Goal: Transaction & Acquisition: Purchase product/service

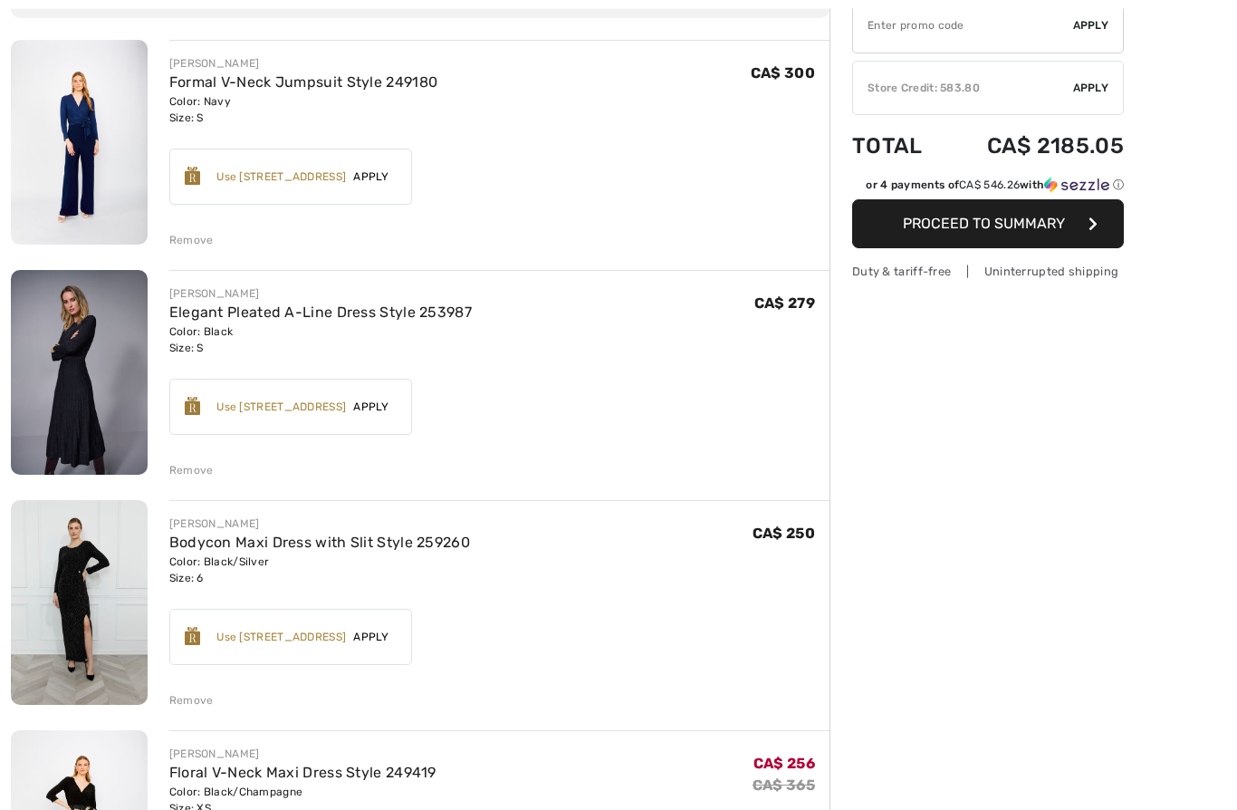
scroll to position [197, 0]
click at [342, 318] on link "Elegant Pleated A-Line Dress Style 253987" at bounding box center [320, 311] width 303 height 17
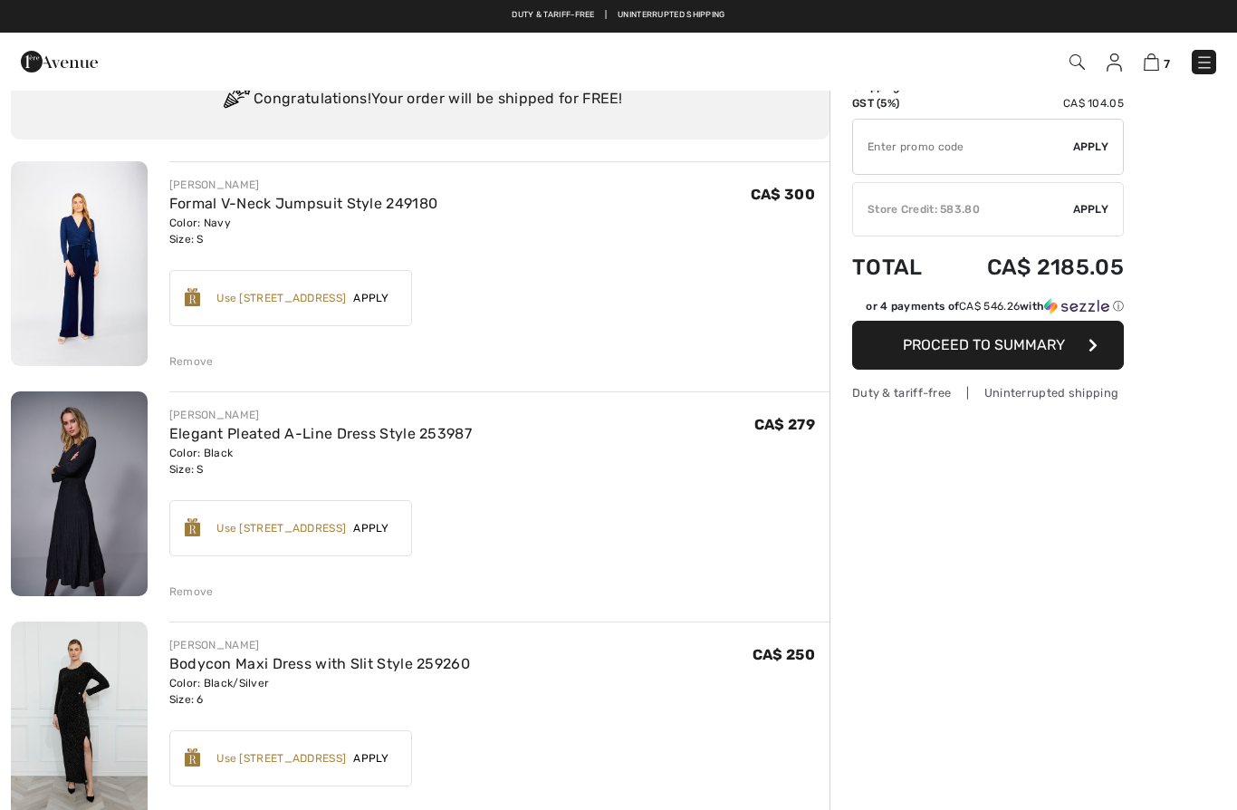
scroll to position [65, 0]
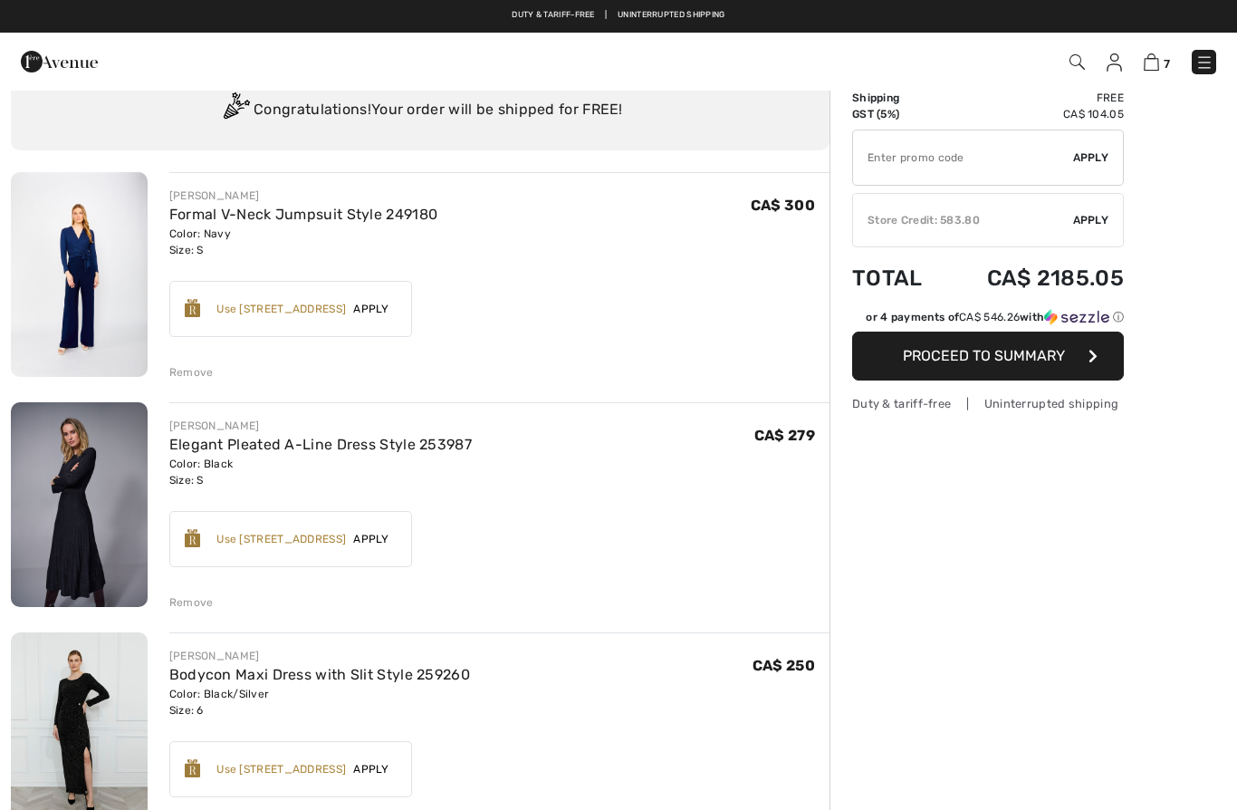
click at [401, 220] on link "Formal V-Neck Jumpsuit Style 249180" at bounding box center [303, 214] width 269 height 17
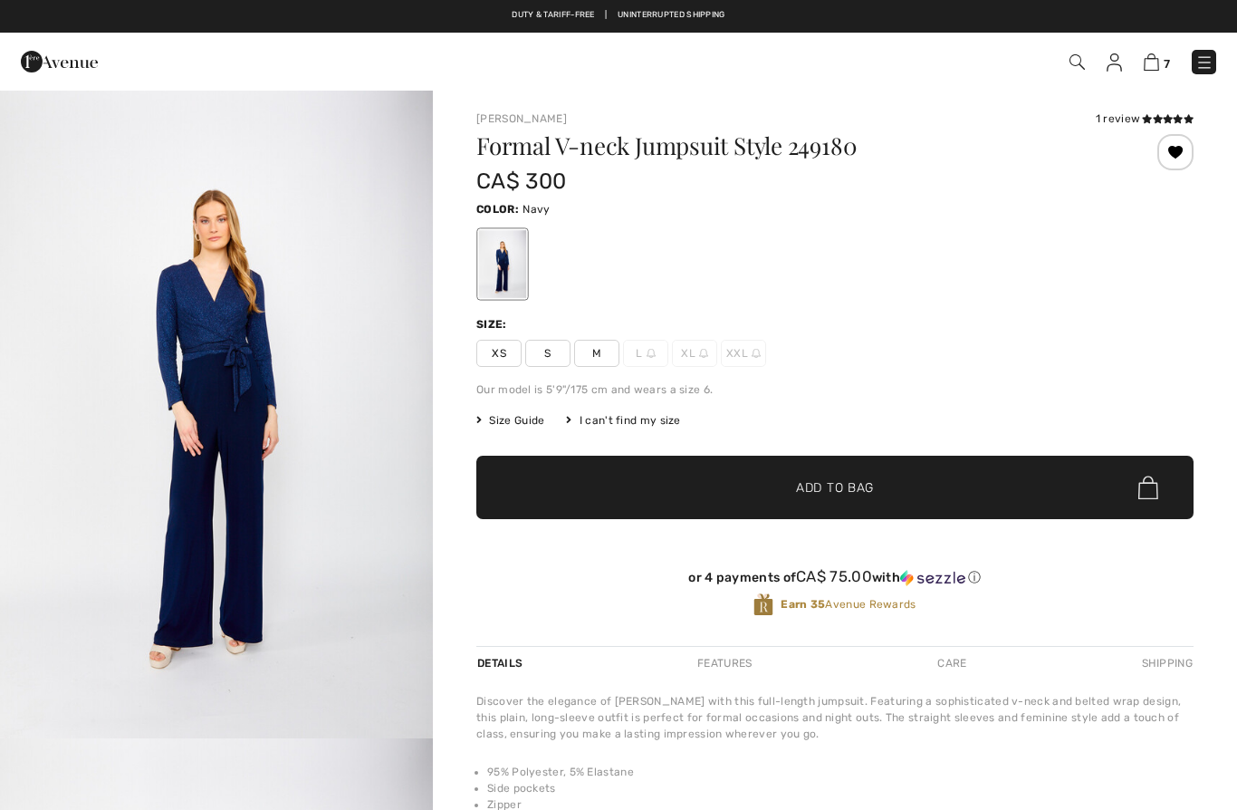
checkbox input "true"
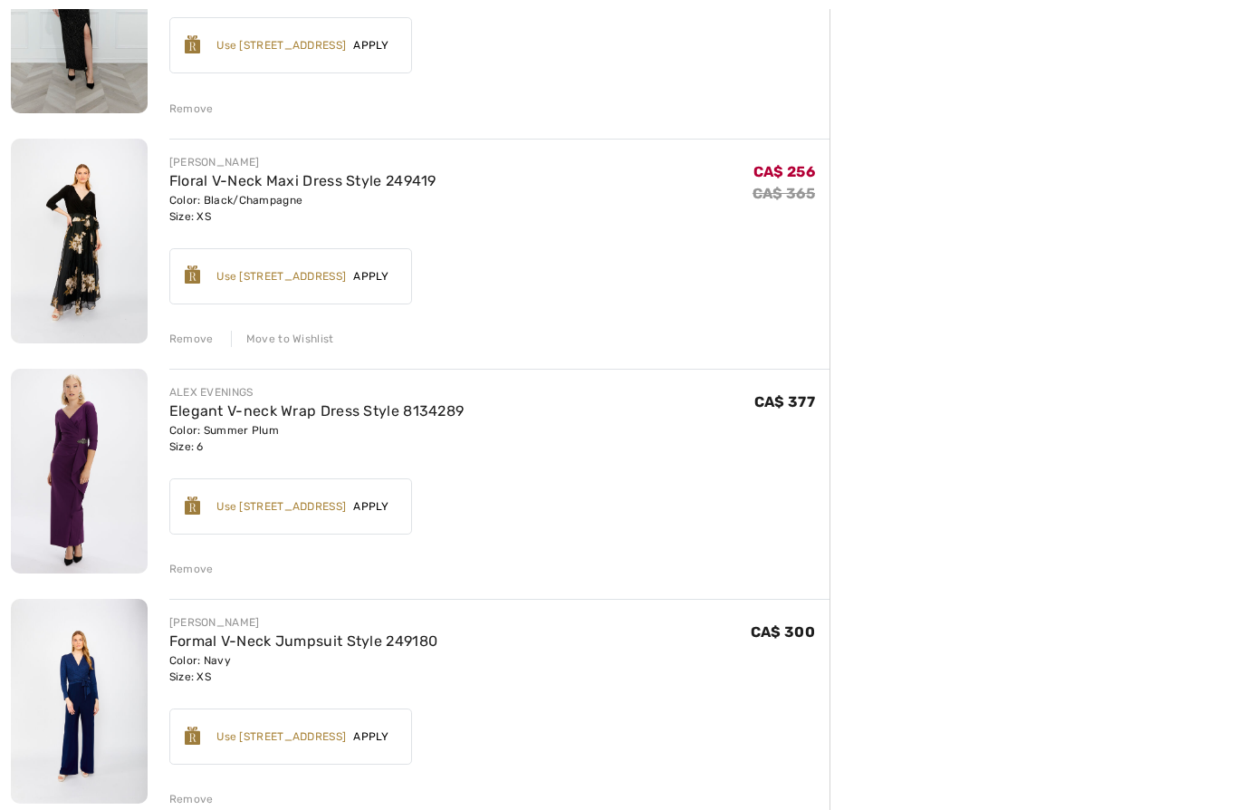
scroll to position [792, 0]
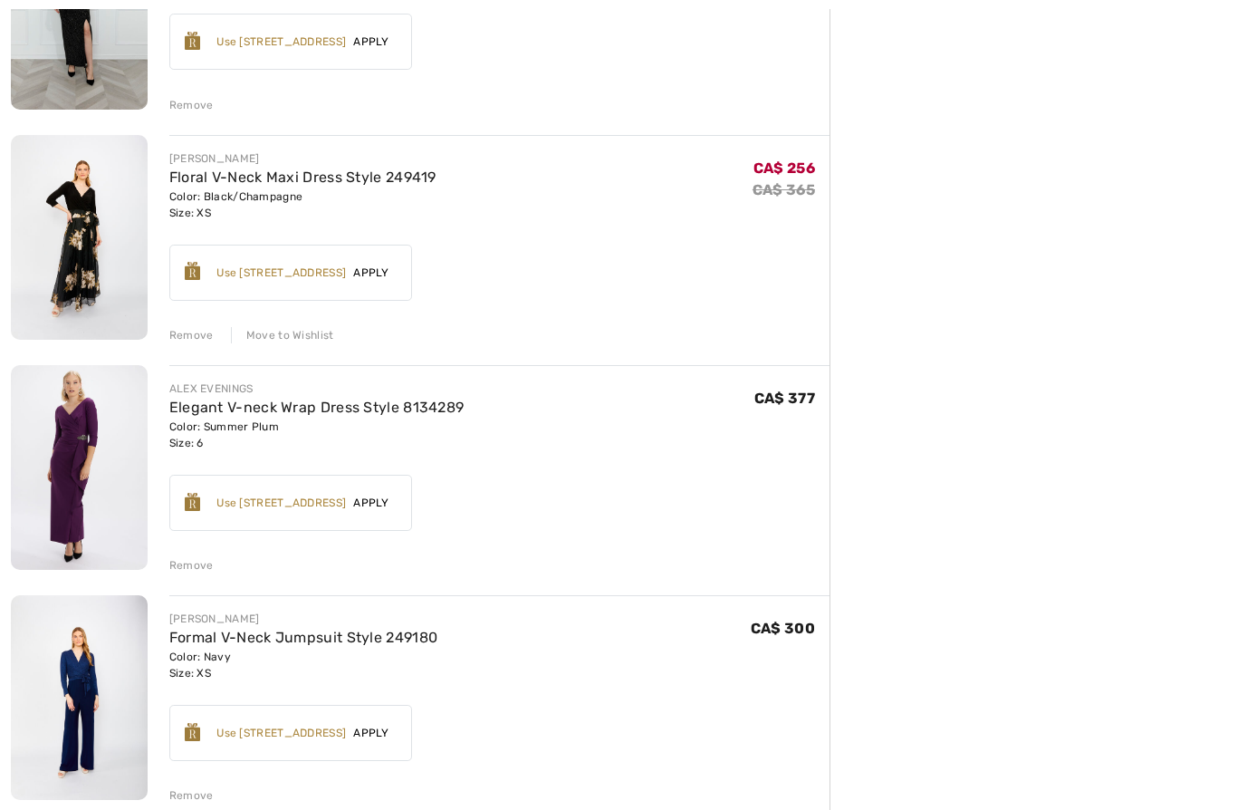
click at [201, 184] on link "Floral V-Neck Maxi Dress Style 249419" at bounding box center [302, 177] width 267 height 17
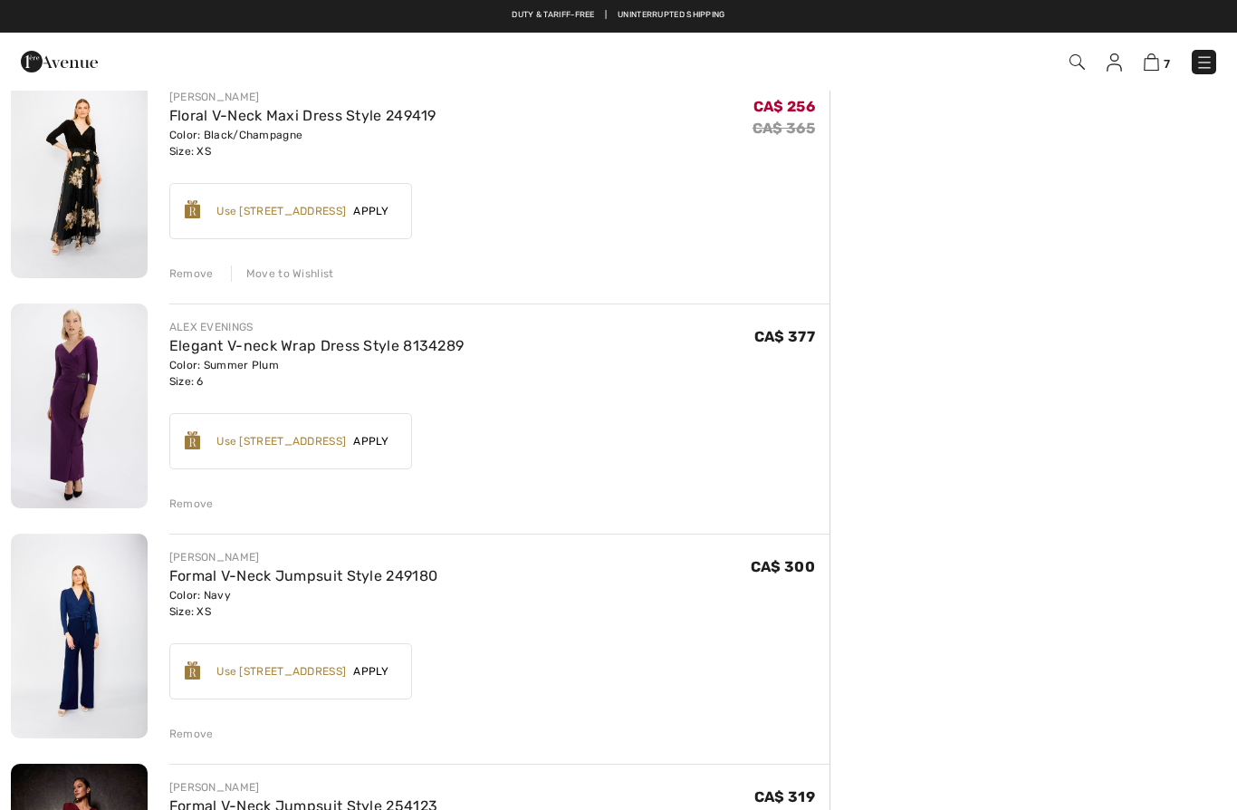
scroll to position [841, 0]
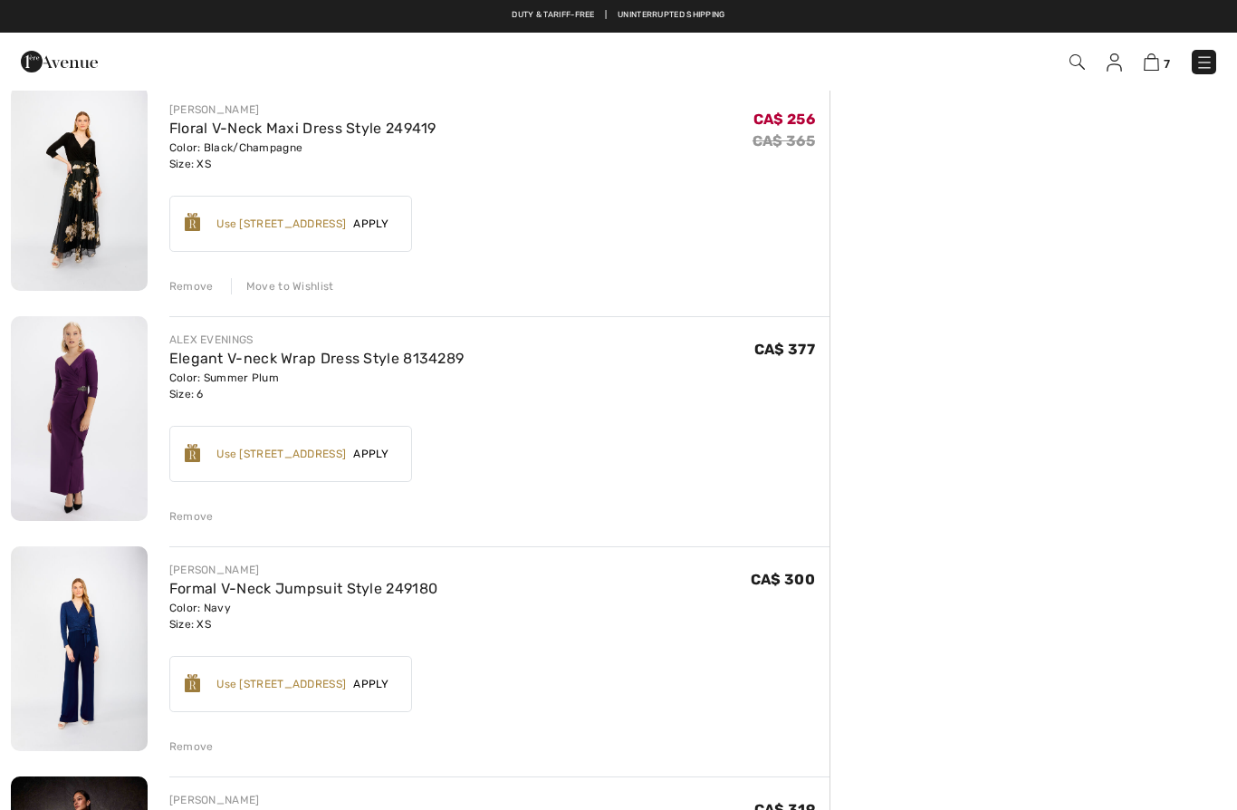
click at [210, 361] on link "Elegant V-neck Wrap Dress Style 8134289" at bounding box center [316, 358] width 295 height 17
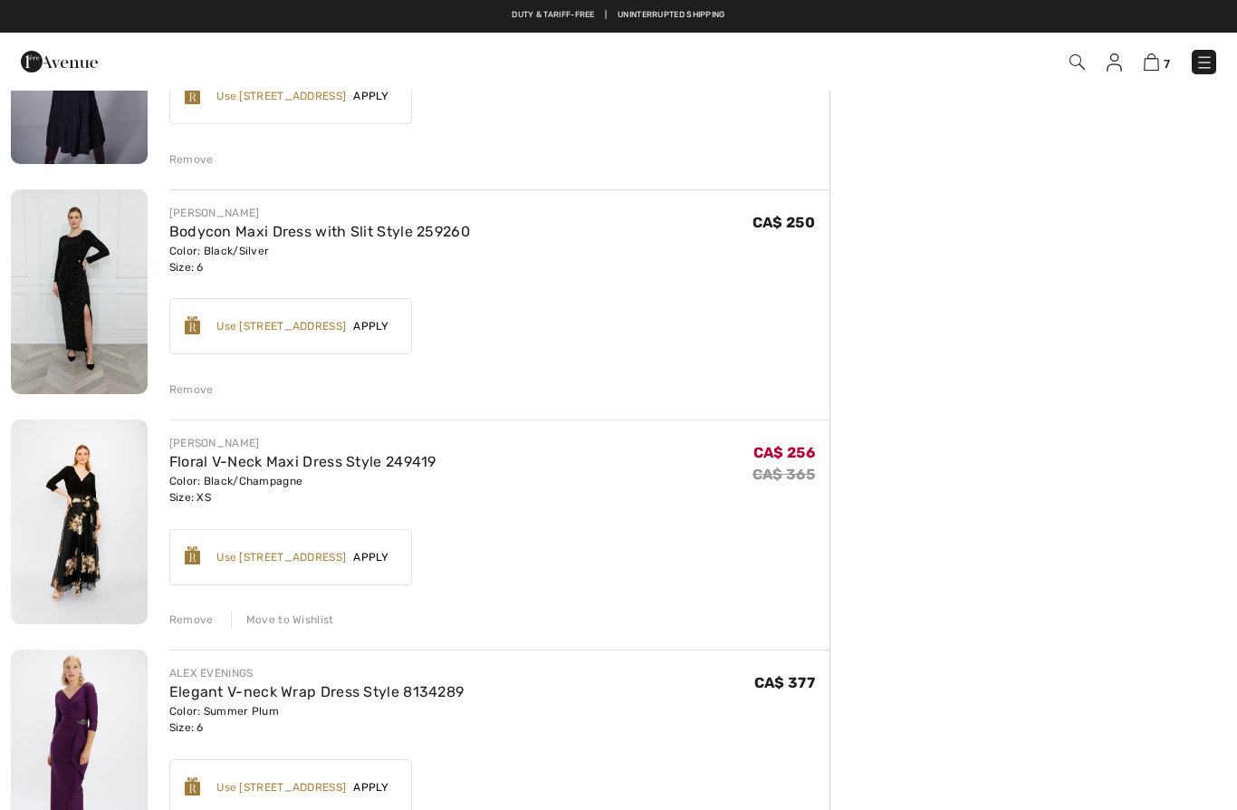
scroll to position [505, 0]
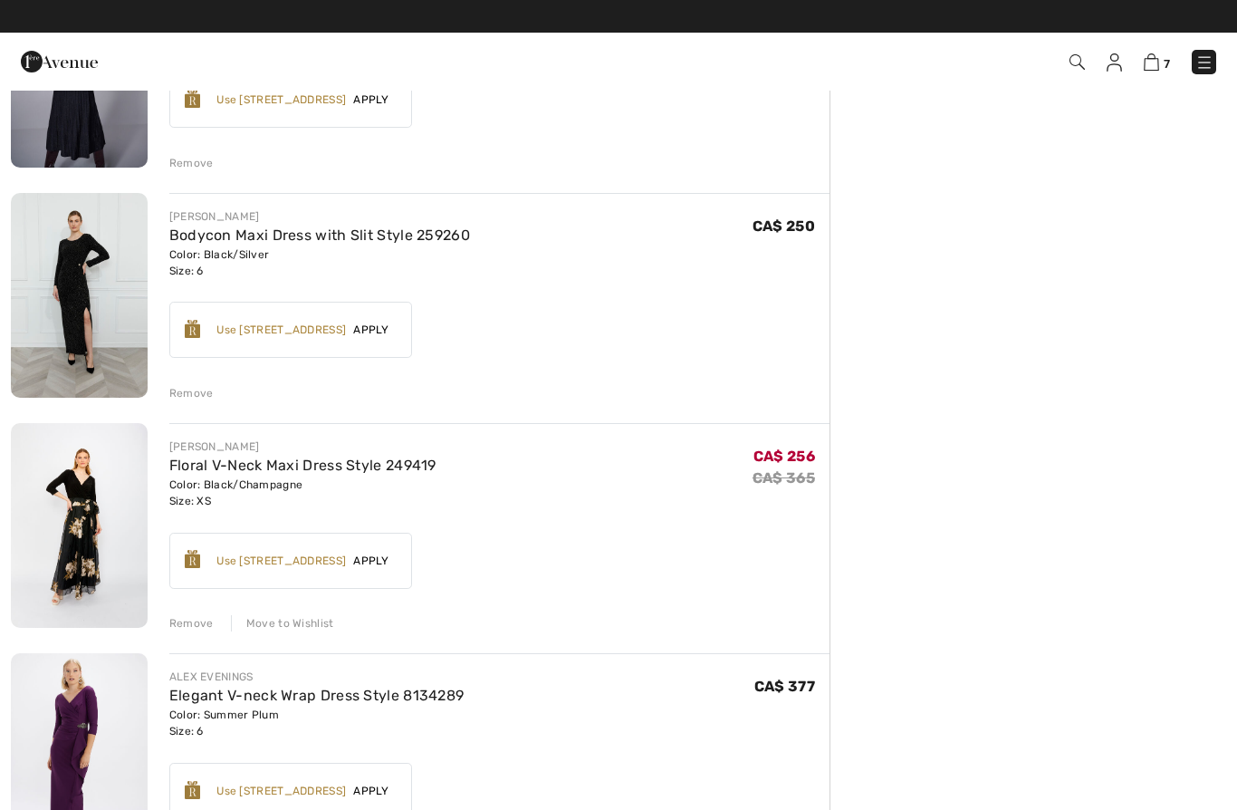
click at [188, 241] on link "Bodycon Maxi Dress with Slit Style 259260" at bounding box center [319, 234] width 301 height 17
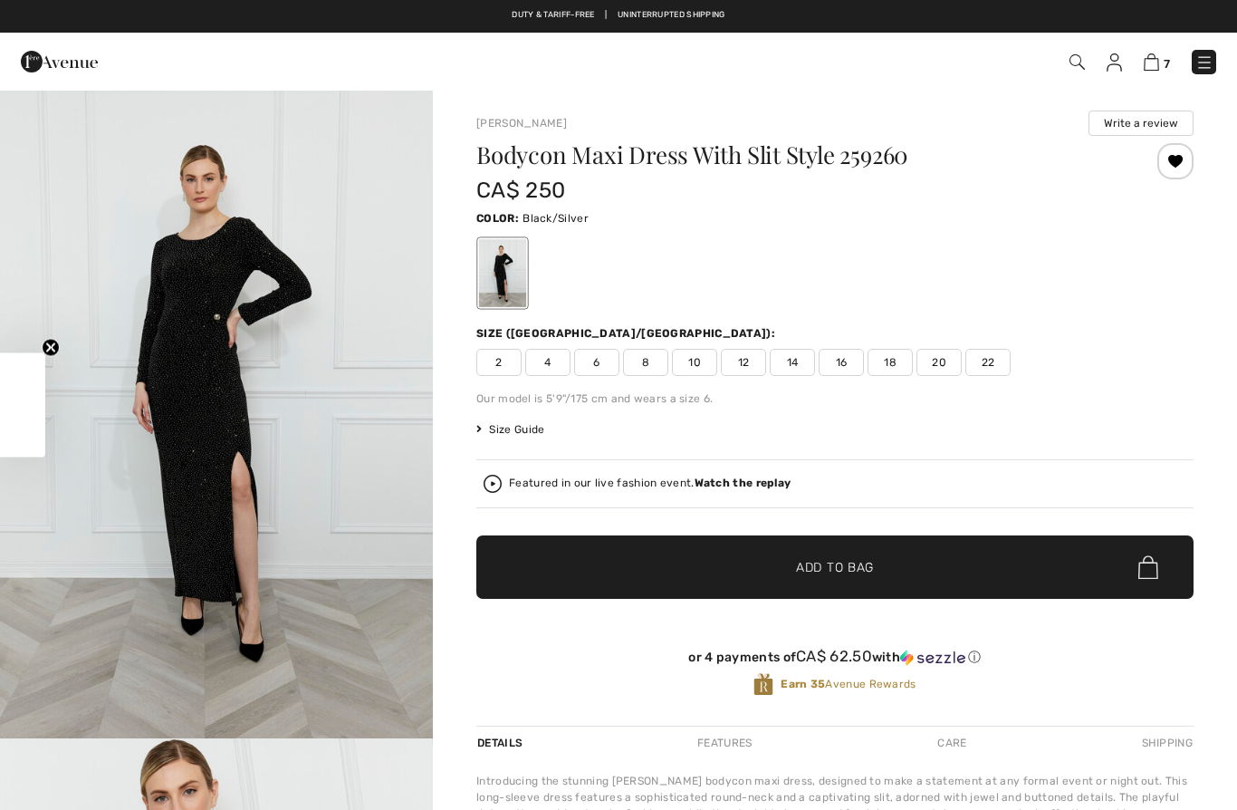
checkbox input "true"
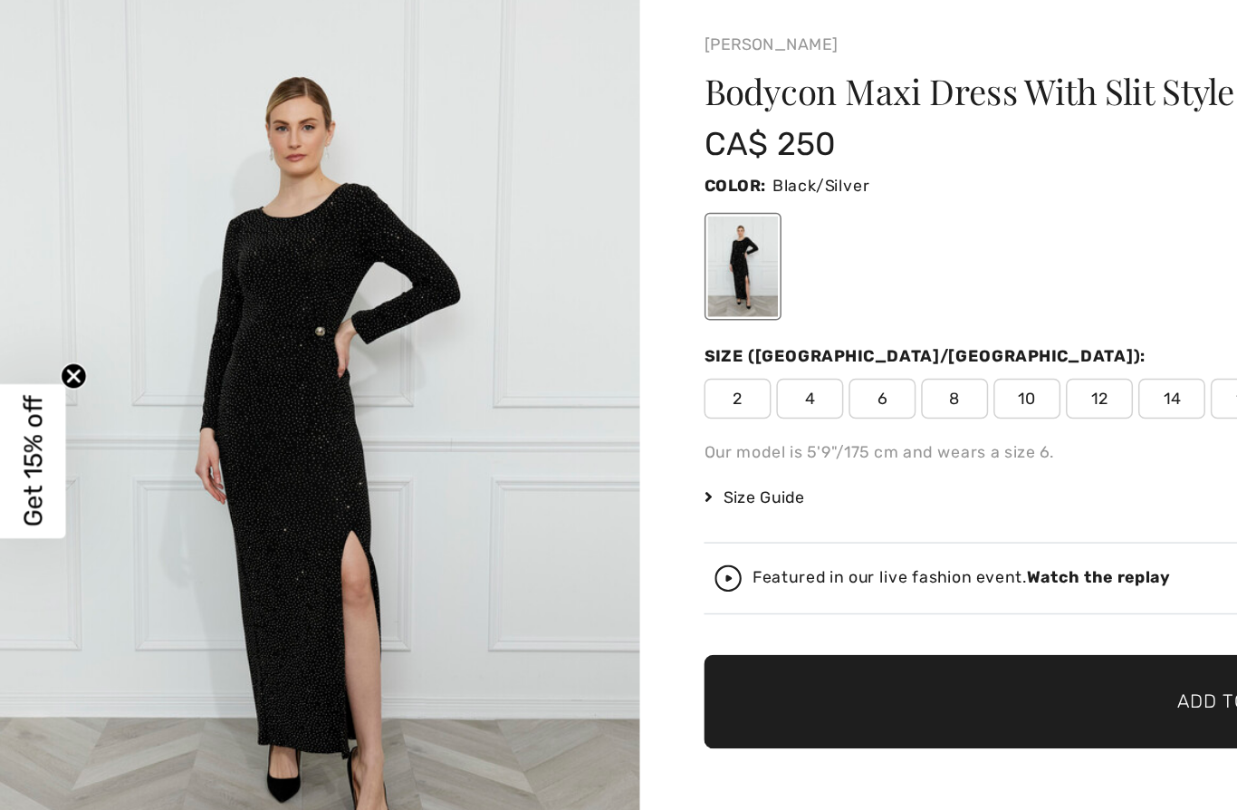
click at [351, 317] on img "1 / 4" at bounding box center [216, 413] width 433 height 649
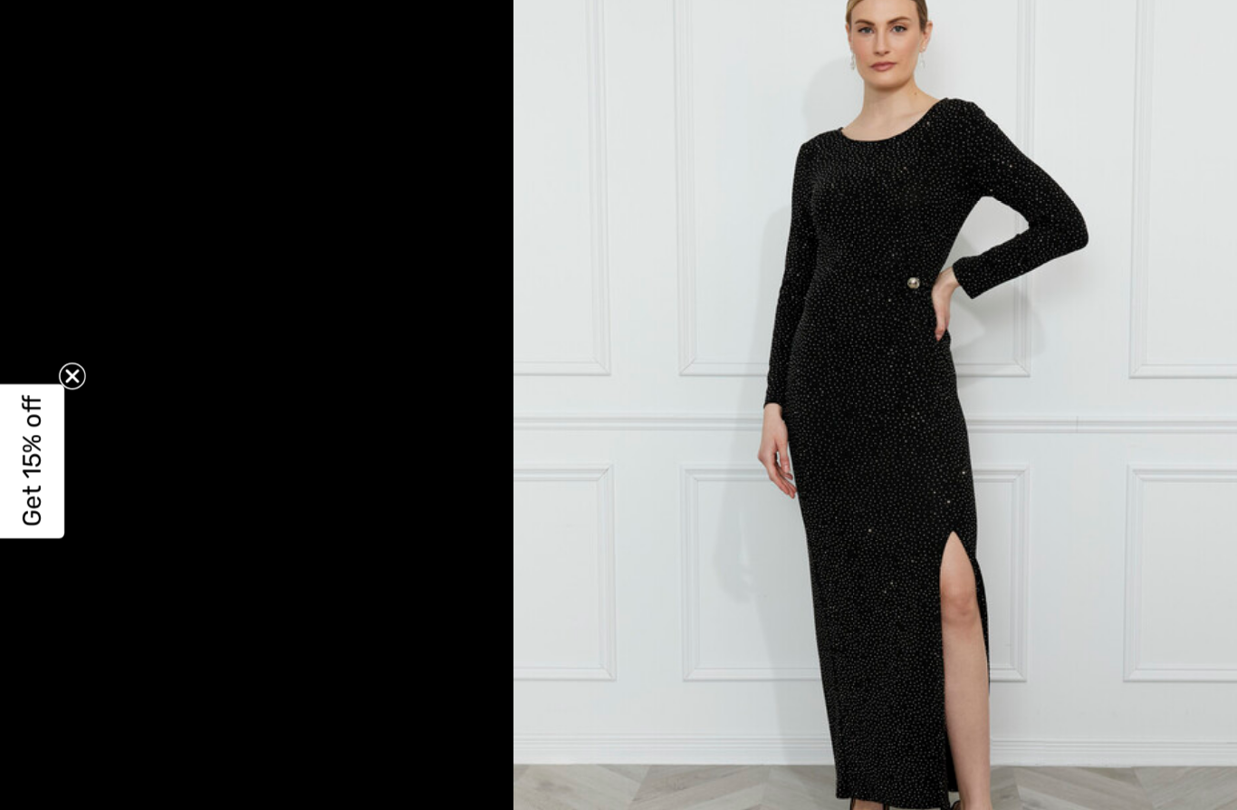
click at [42, 339] on icon "Close teaser" at bounding box center [51, 348] width 18 height 18
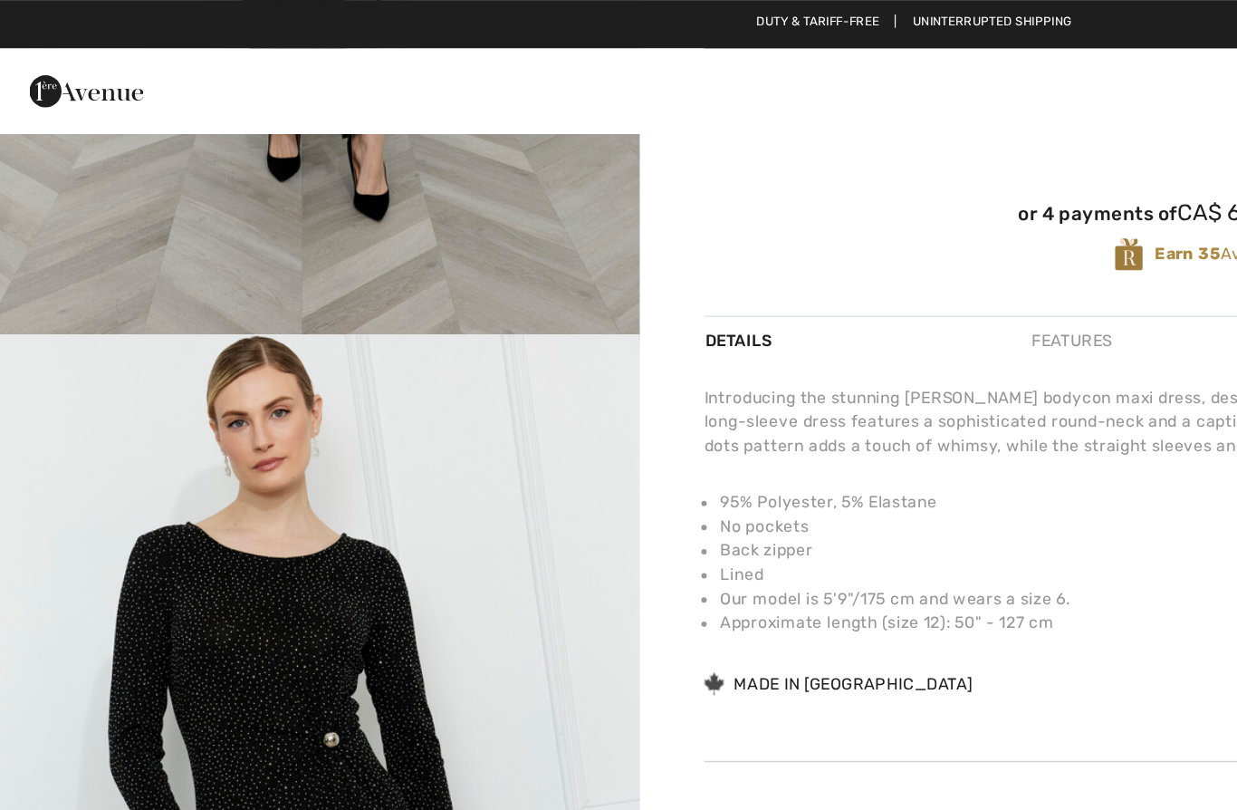
scroll to position [505, 0]
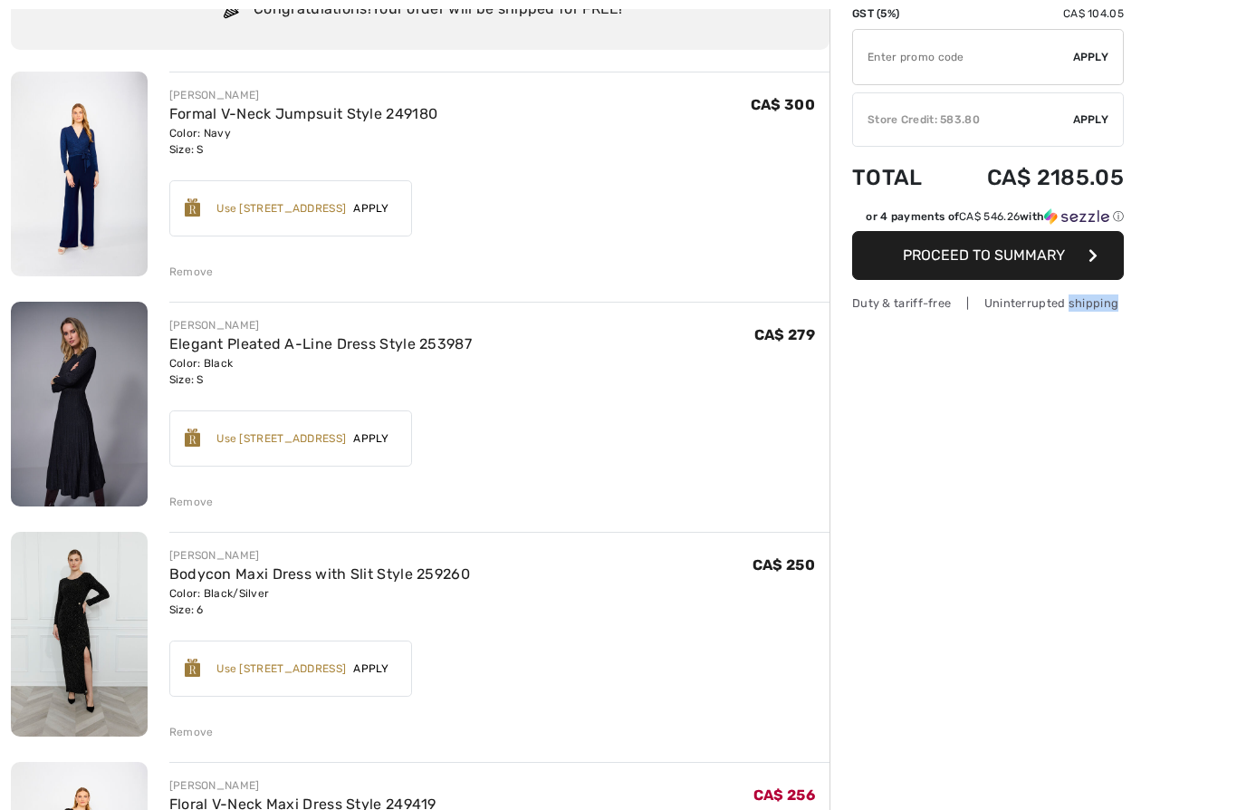
scroll to position [169, 0]
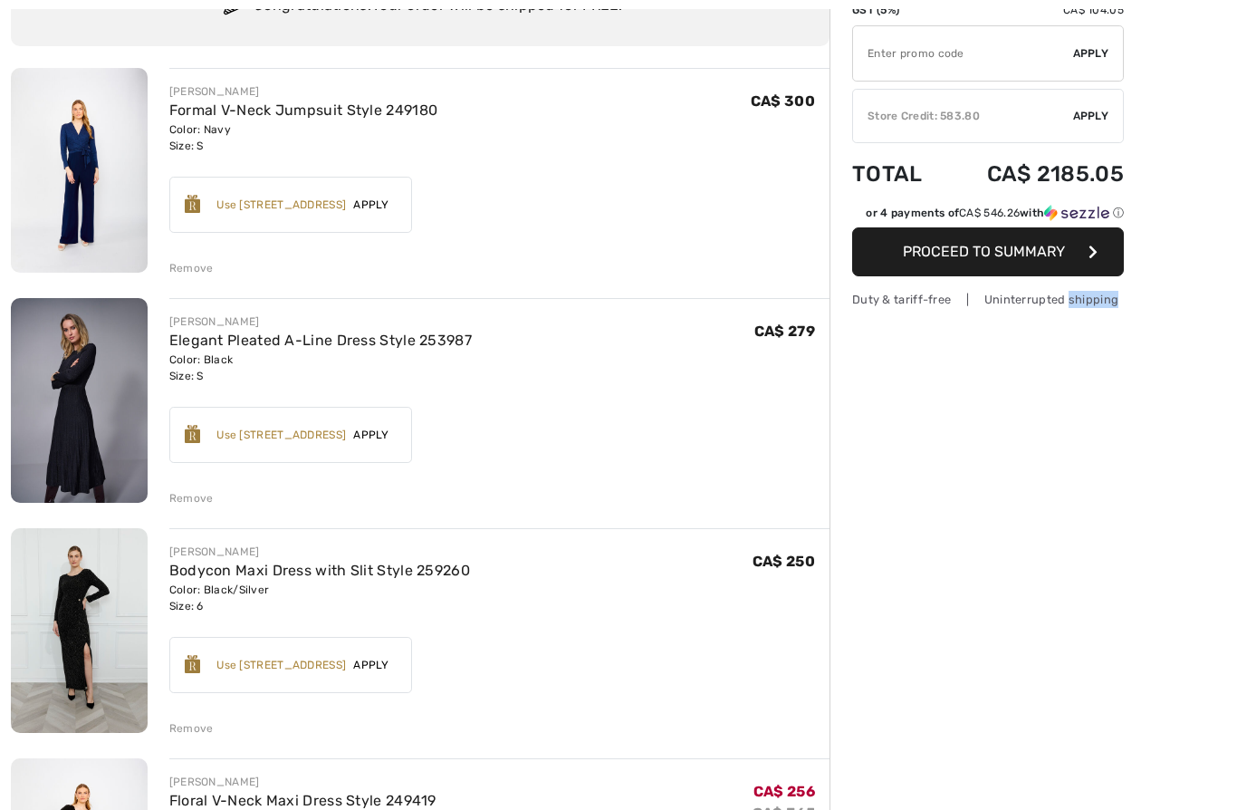
click at [398, 338] on link "Elegant Pleated A-Line Dress Style 253987" at bounding box center [320, 340] width 303 height 17
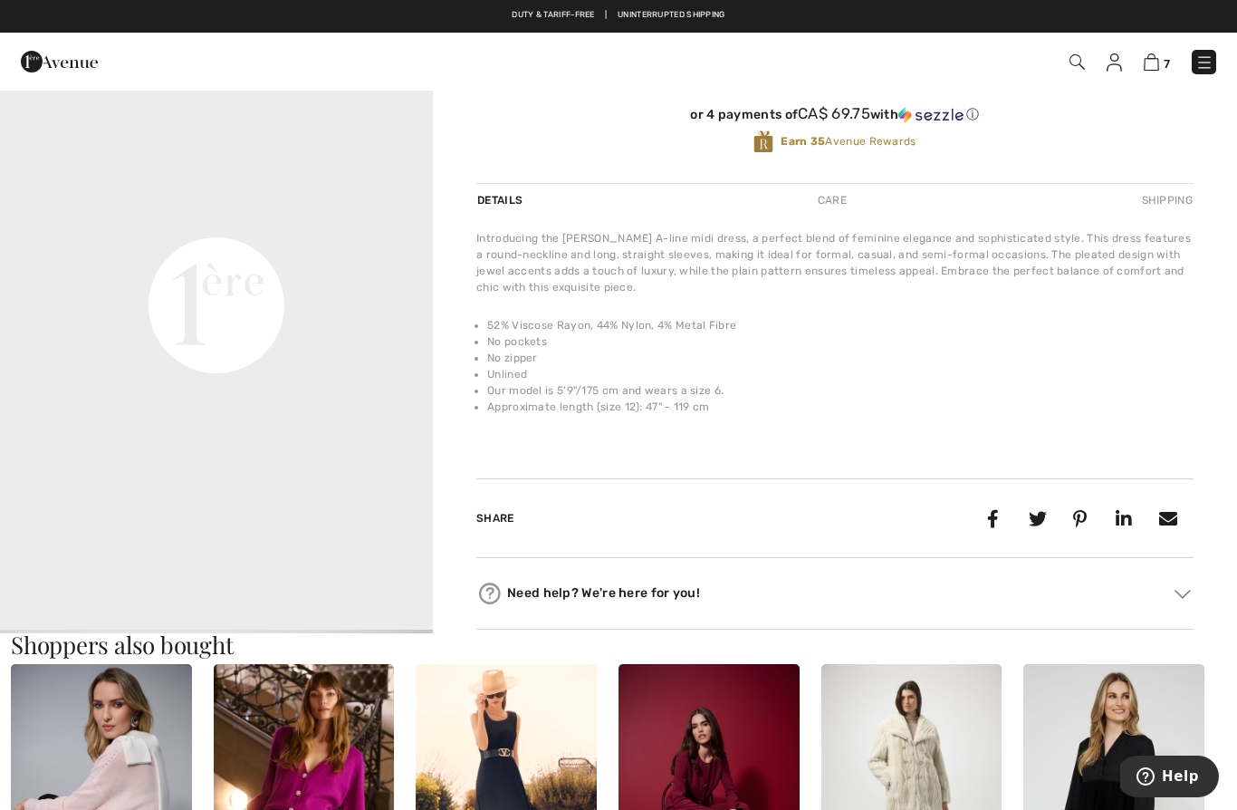
scroll to position [967, 0]
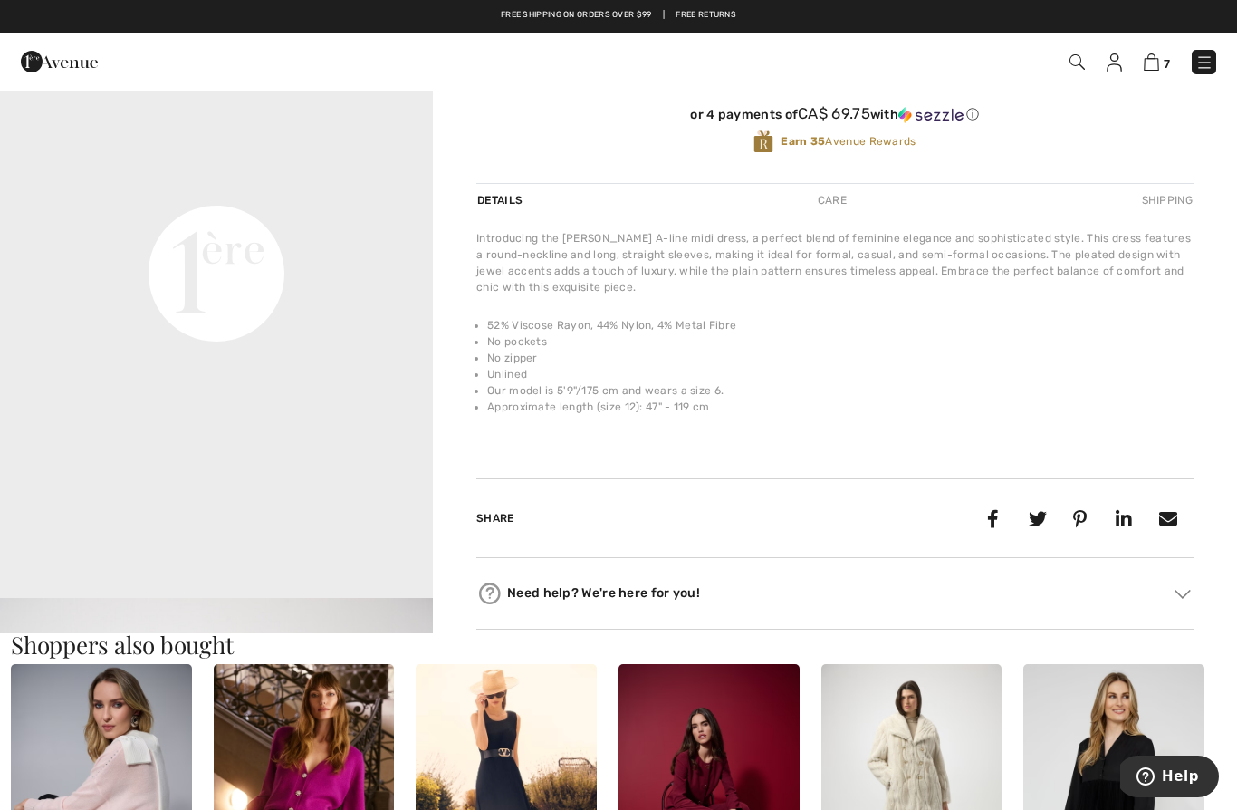
click at [1105, 361] on li "No zipper" at bounding box center [840, 358] width 707 height 16
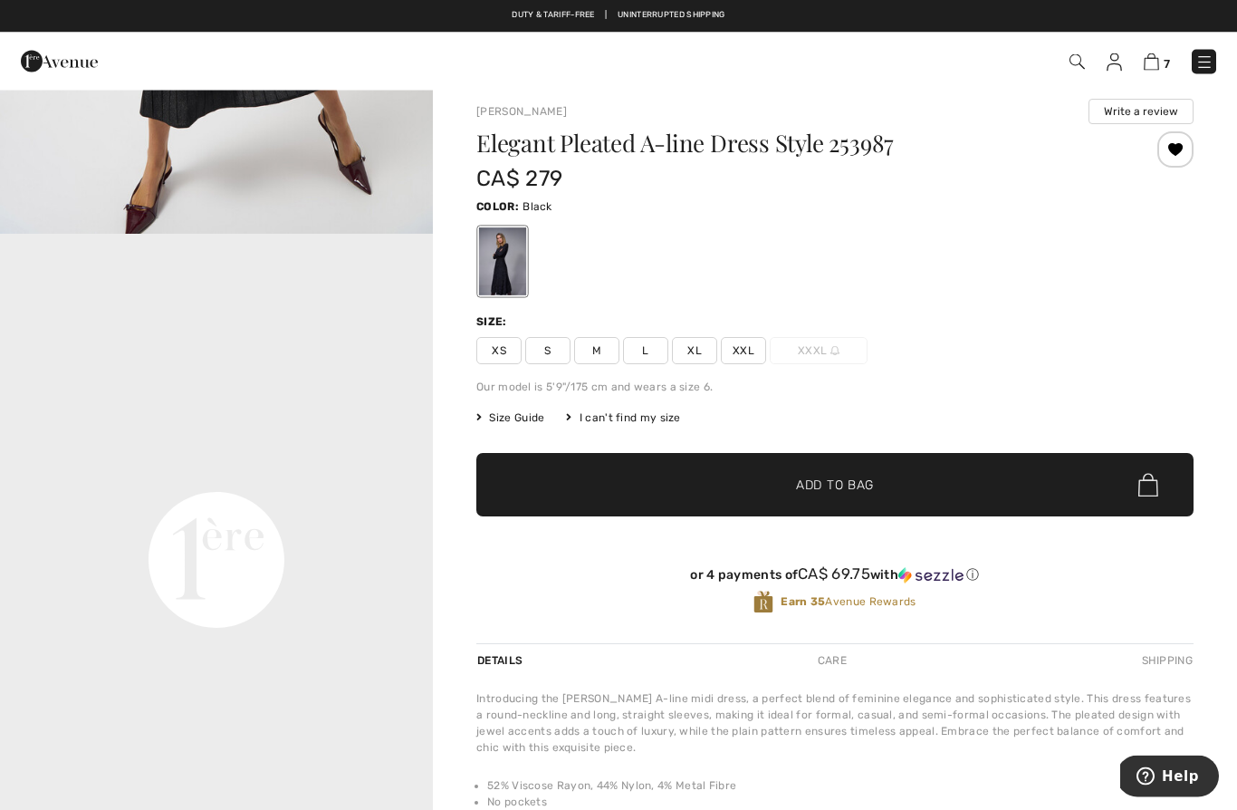
scroll to position [0, 0]
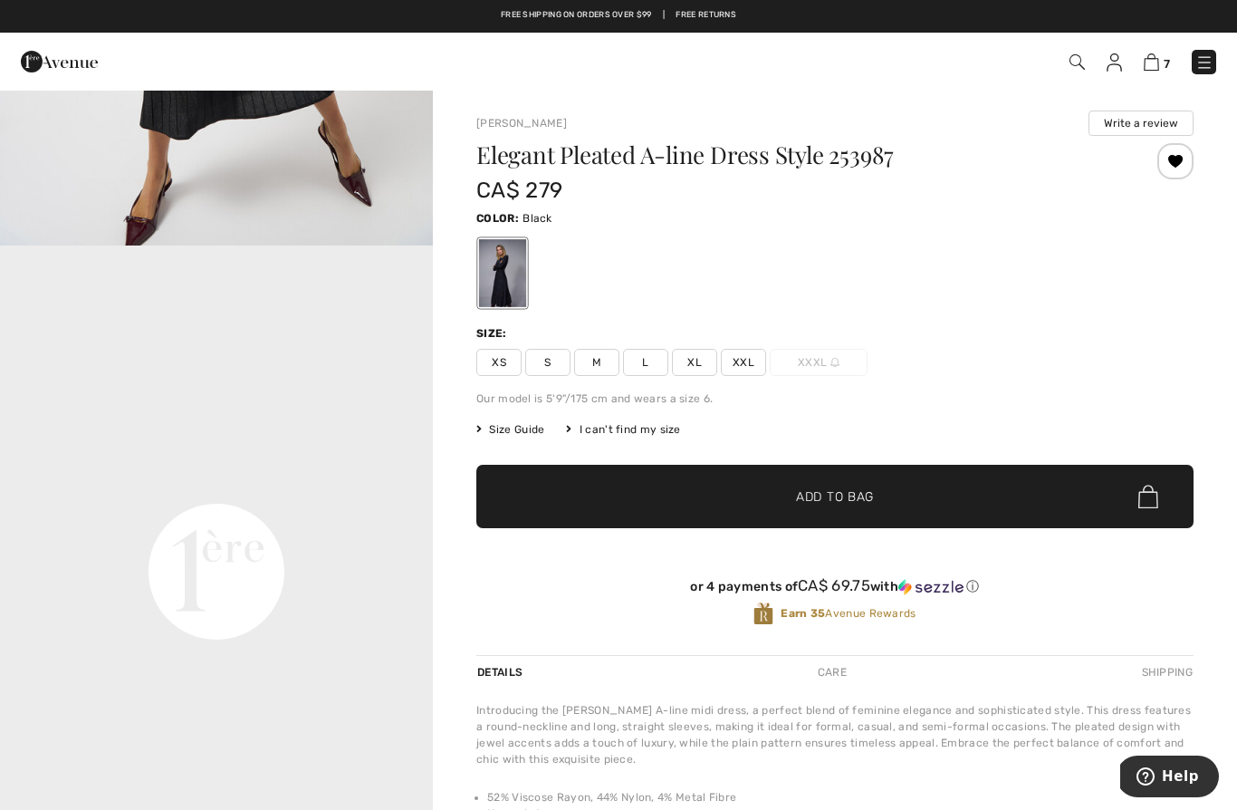
click at [1153, 71] on img at bounding box center [1151, 61] width 15 height 17
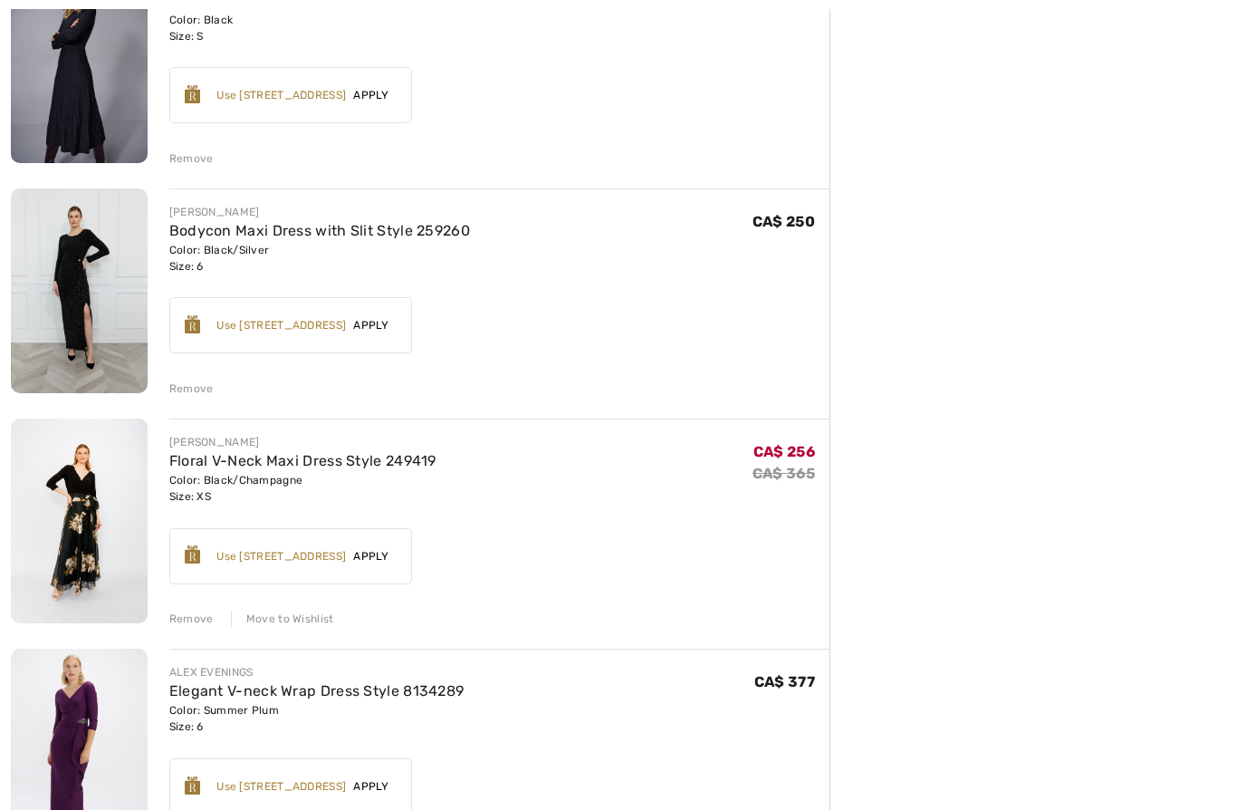
scroll to position [509, 0]
click at [190, 386] on div "Remove" at bounding box center [191, 388] width 44 height 16
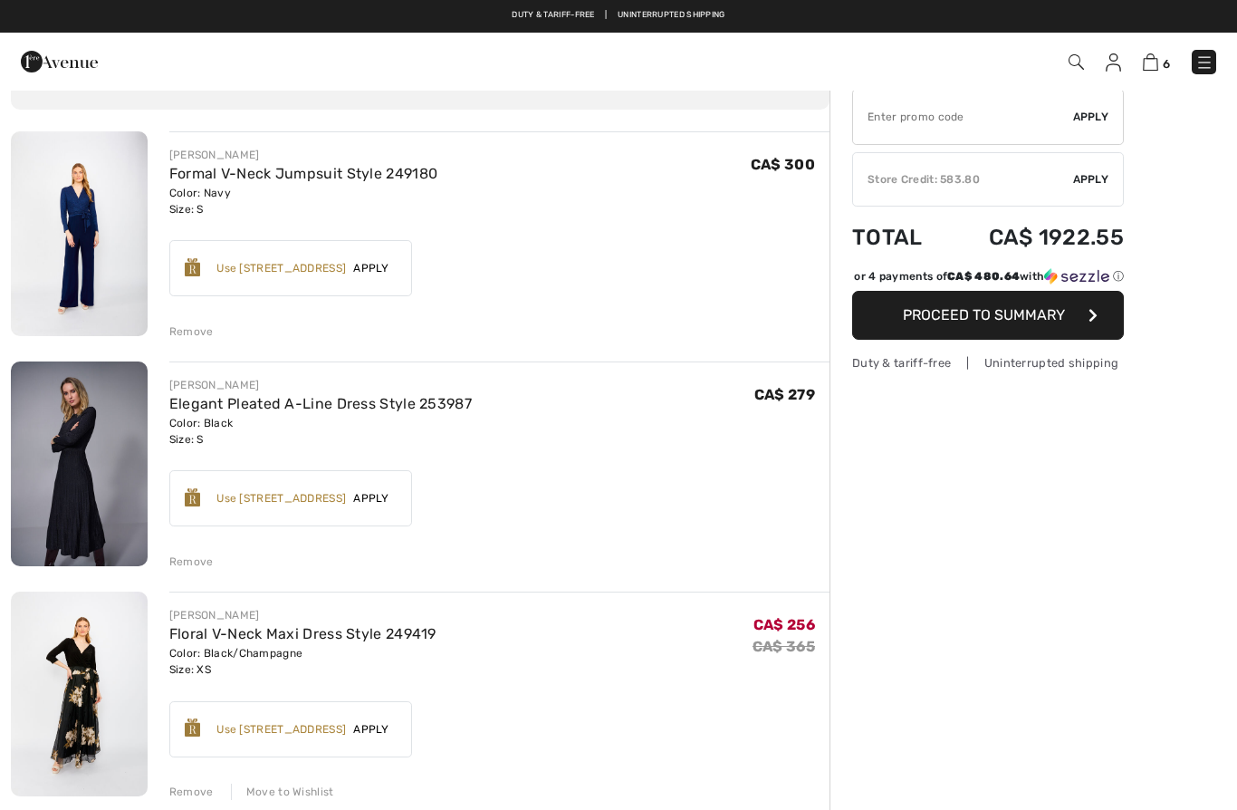
scroll to position [15, 0]
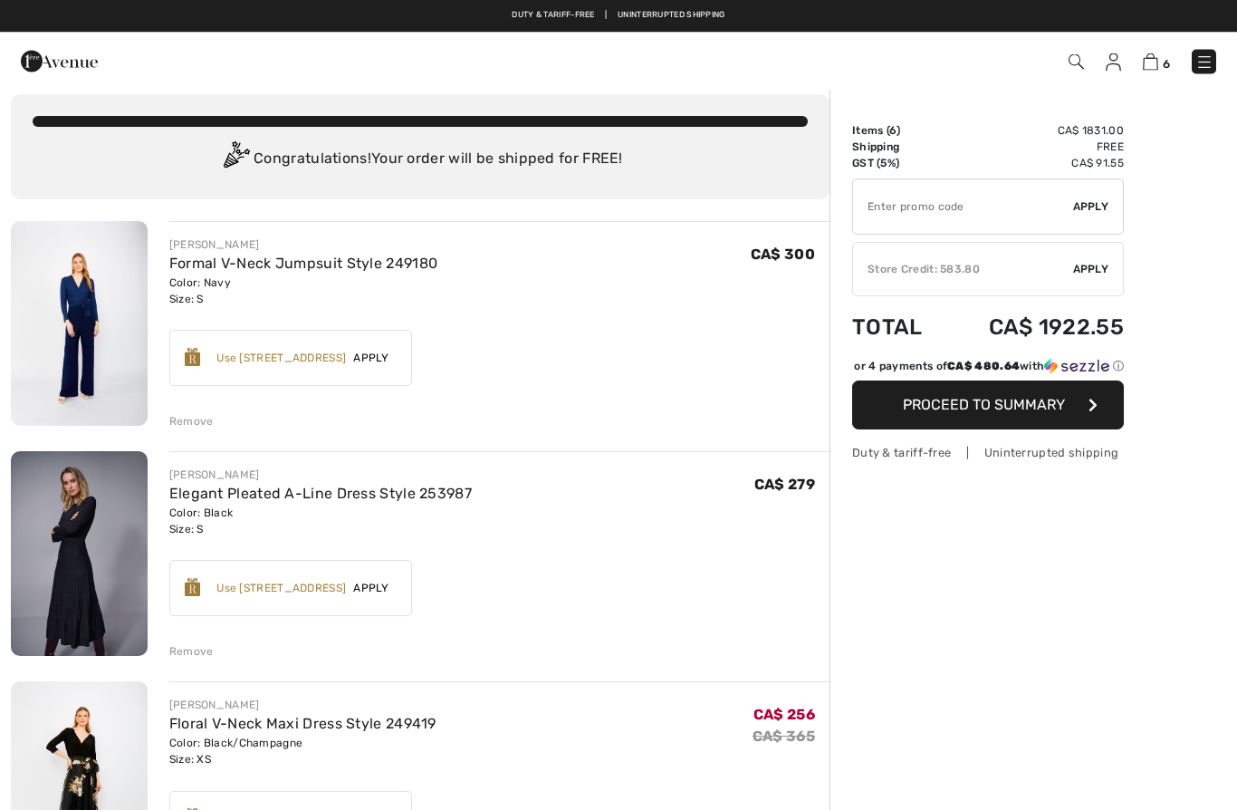
click at [181, 419] on div "Remove" at bounding box center [191, 422] width 44 height 16
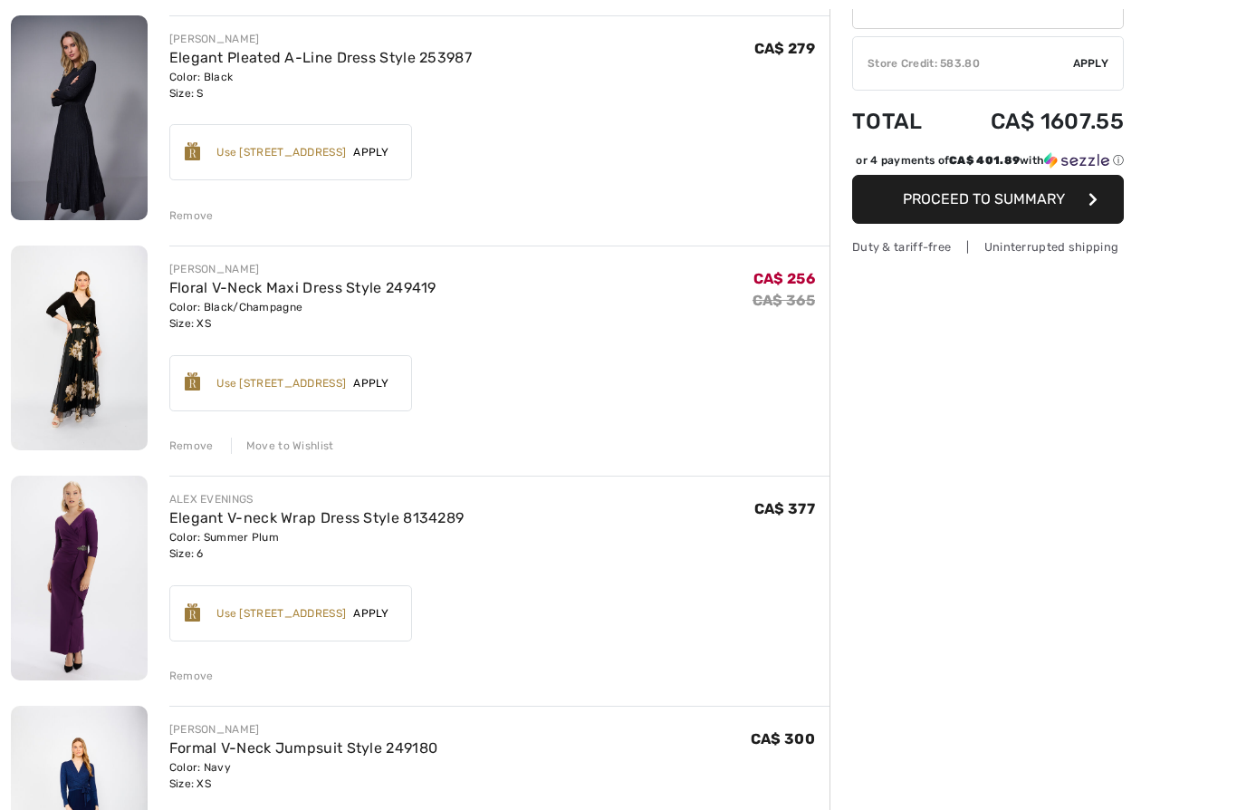
scroll to position [222, 0]
click at [431, 524] on link "Elegant V-neck Wrap Dress Style 8134289" at bounding box center [316, 517] width 295 height 17
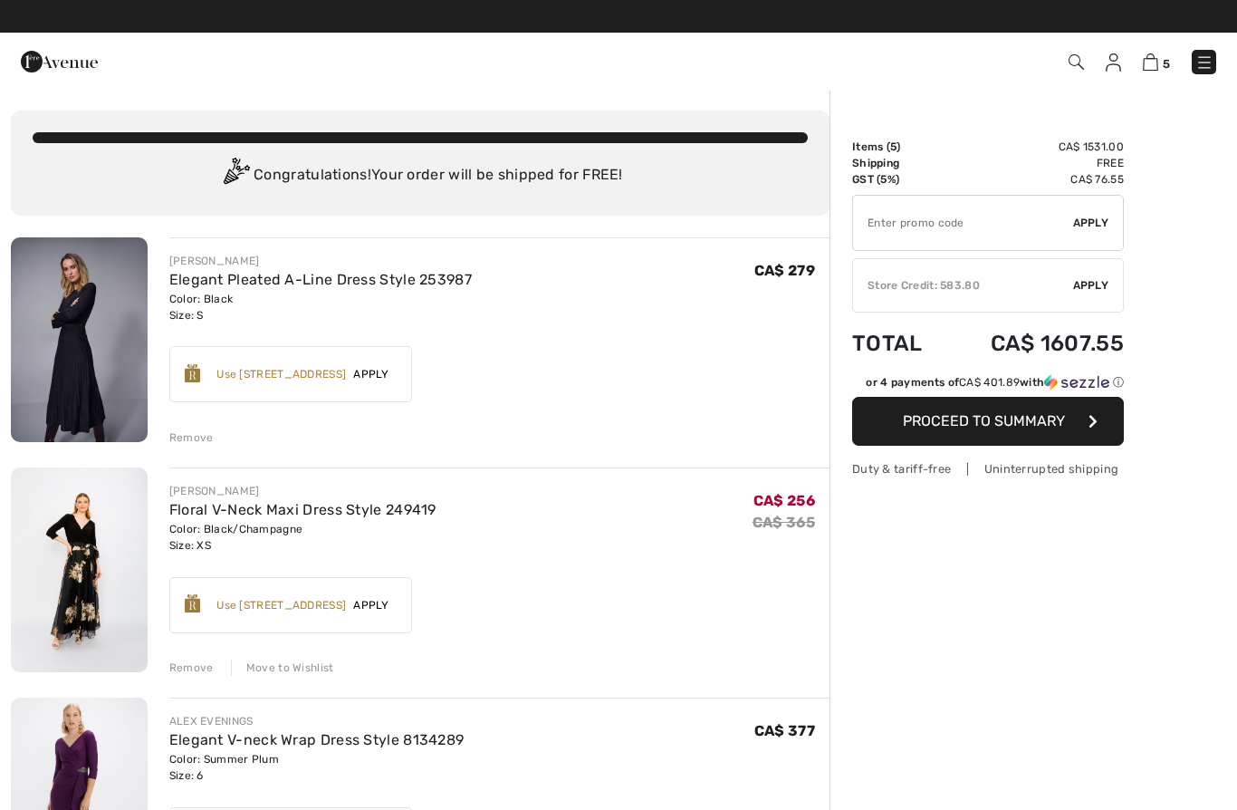
click at [1095, 298] on div "✔ Store Credit: 583.80 Apply Remove" at bounding box center [988, 285] width 272 height 54
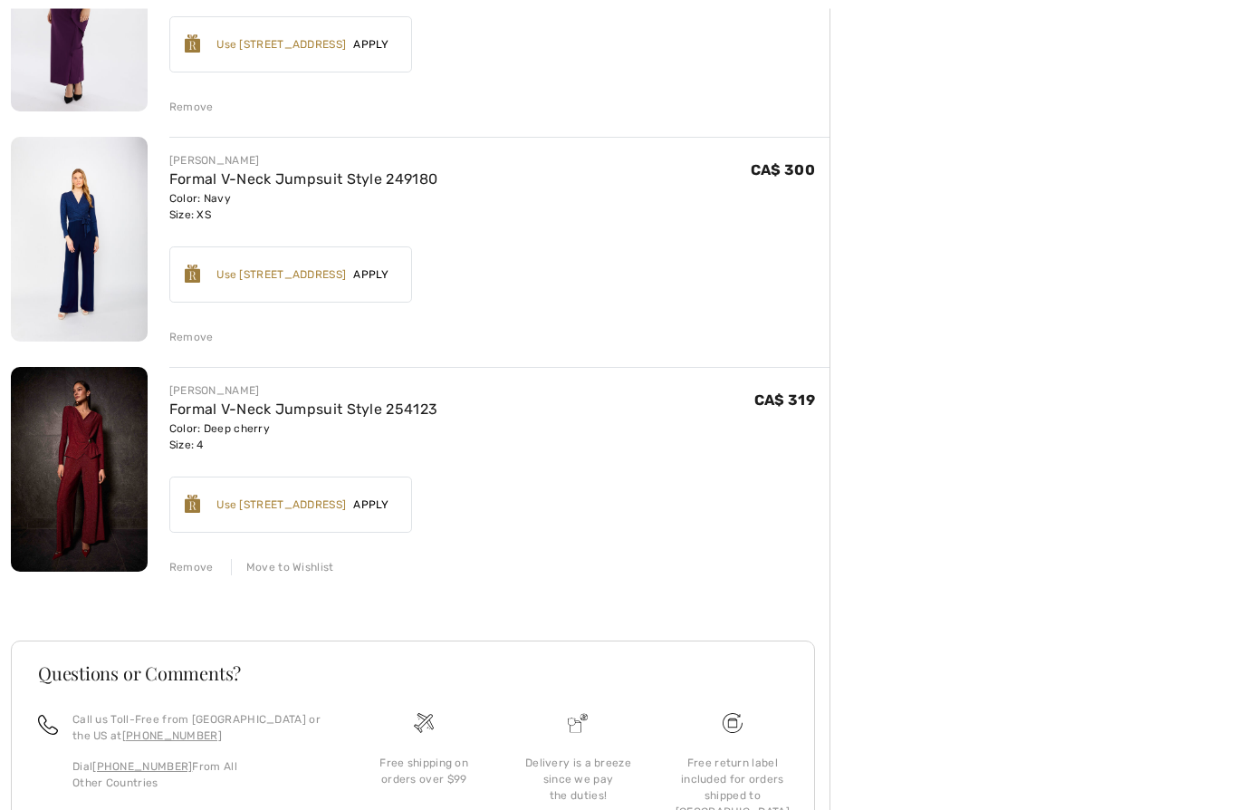
scroll to position [796, 0]
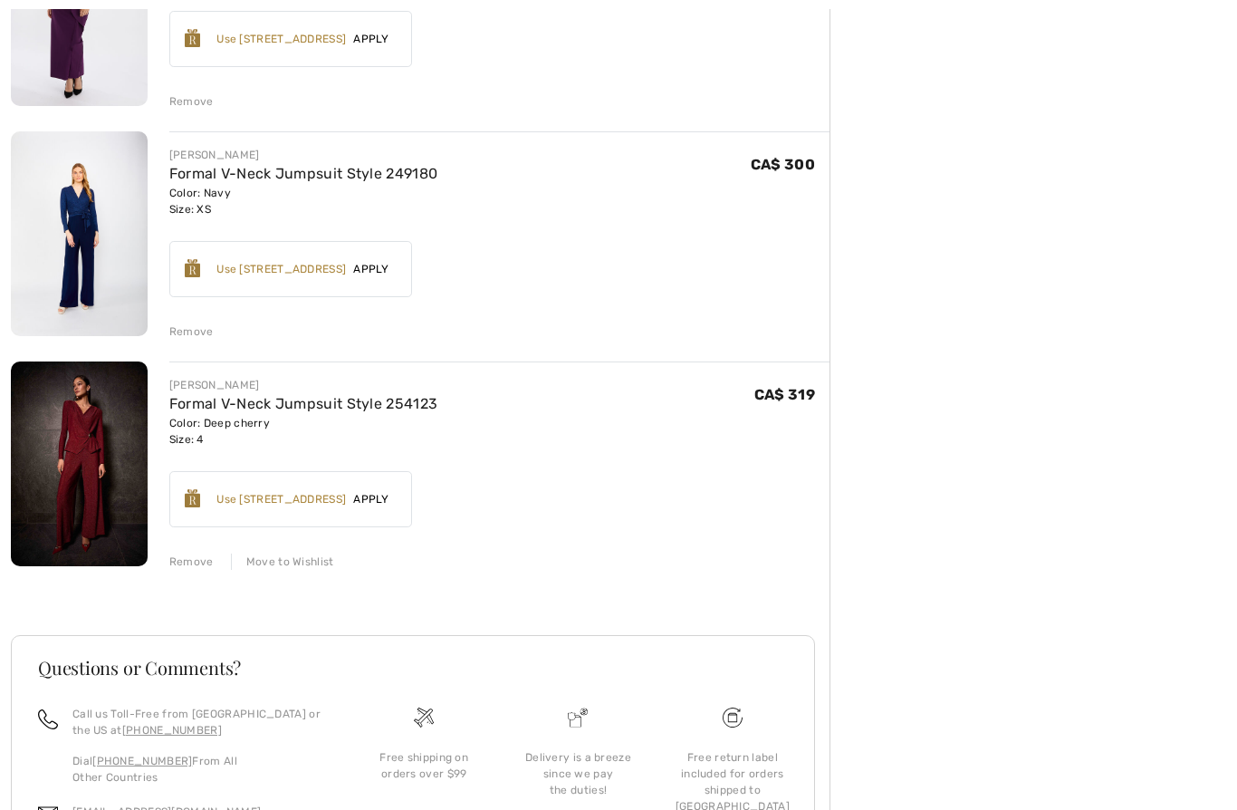
click at [316, 412] on link "Formal V-Neck Jumpsuit Style 254123" at bounding box center [303, 403] width 269 height 17
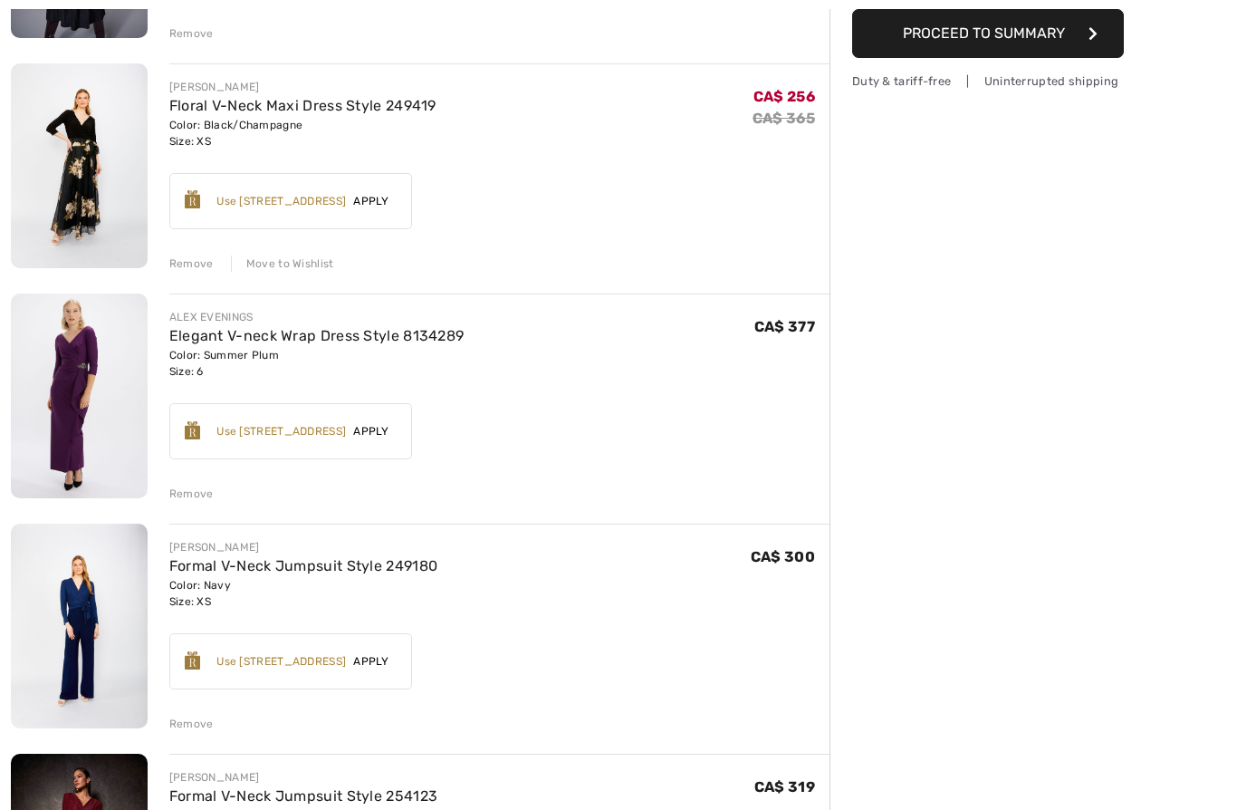
scroll to position [404, 0]
click at [365, 572] on link "Formal V-Neck Jumpsuit Style 249180" at bounding box center [303, 565] width 269 height 17
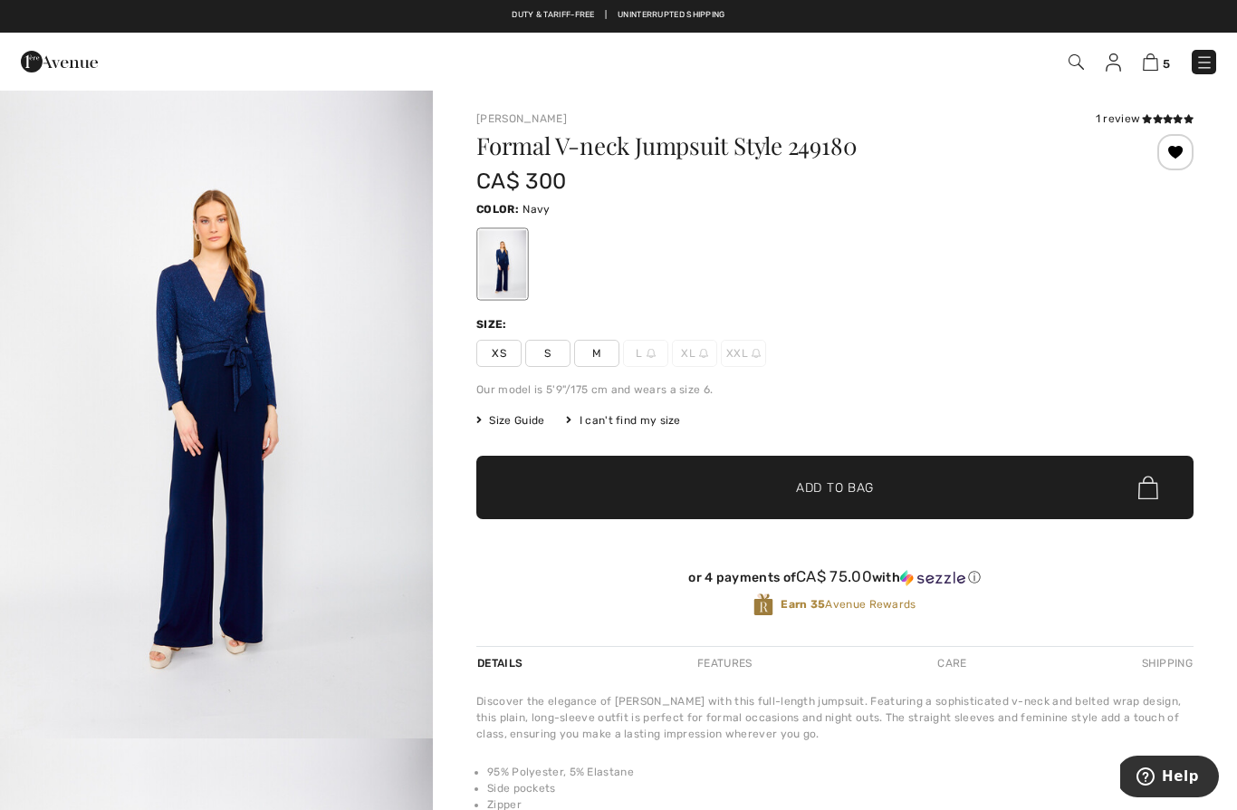
click at [555, 352] on span "S" at bounding box center [547, 353] width 45 height 27
click at [844, 485] on span "Add to Bag" at bounding box center [835, 487] width 78 height 19
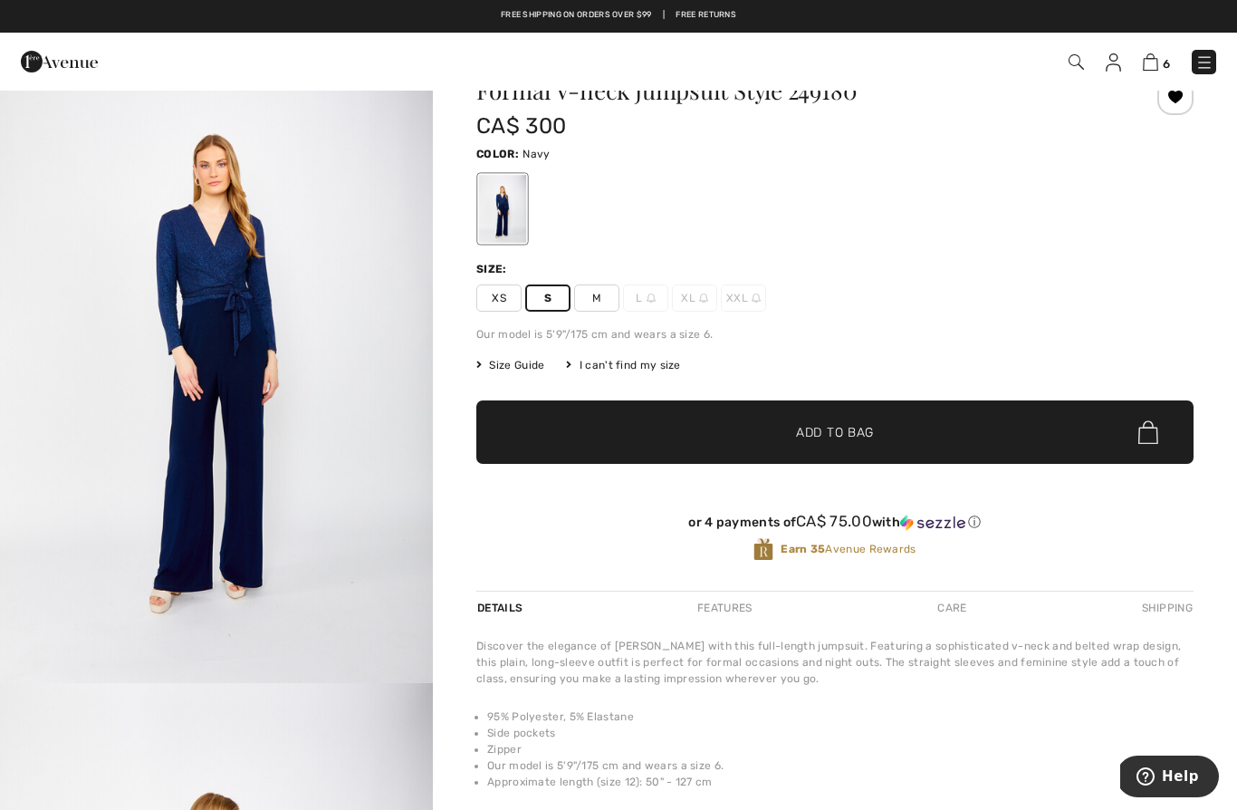
scroll to position [4, 0]
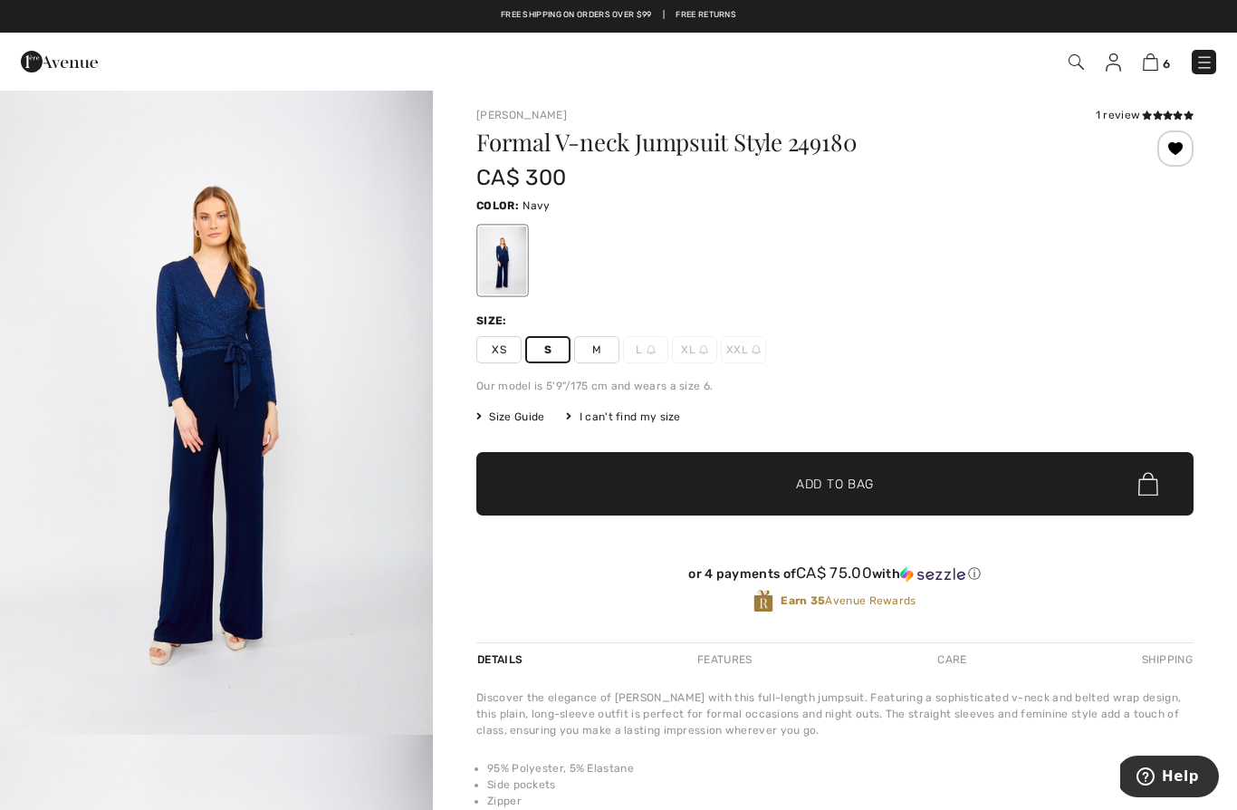
click at [1151, 64] on img at bounding box center [1150, 61] width 15 height 17
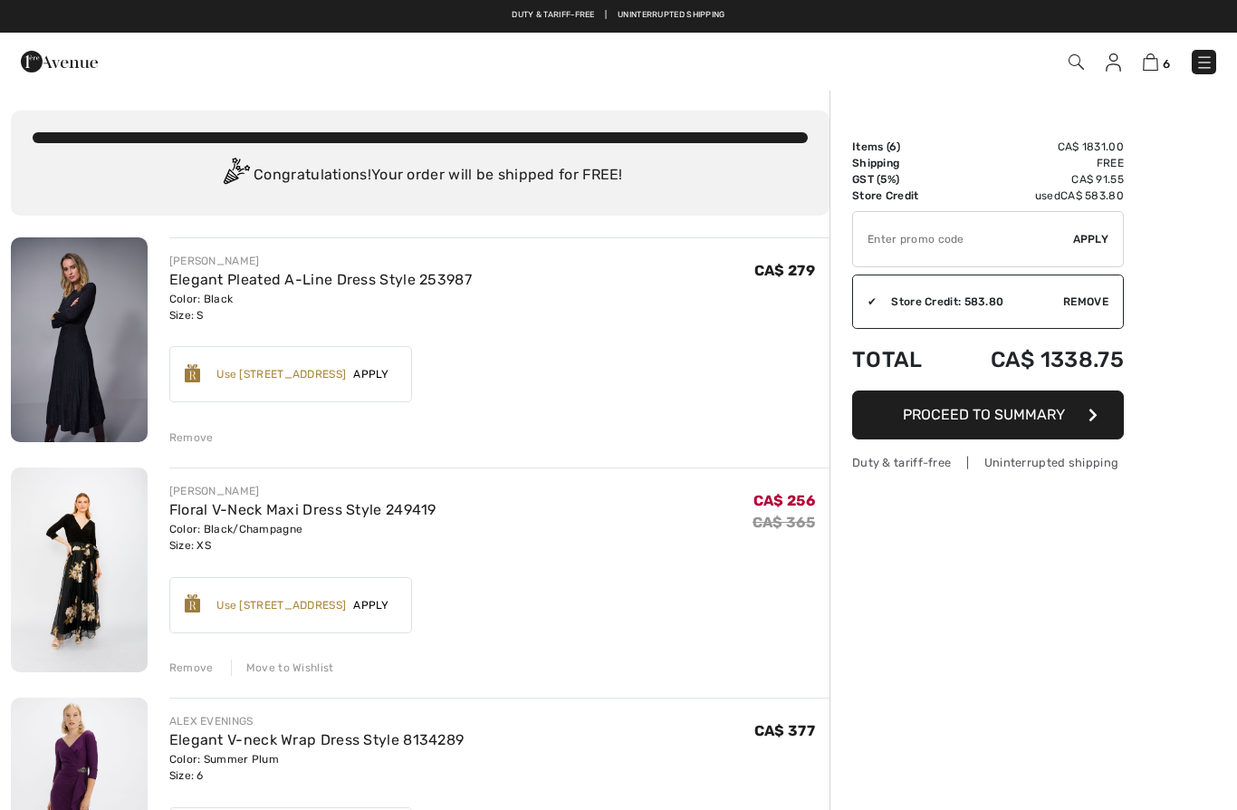
checkbox input "true"
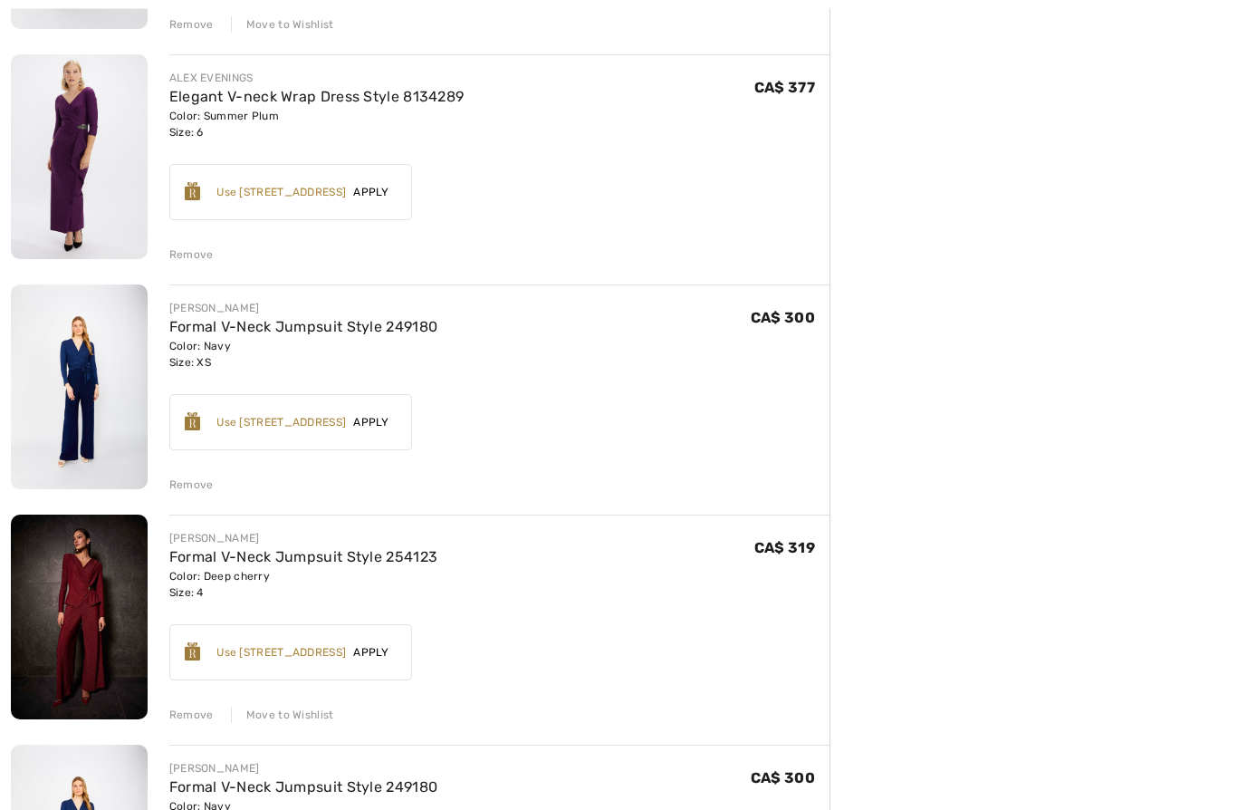
scroll to position [643, 0]
click at [180, 491] on div "Remove" at bounding box center [191, 484] width 44 height 16
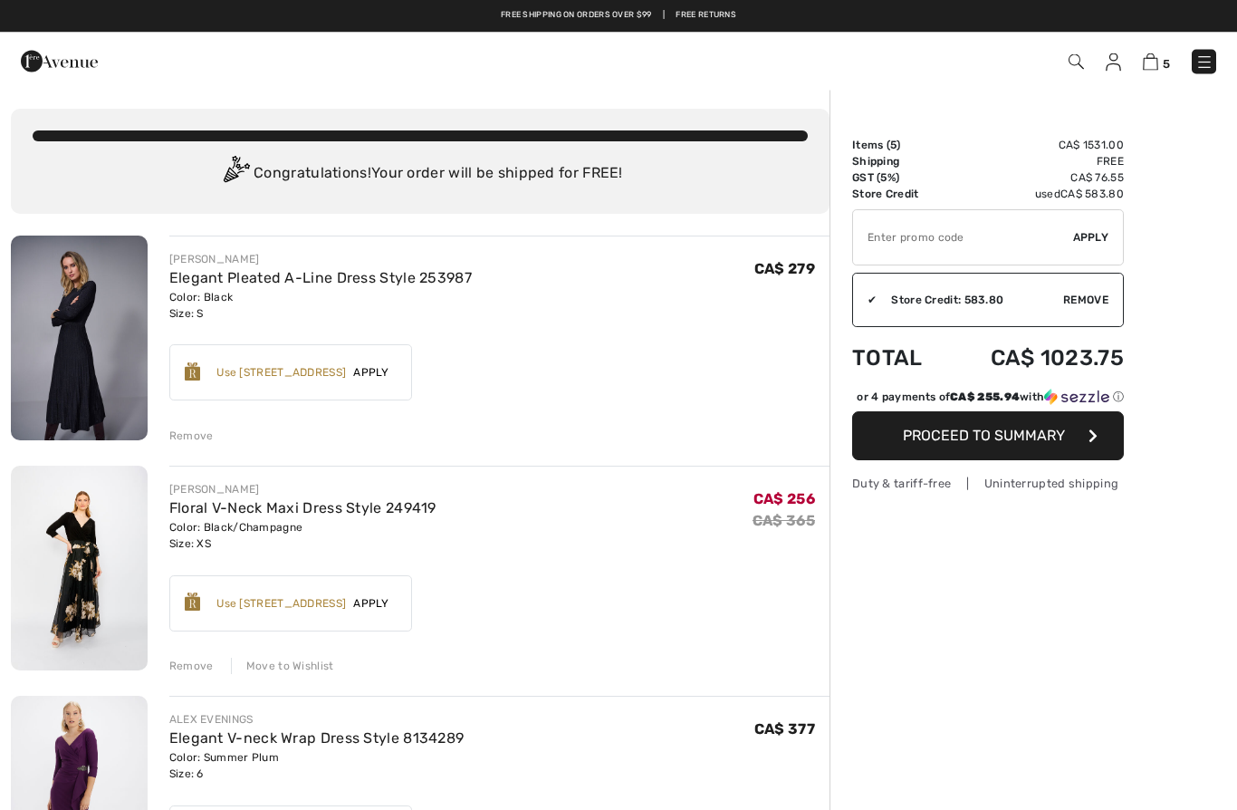
scroll to position [0, 0]
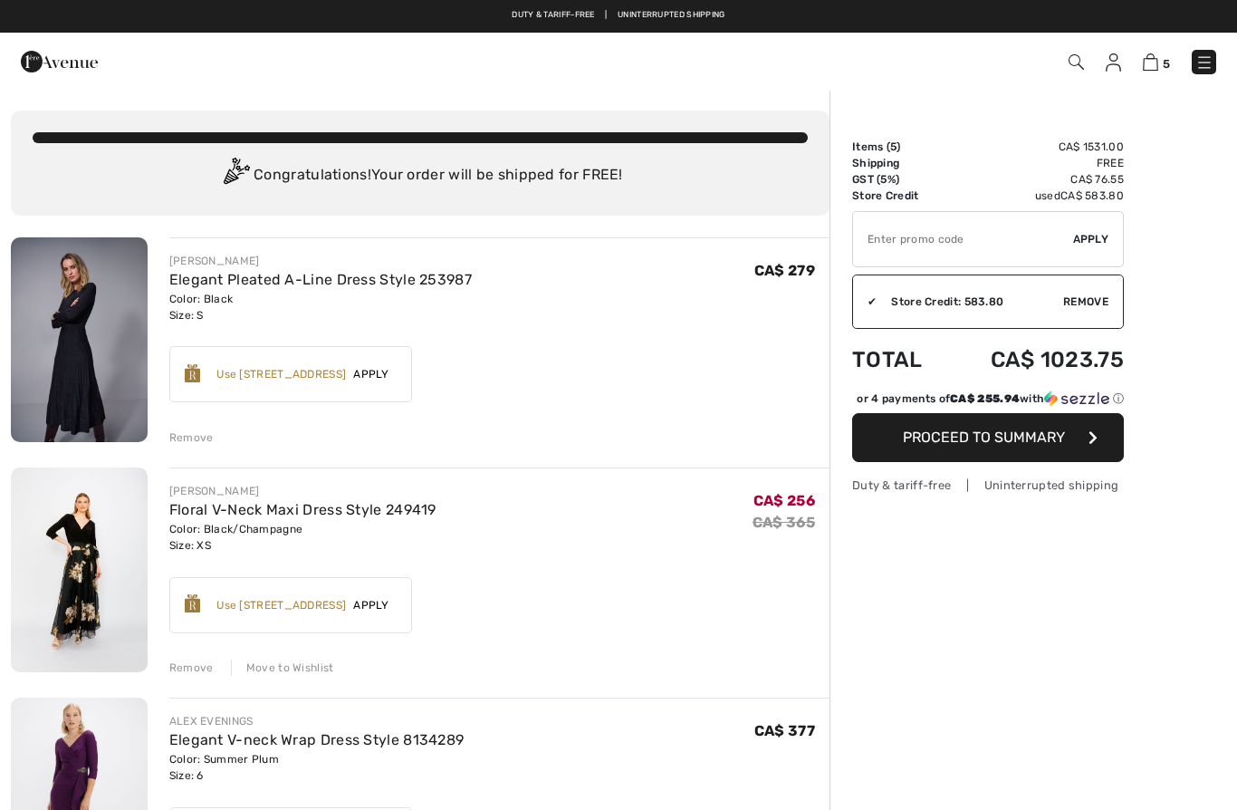
click at [998, 446] on span "Proceed to Summary" at bounding box center [984, 436] width 162 height 17
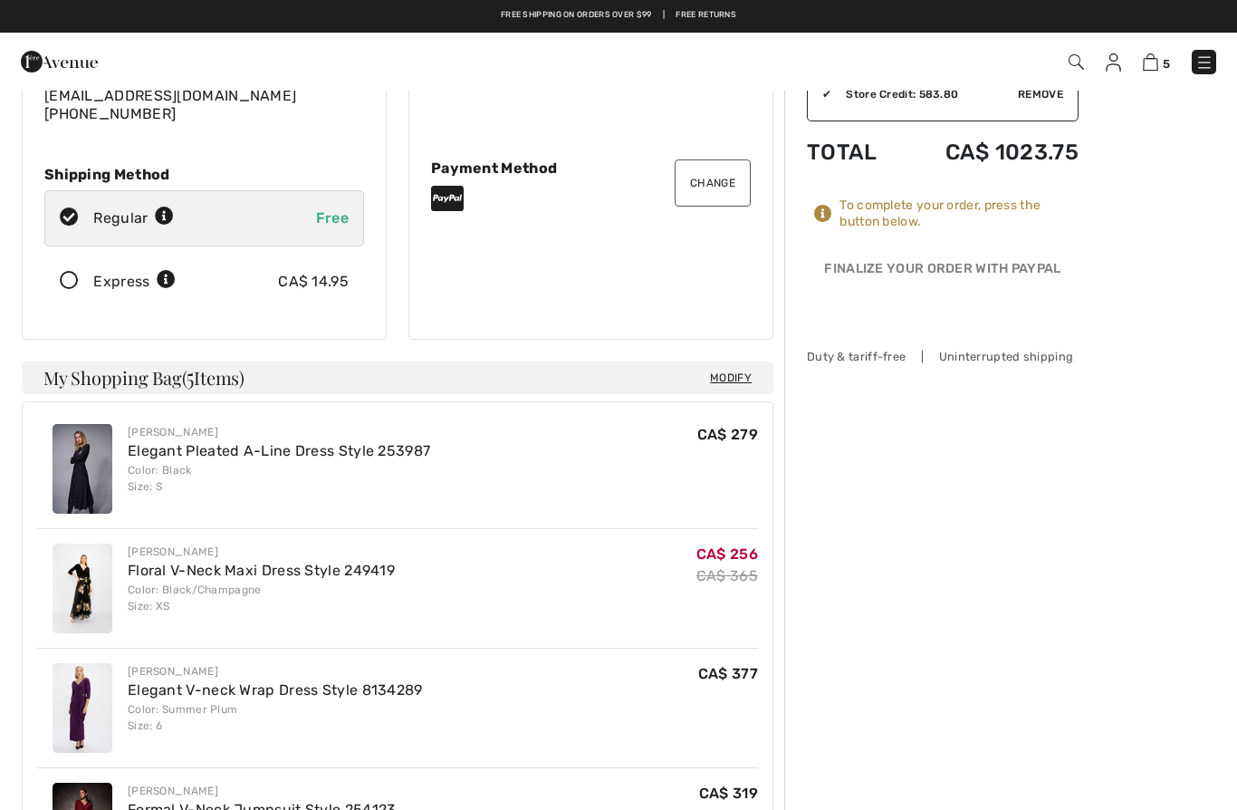
scroll to position [208, 0]
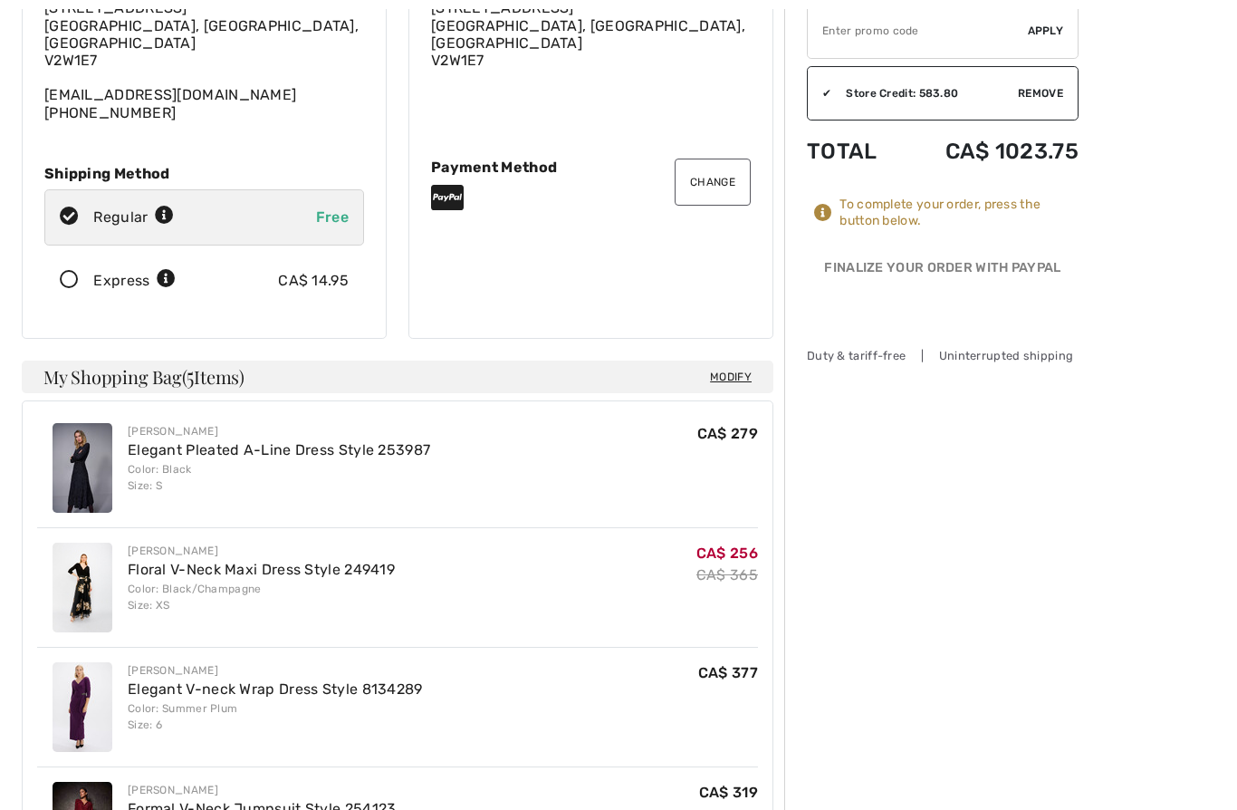
click at [62, 271] on icon at bounding box center [69, 280] width 48 height 19
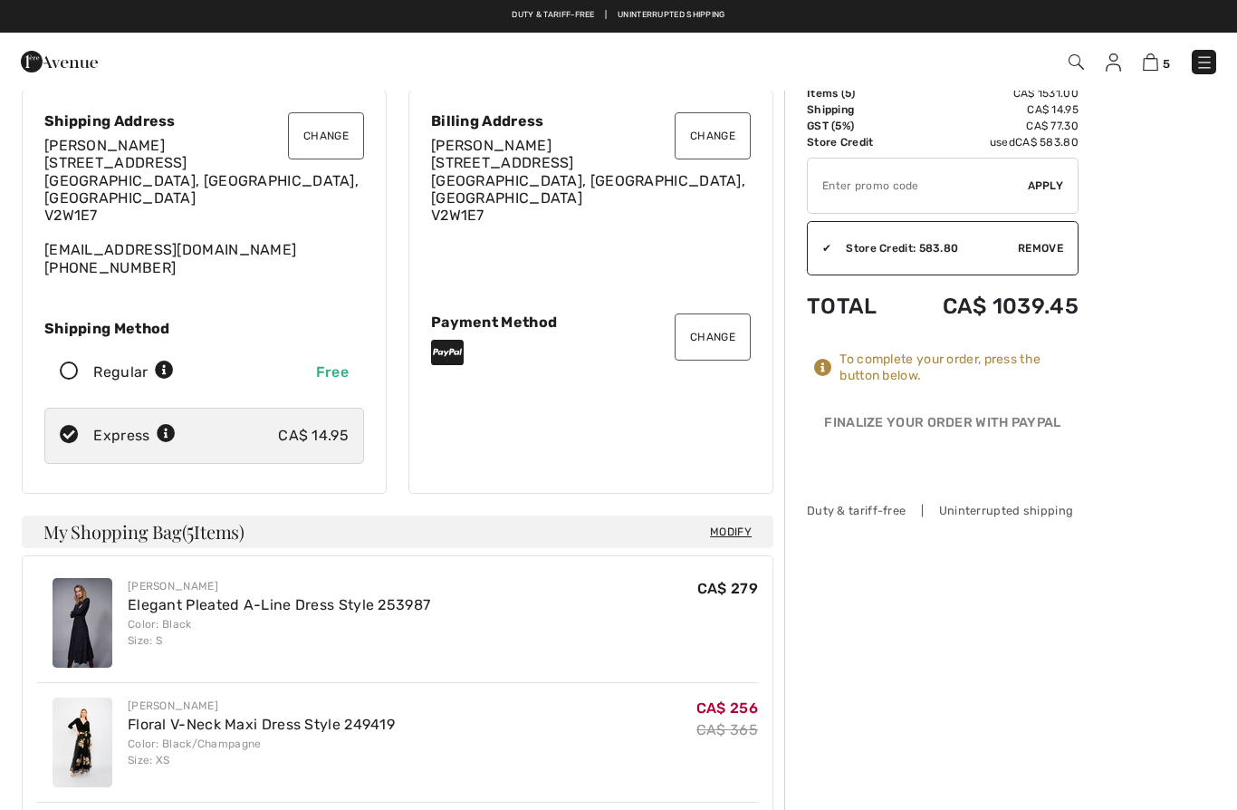
scroll to position [36, 0]
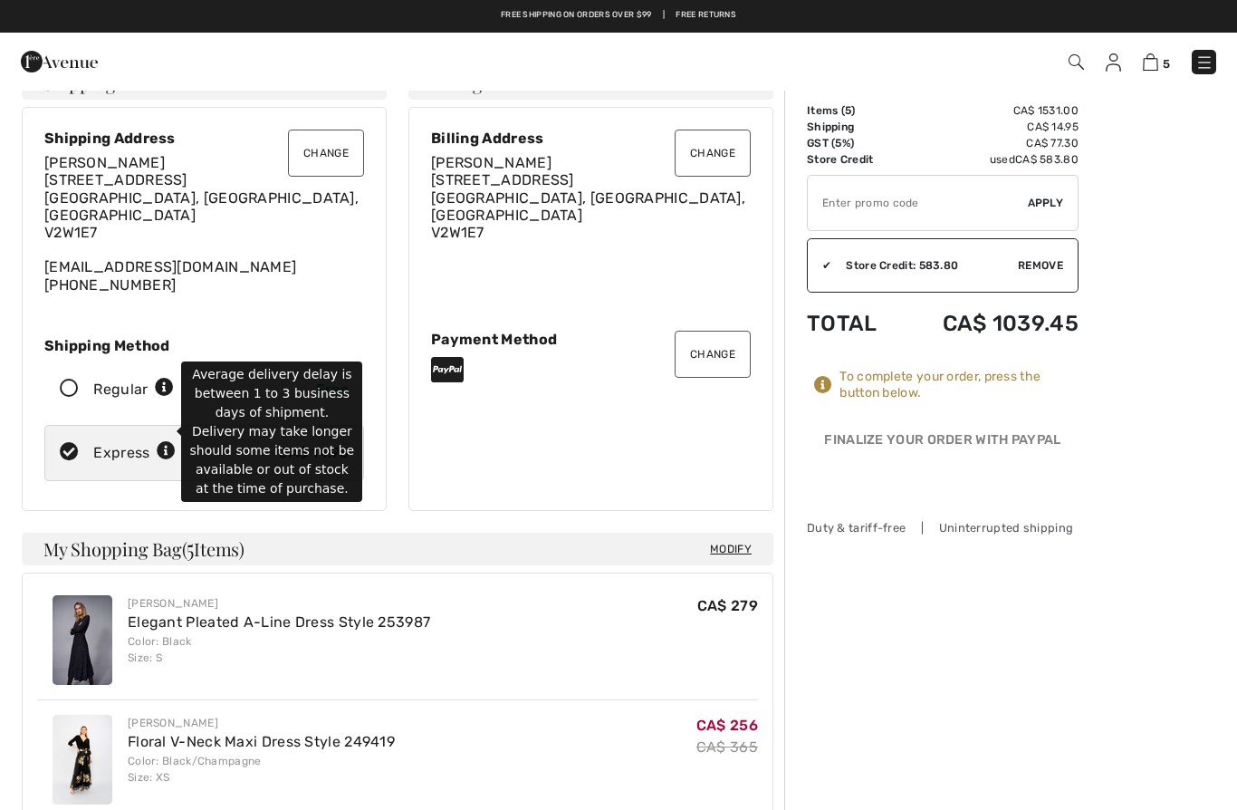
click at [164, 442] on icon at bounding box center [166, 451] width 19 height 19
click at [306, 303] on div "Change Shipping Address Liz Hall 23790 110th Avenue Maple Ridge, BC, CA V2W1E7 …" at bounding box center [204, 309] width 365 height 404
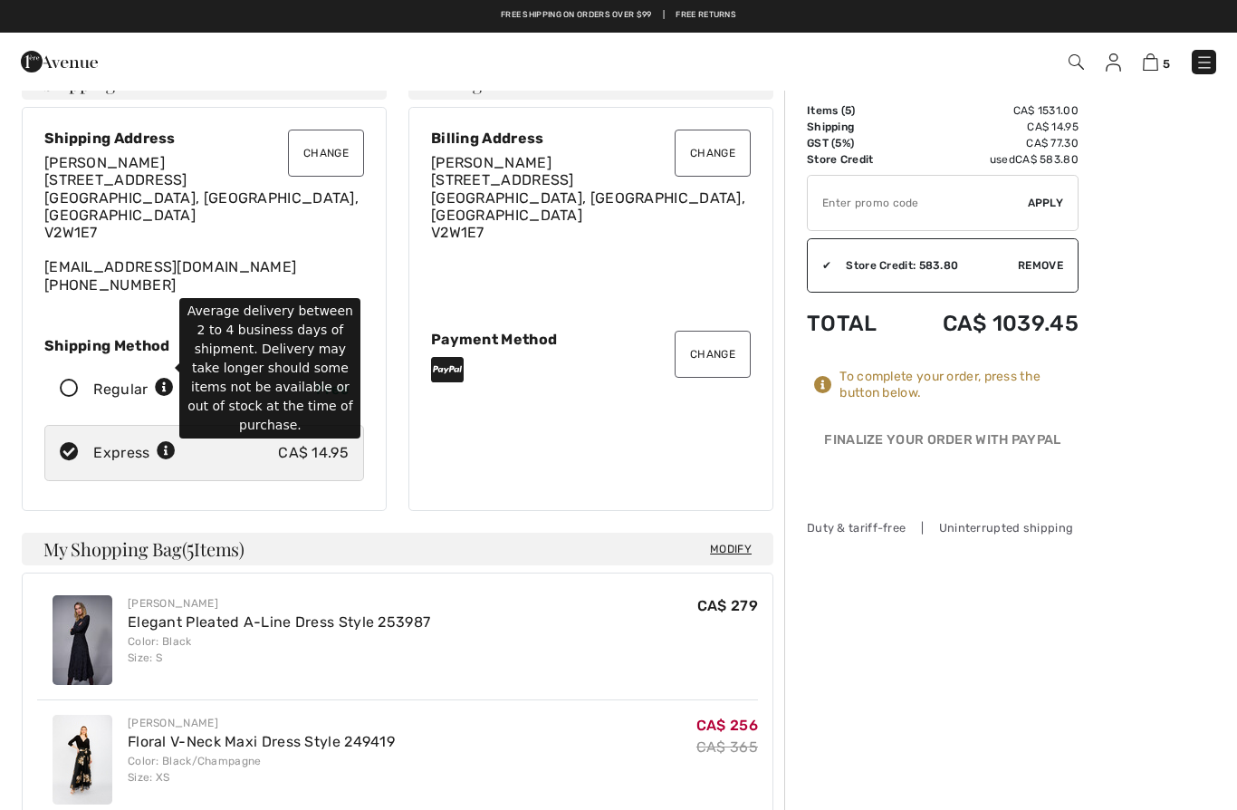
click at [170, 379] on icon at bounding box center [164, 388] width 19 height 19
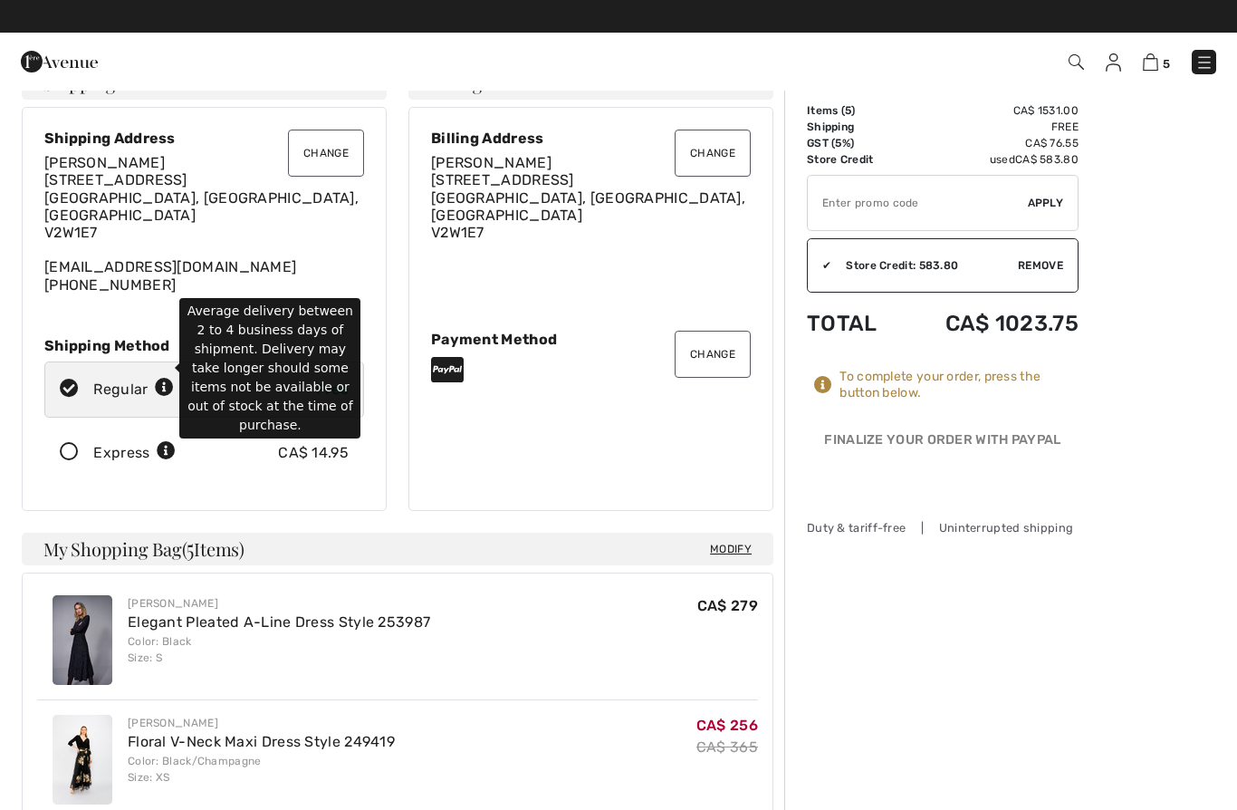
click at [164, 442] on icon at bounding box center [166, 451] width 19 height 19
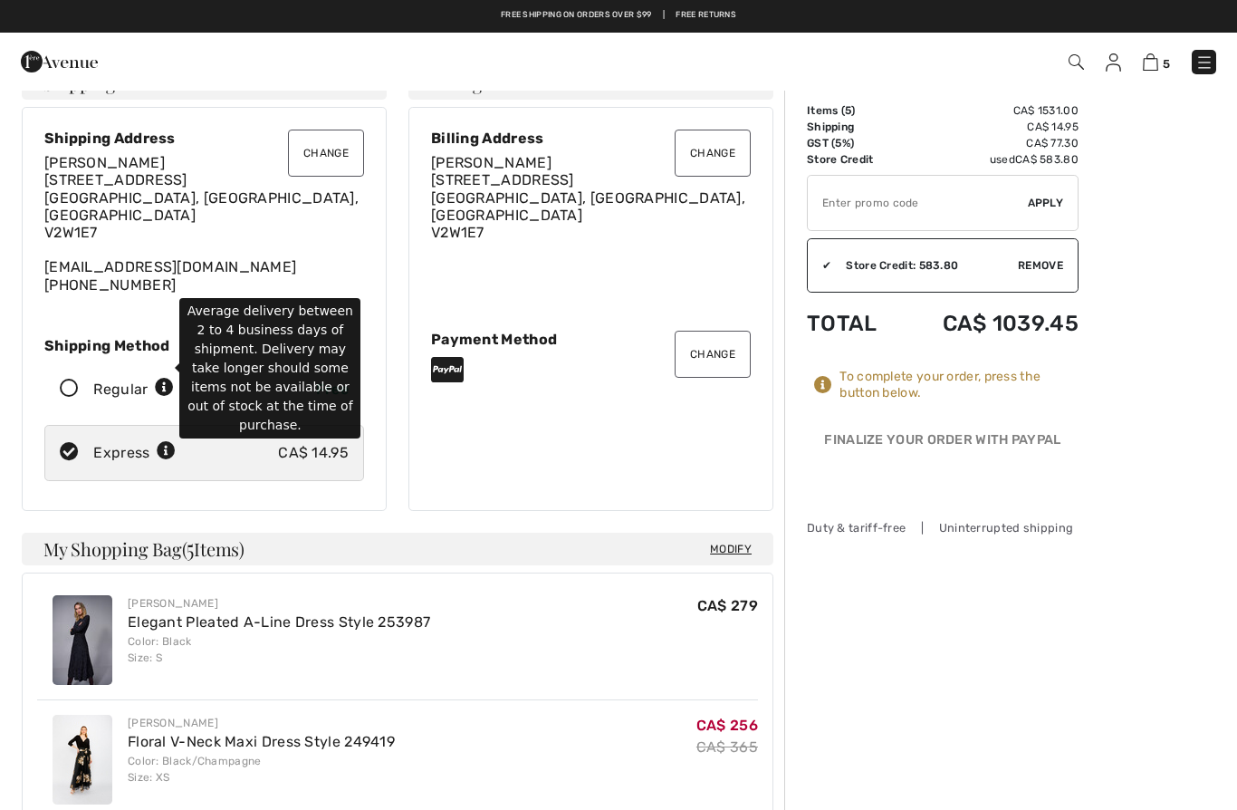
click at [168, 379] on icon at bounding box center [164, 388] width 19 height 19
radio input "true"
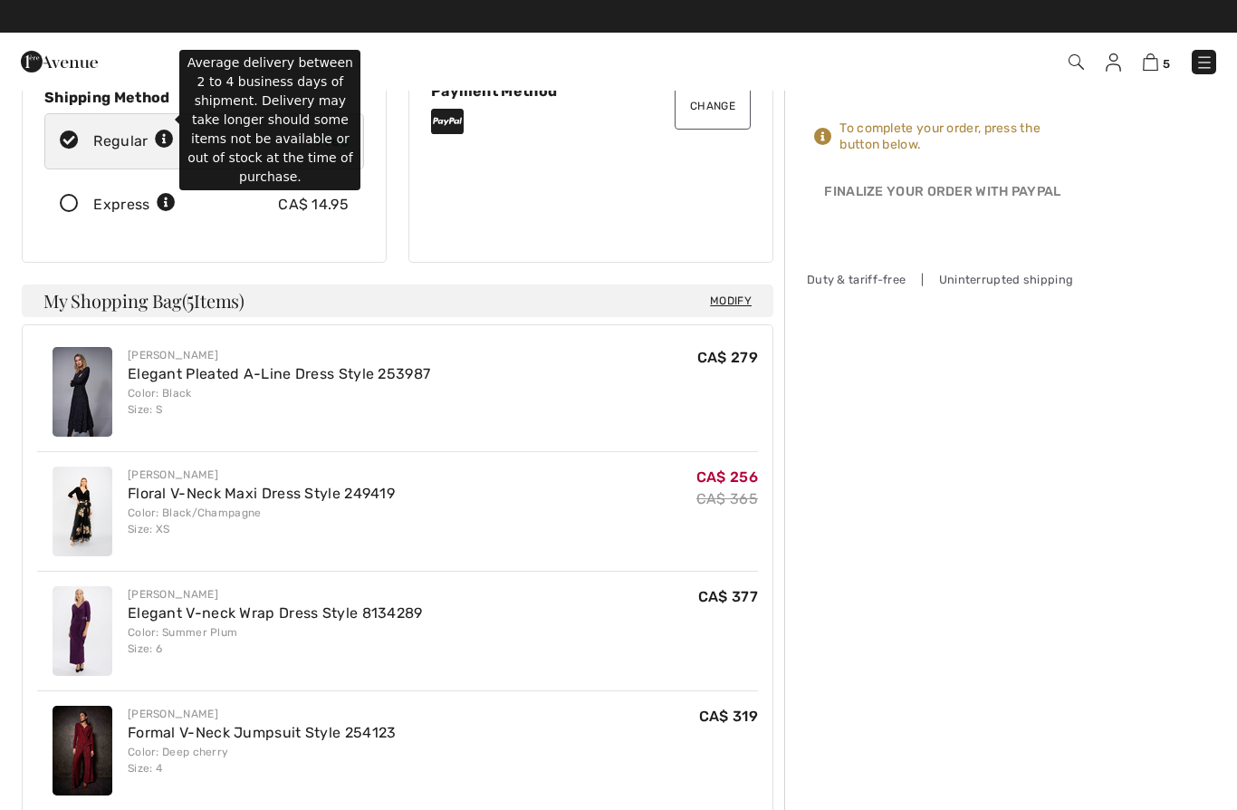
scroll to position [277, 0]
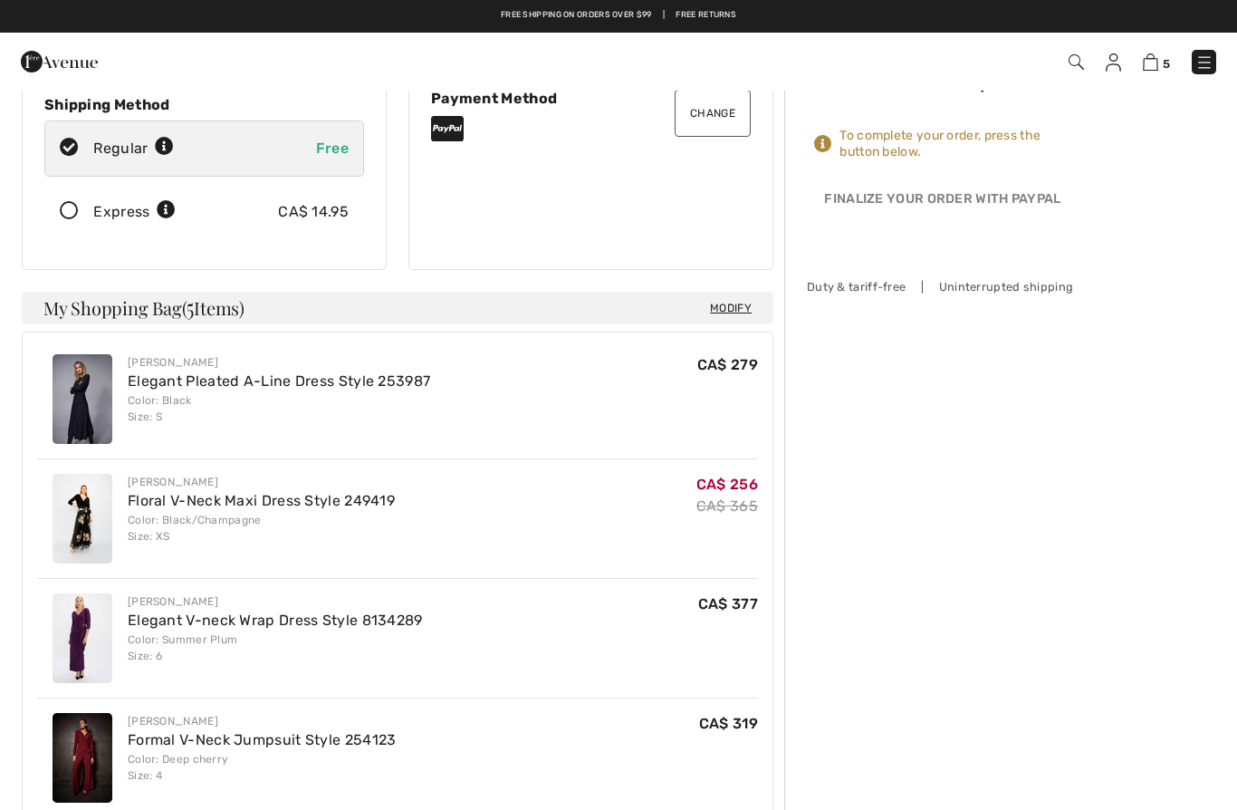
click at [387, 611] on link "Elegant V-neck Wrap Dress Style 8134289" at bounding box center [275, 619] width 295 height 17
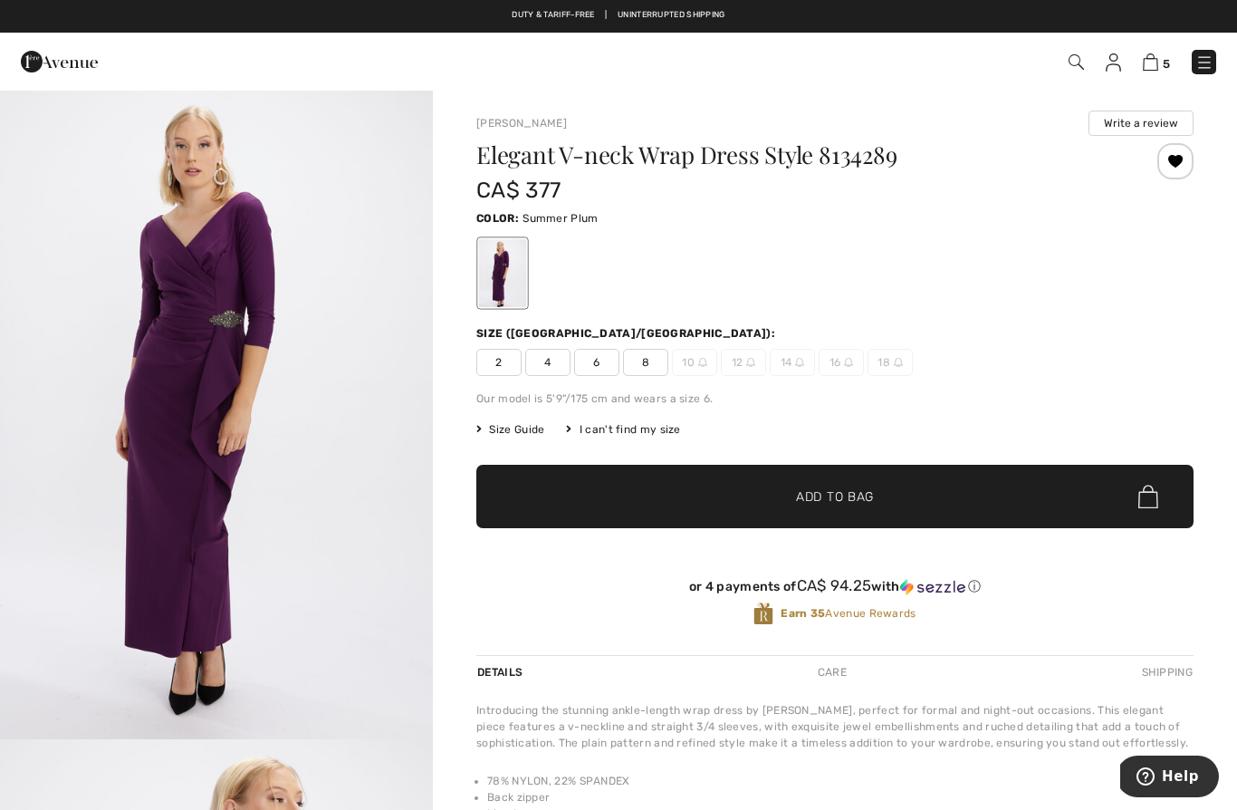
click at [1150, 63] on img at bounding box center [1150, 61] width 15 height 17
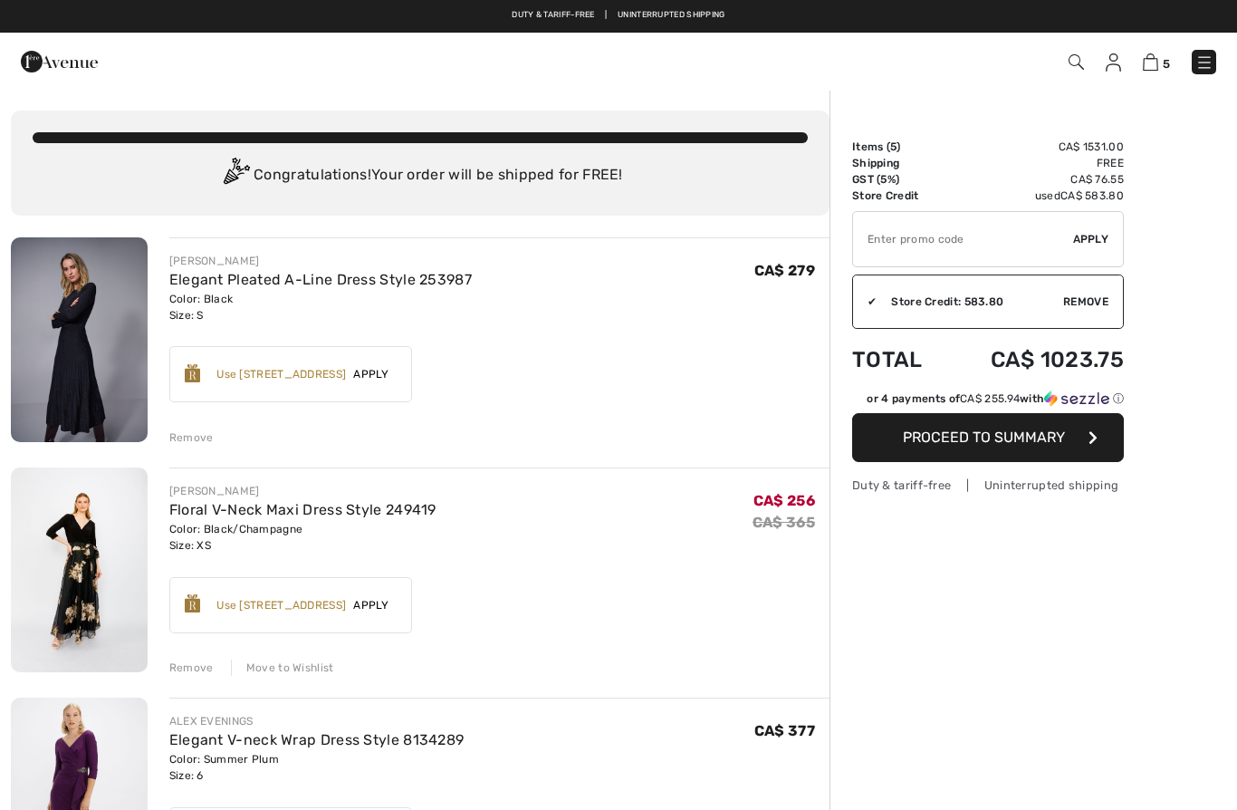
click at [963, 433] on span "Proceed to Summary" at bounding box center [984, 436] width 162 height 17
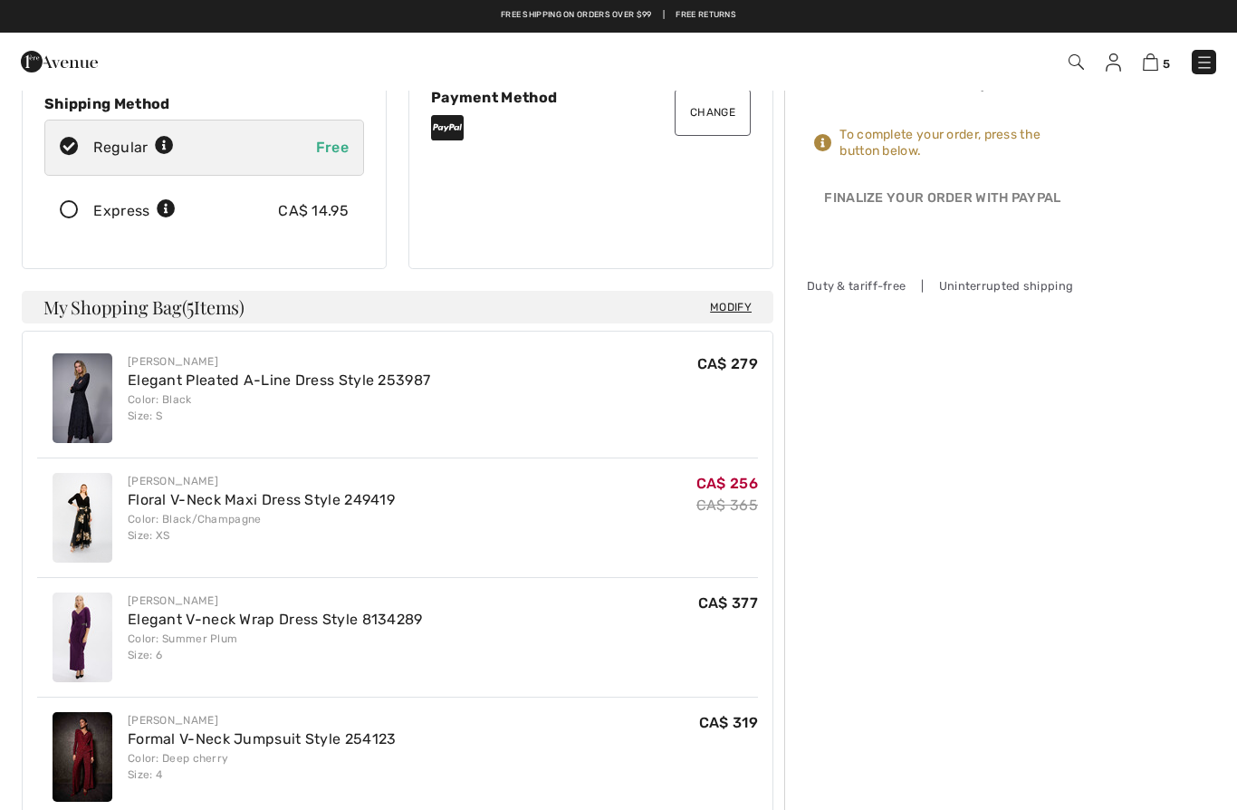
scroll to position [277, 0]
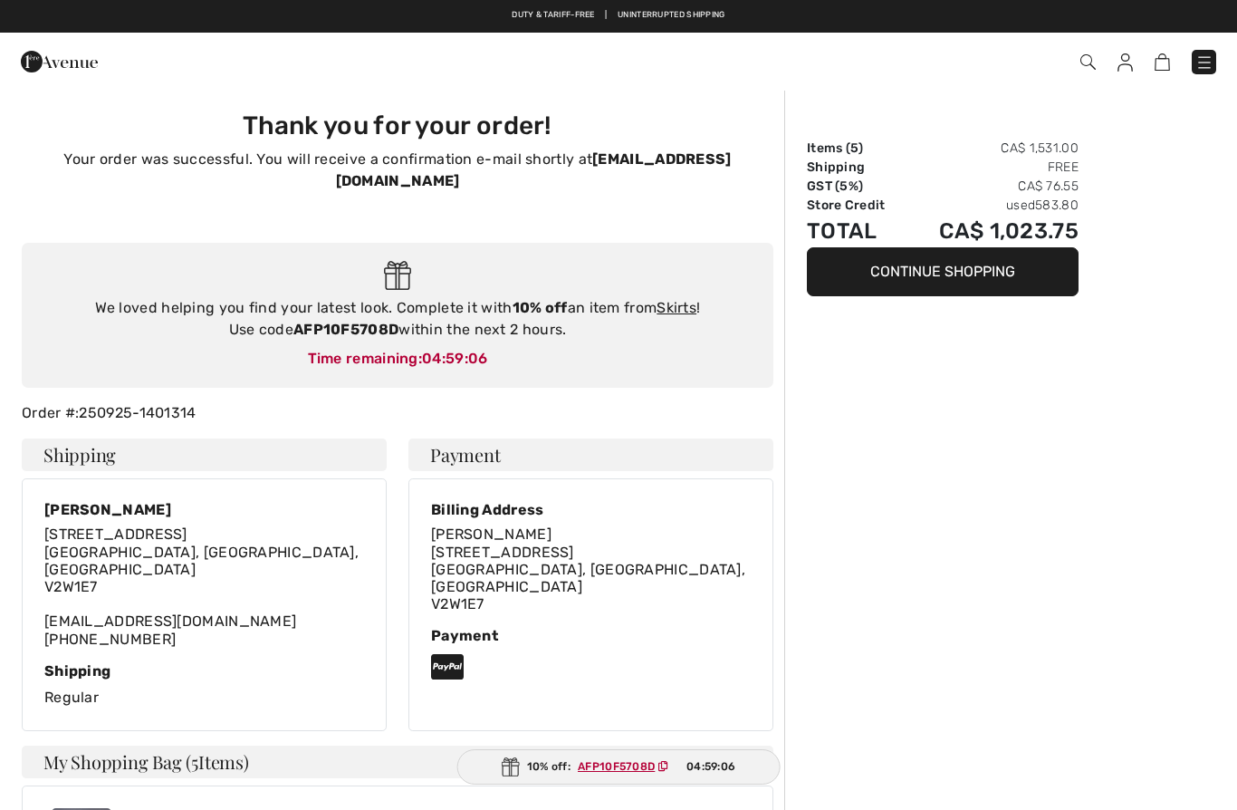
type input "[PERSON_NAME]"
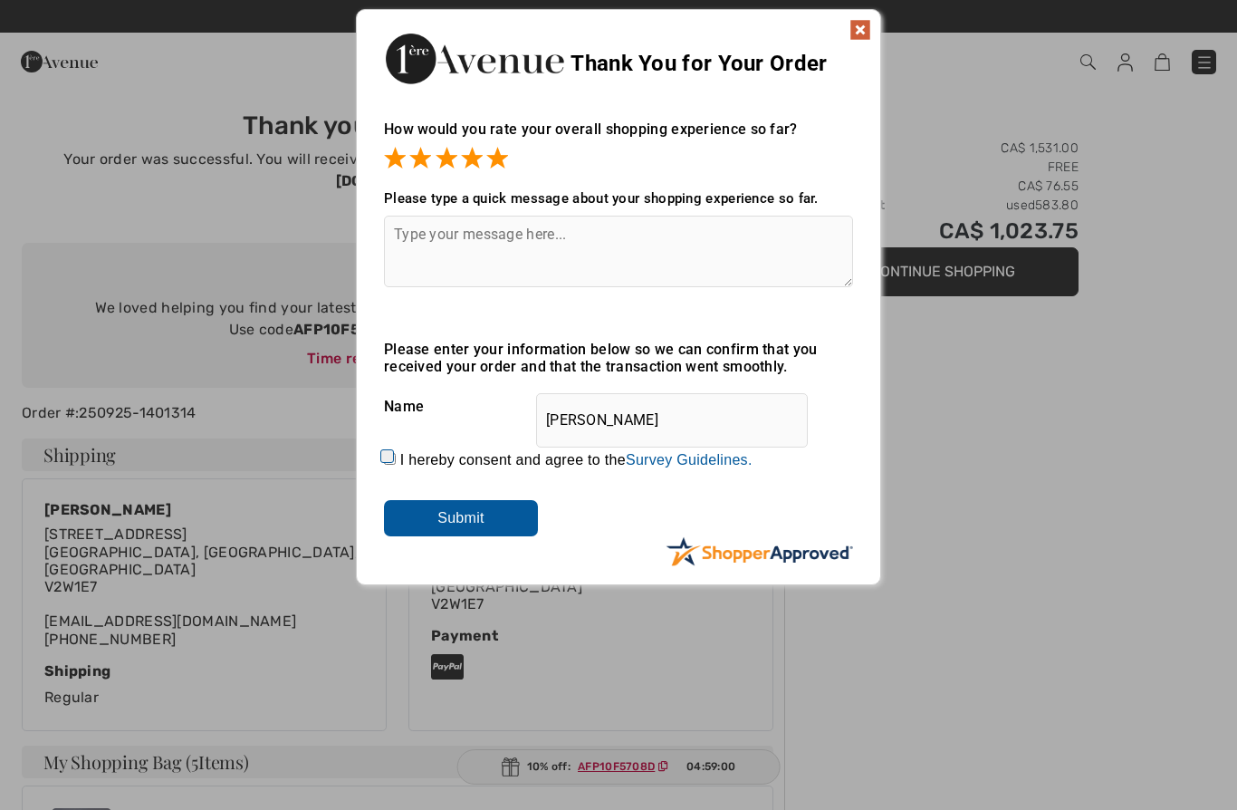
click at [490, 520] on input "Submit" at bounding box center [461, 518] width 154 height 36
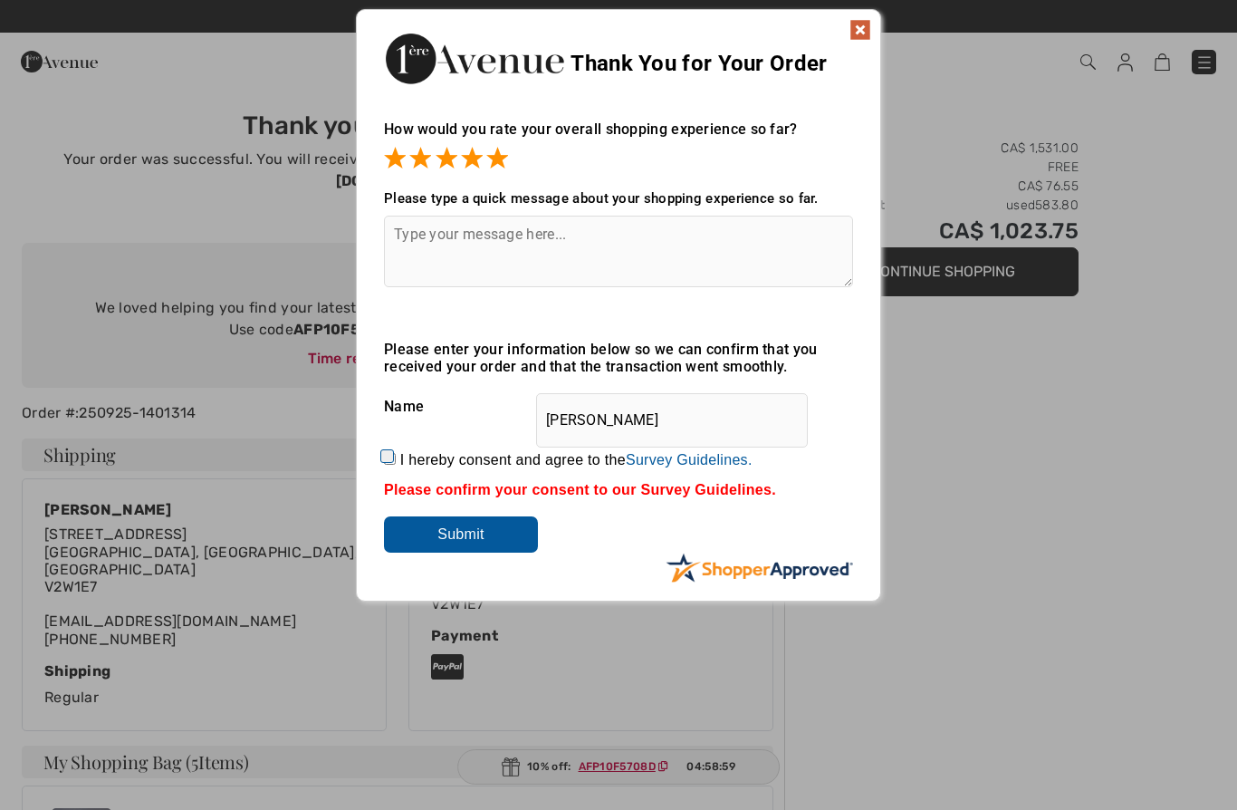
click at [396, 461] on input "I hereby consent and agree to the By submitting a review, you grant permission …" at bounding box center [390, 459] width 12 height 12
checkbox input "true"
click at [486, 540] on input "Submit" at bounding box center [461, 534] width 154 height 36
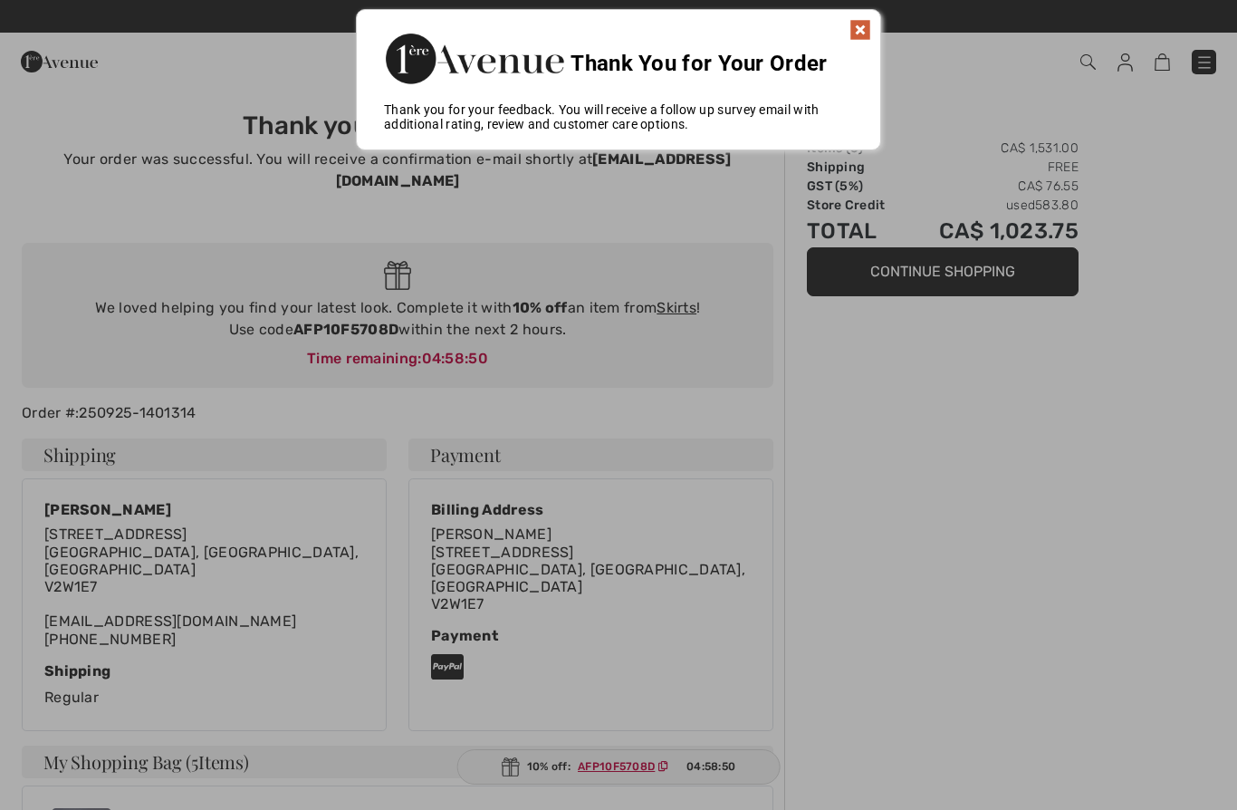
click at [861, 15] on div "Thank You for Your Order" at bounding box center [619, 56] width 524 height 92
click at [869, 34] on img at bounding box center [861, 30] width 22 height 22
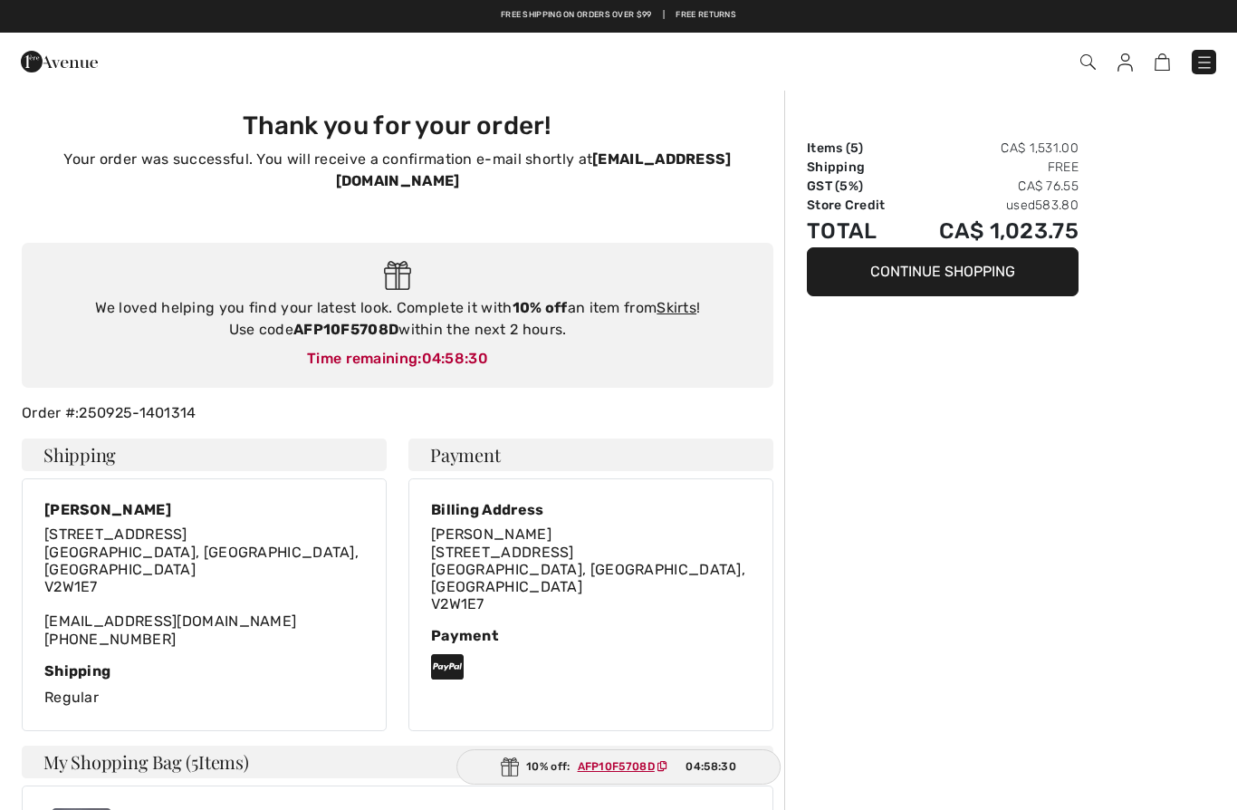
click at [73, 51] on img at bounding box center [59, 61] width 77 height 36
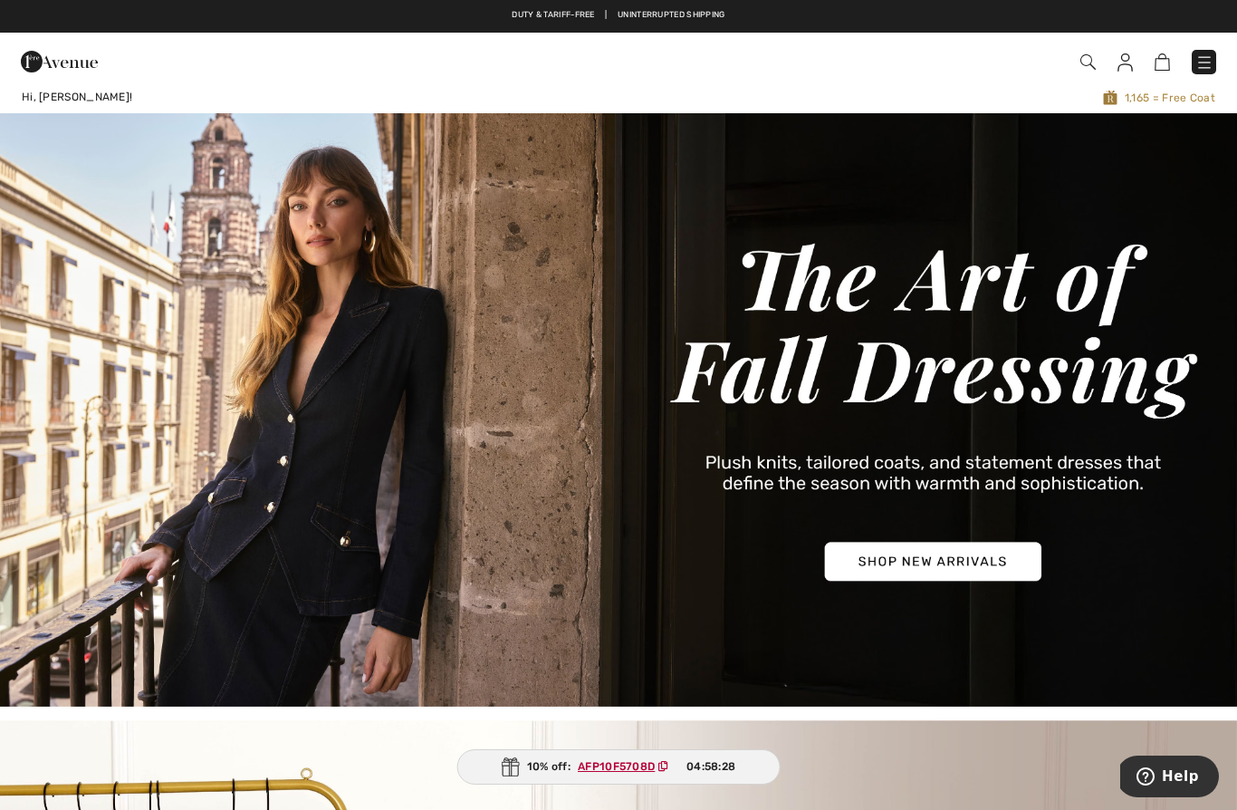
click at [1119, 65] on img at bounding box center [1125, 62] width 15 height 18
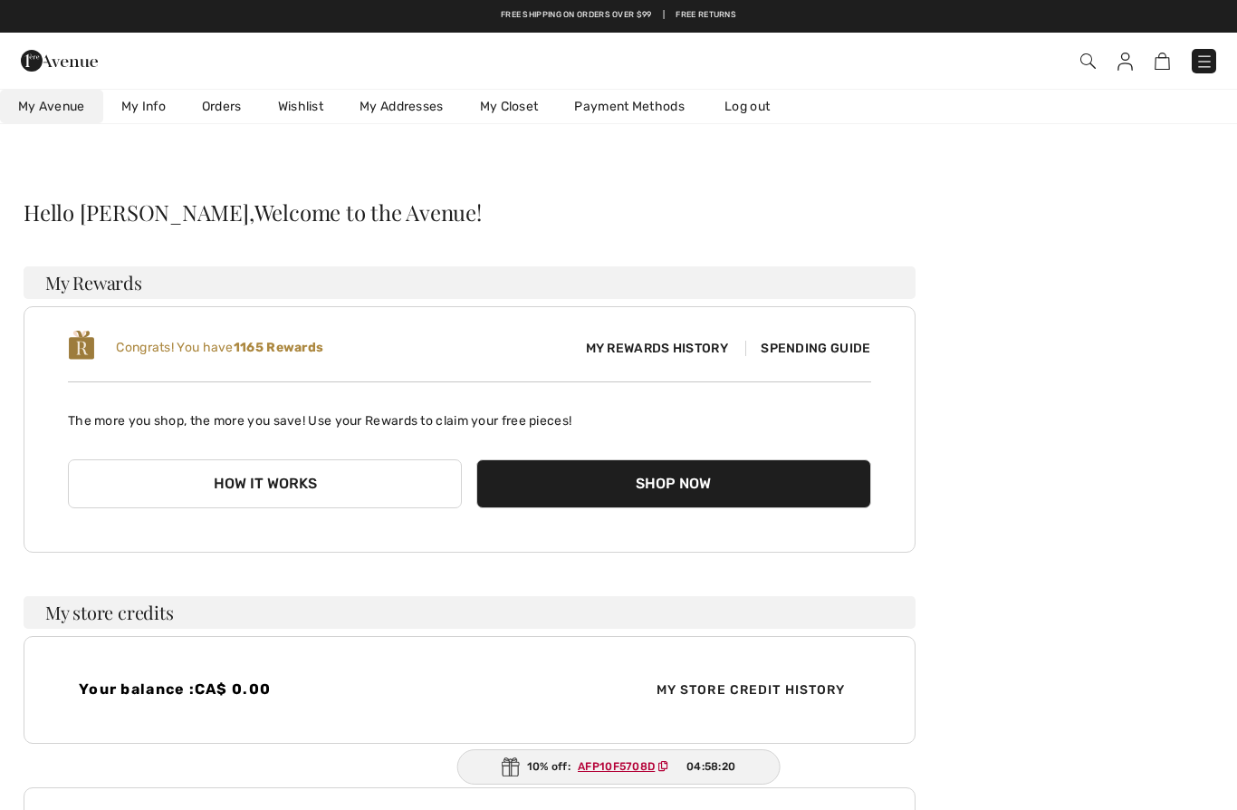
click at [366, 60] on div at bounding box center [262, 60] width 510 height 49
click at [214, 102] on link "Orders" at bounding box center [222, 107] width 76 height 34
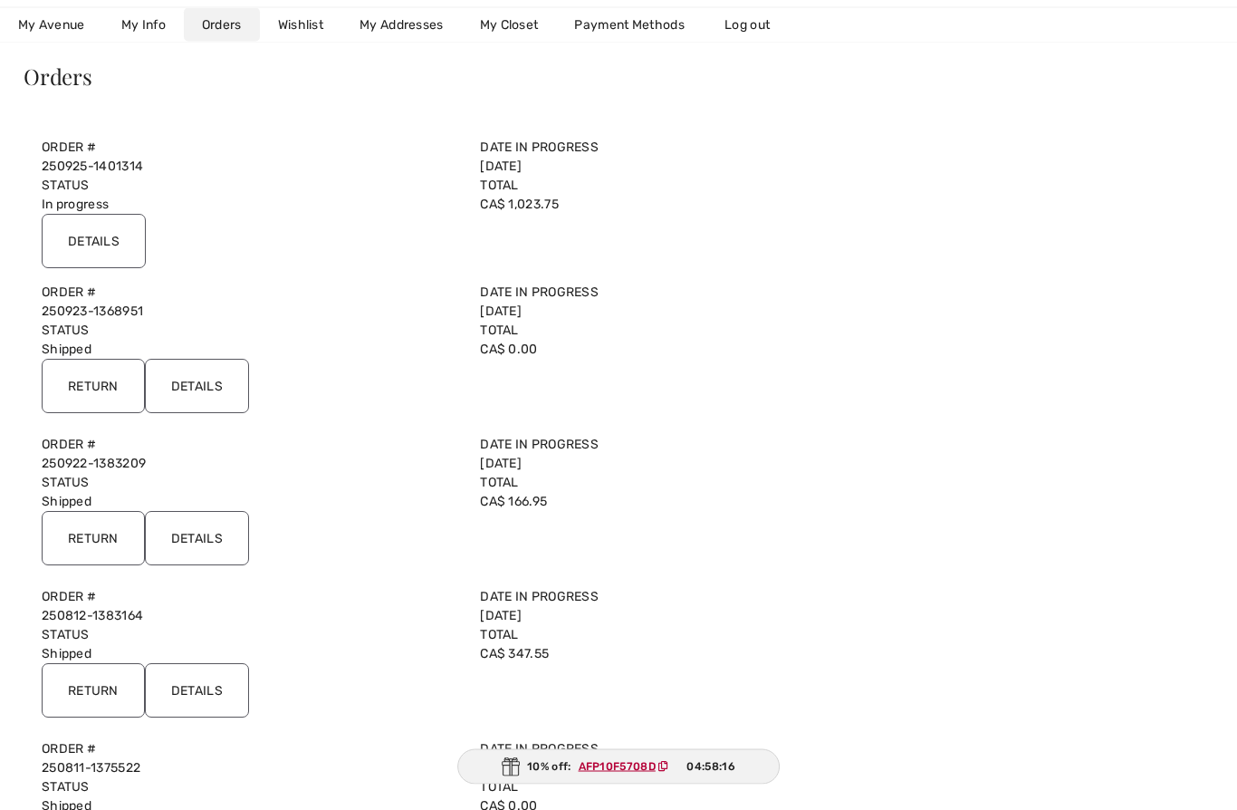
scroll to position [136, 0]
click at [206, 687] on input "Details" at bounding box center [197, 690] width 104 height 54
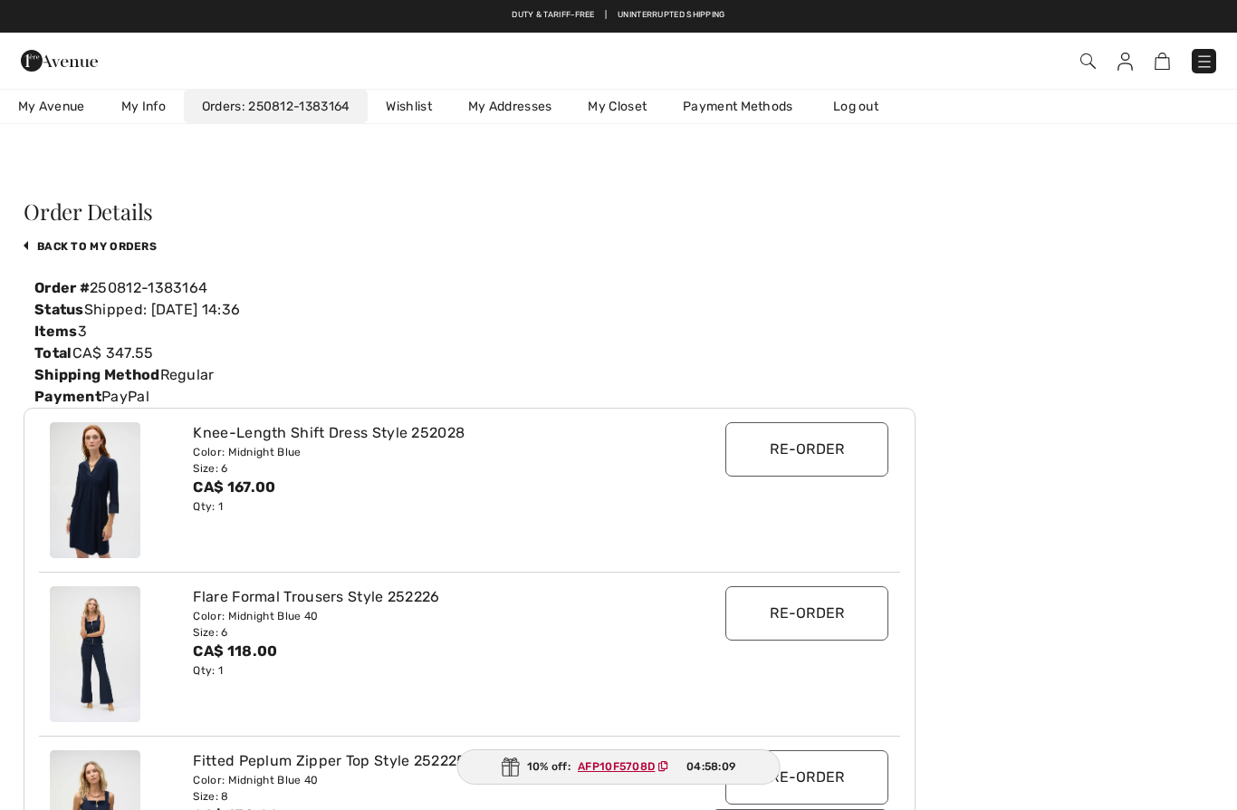
scroll to position [0, 0]
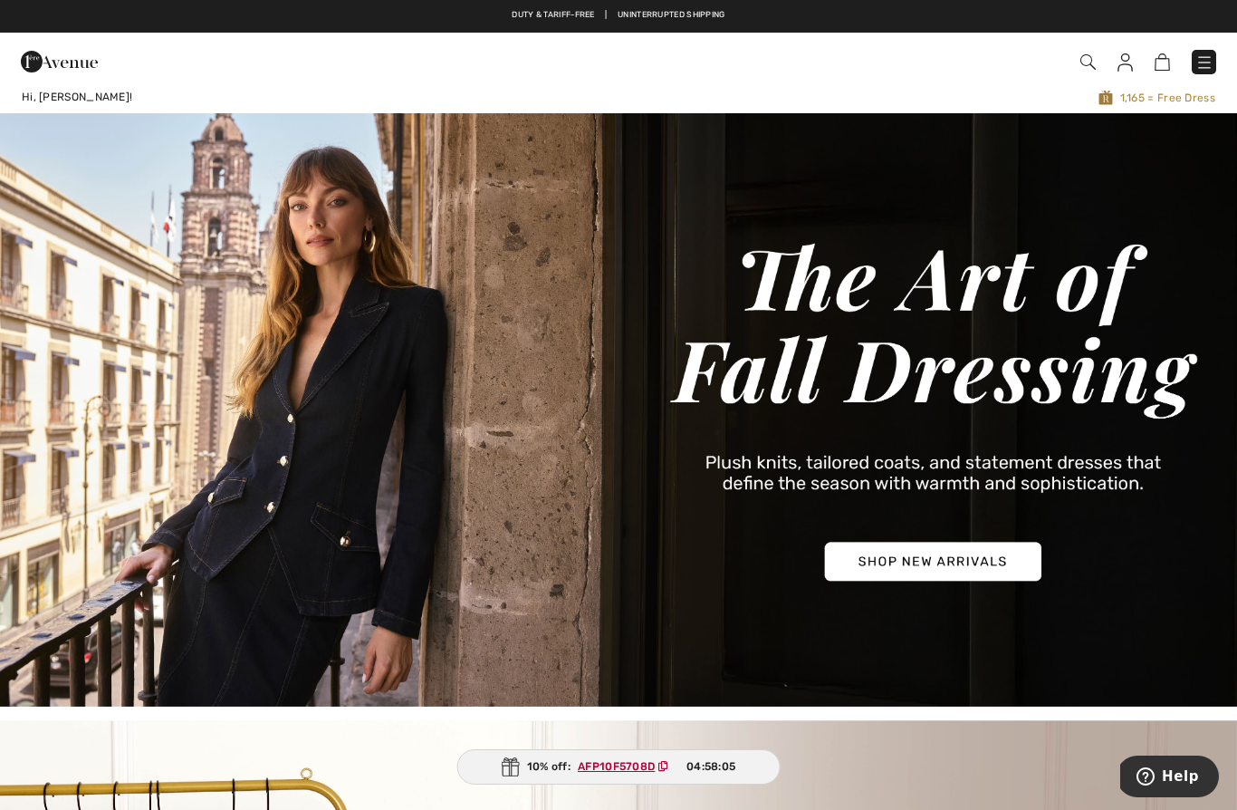
click at [1121, 65] on img at bounding box center [1125, 62] width 15 height 18
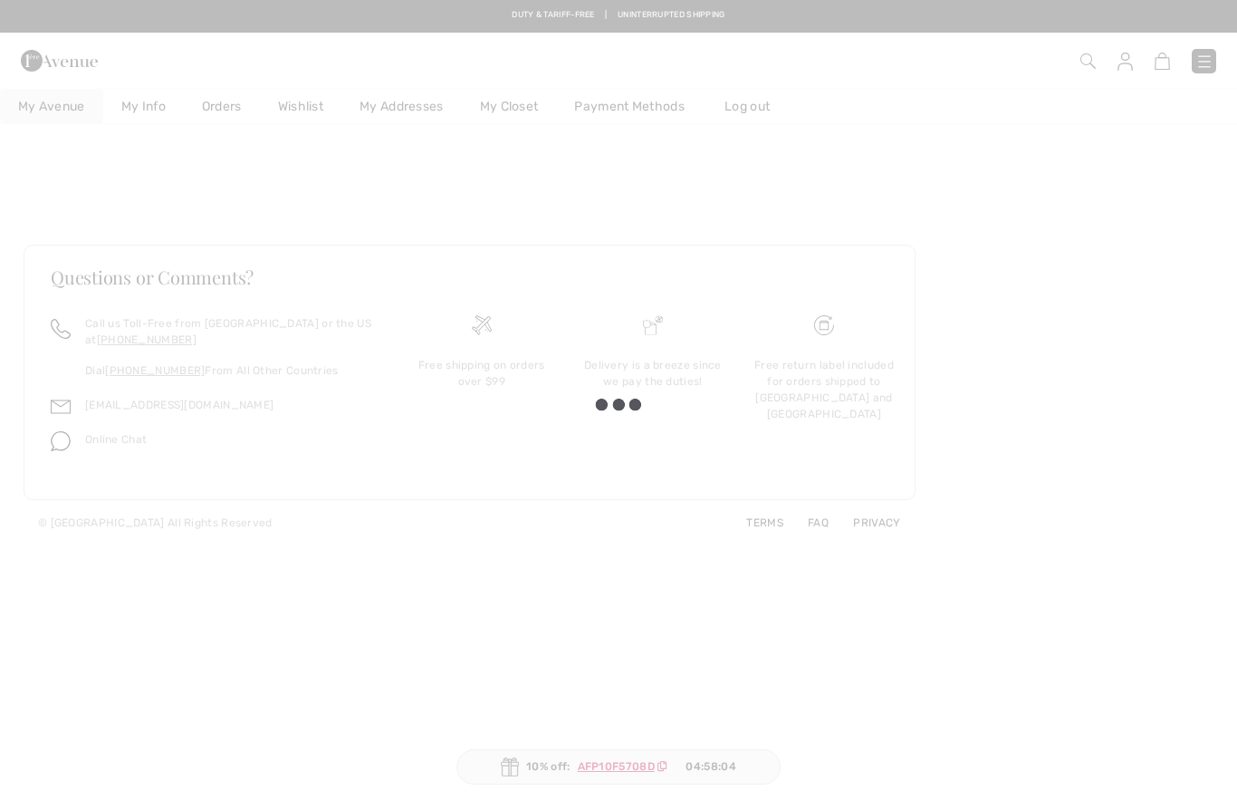
checkbox input "true"
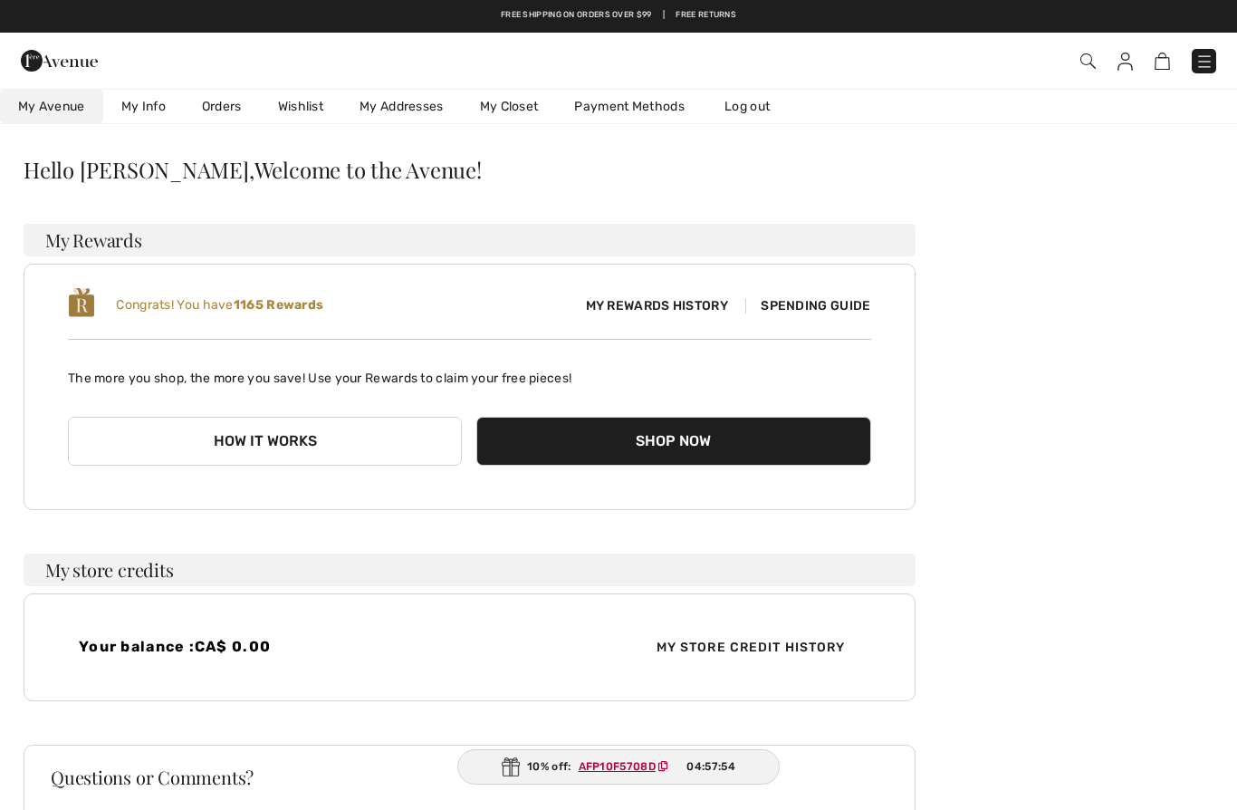
scroll to position [40, 0]
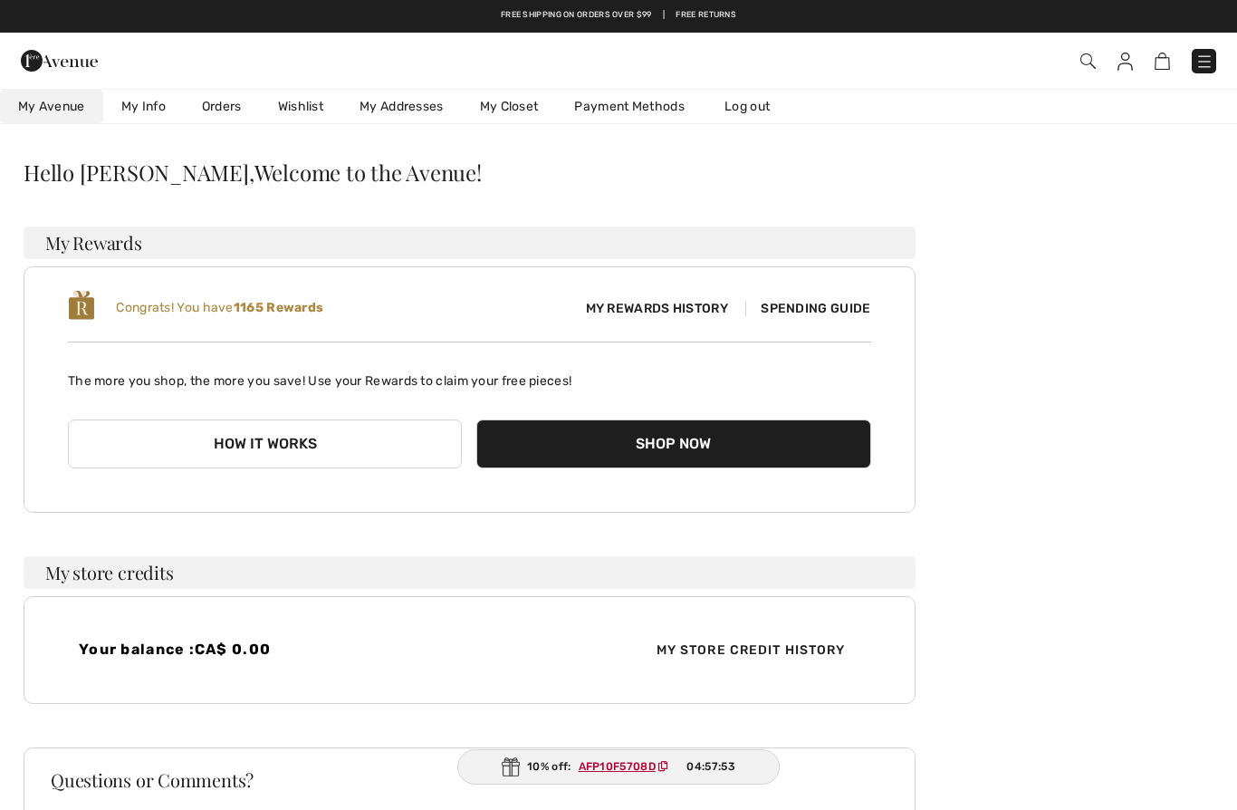
click at [223, 107] on link "Orders" at bounding box center [222, 107] width 76 height 34
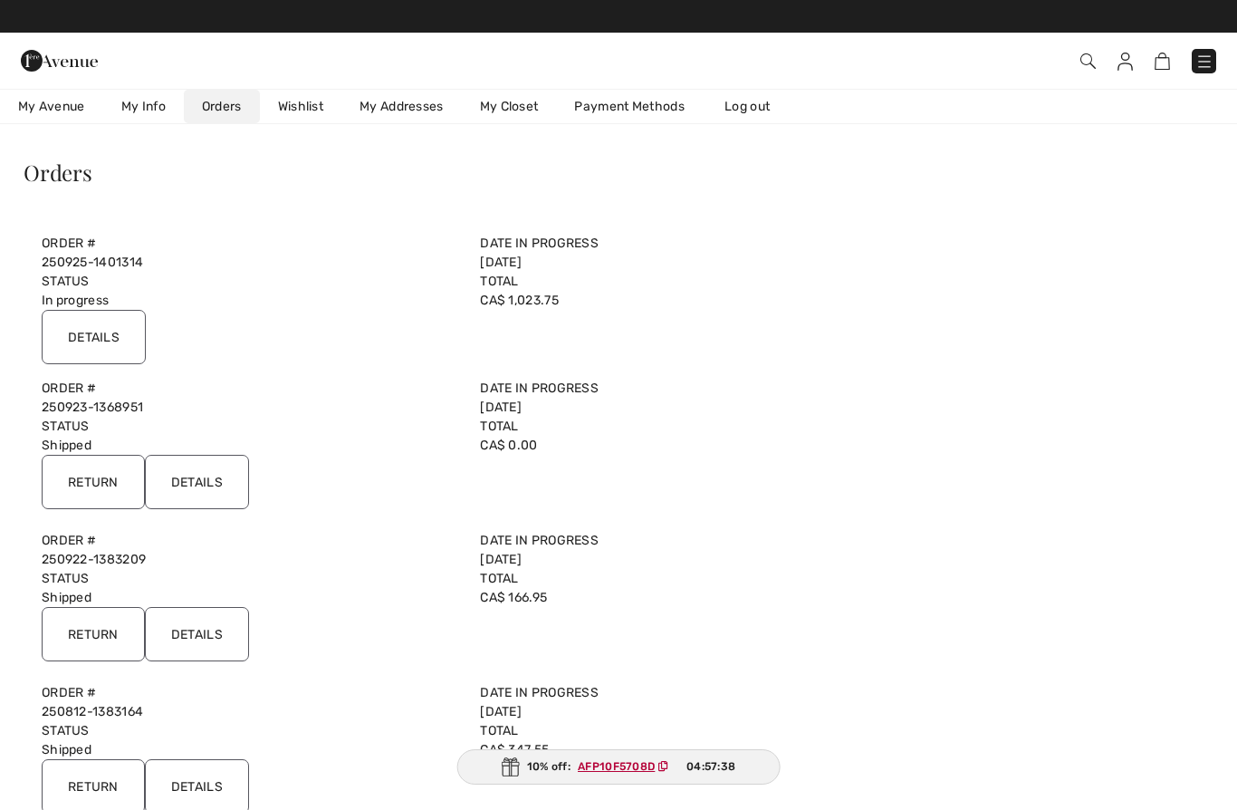
click at [202, 466] on input "Details" at bounding box center [197, 482] width 104 height 54
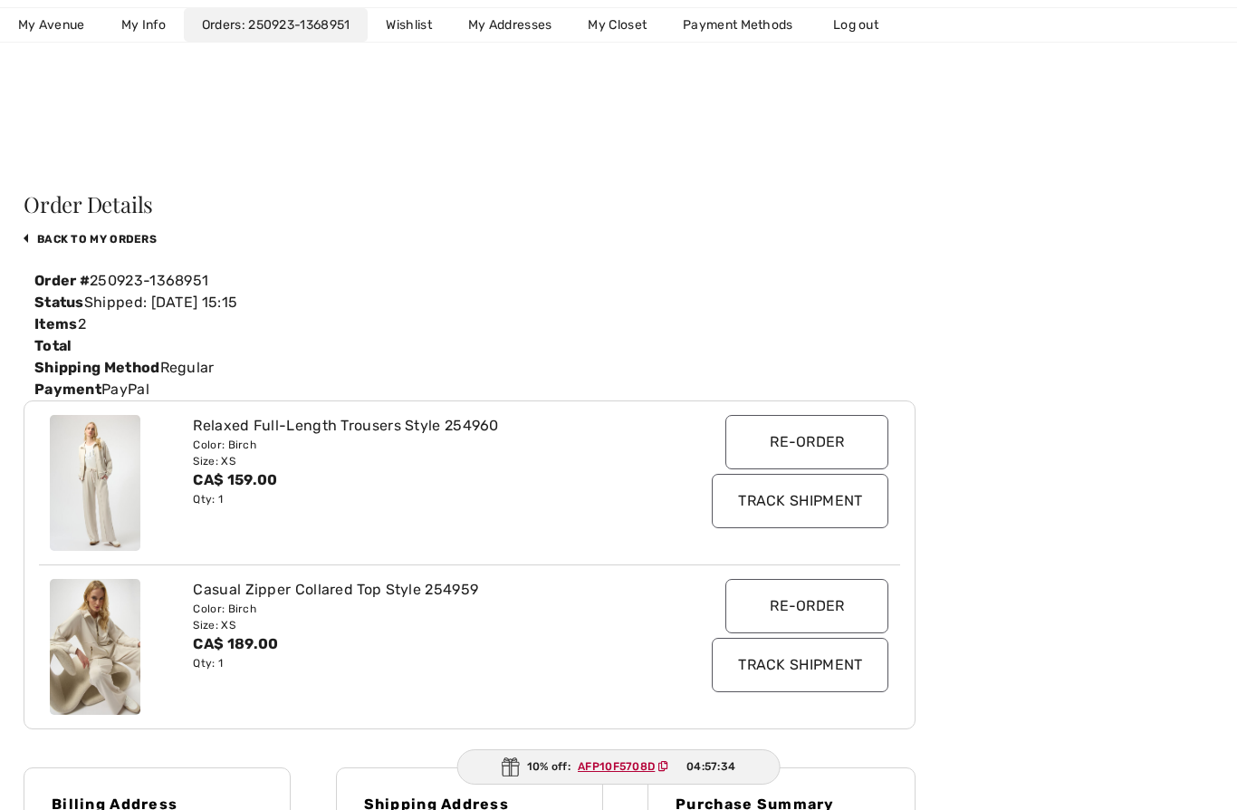
scroll to position [9, 0]
click at [120, 238] on link "back to My Orders" at bounding box center [90, 238] width 133 height 13
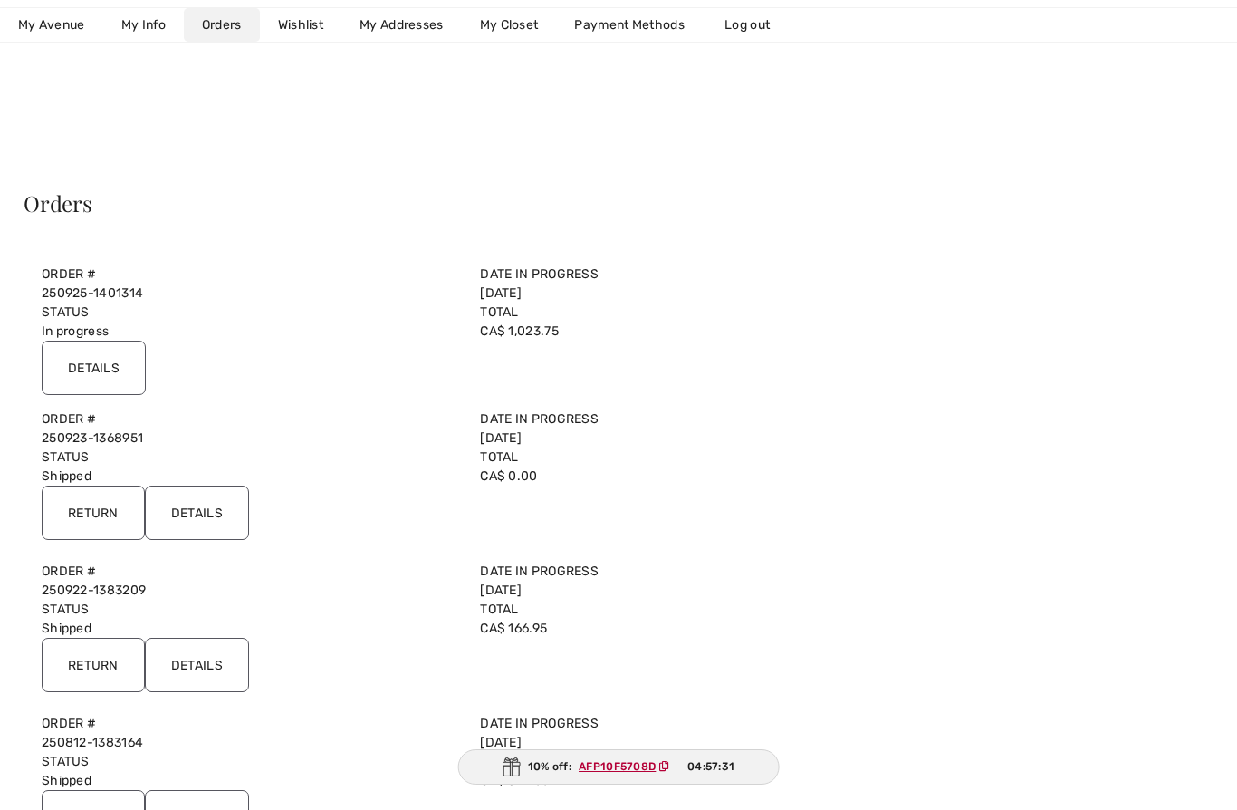
click at [127, 360] on input "Details" at bounding box center [94, 368] width 104 height 54
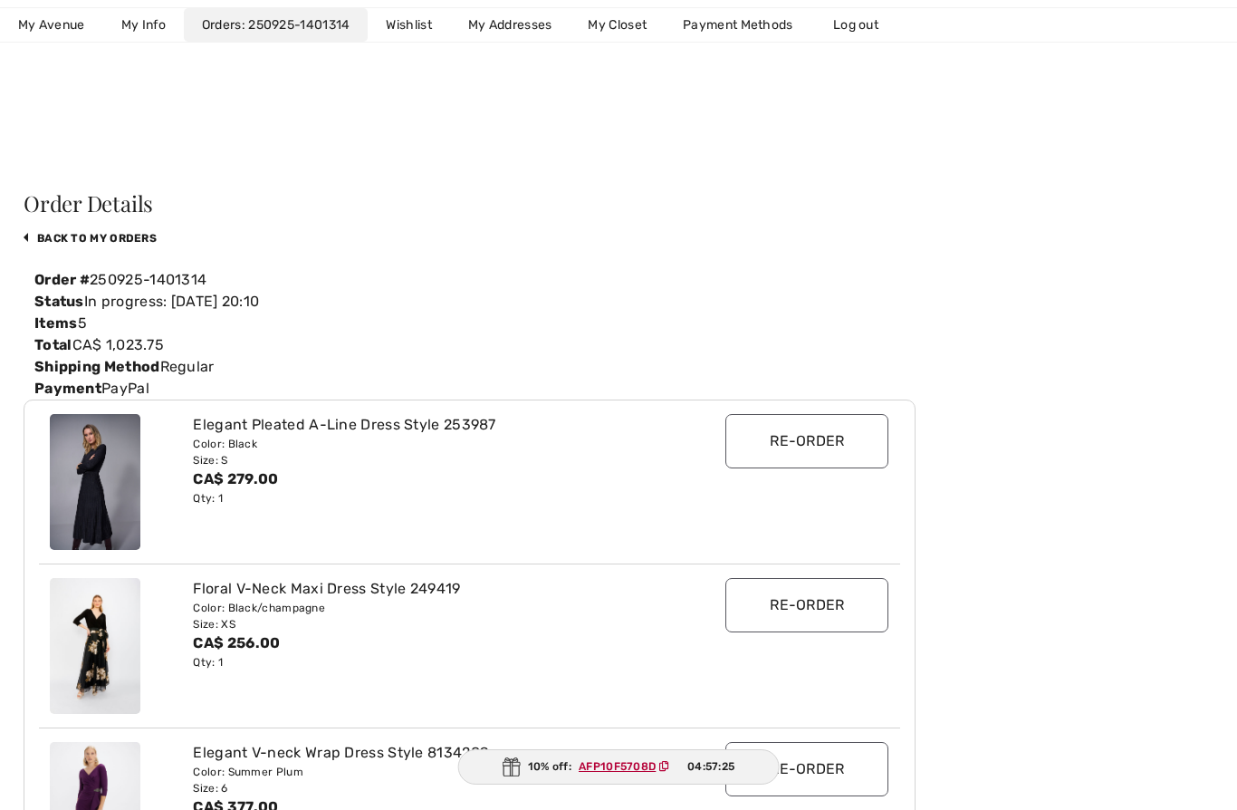
click at [126, 236] on link "back to My Orders" at bounding box center [90, 238] width 133 height 13
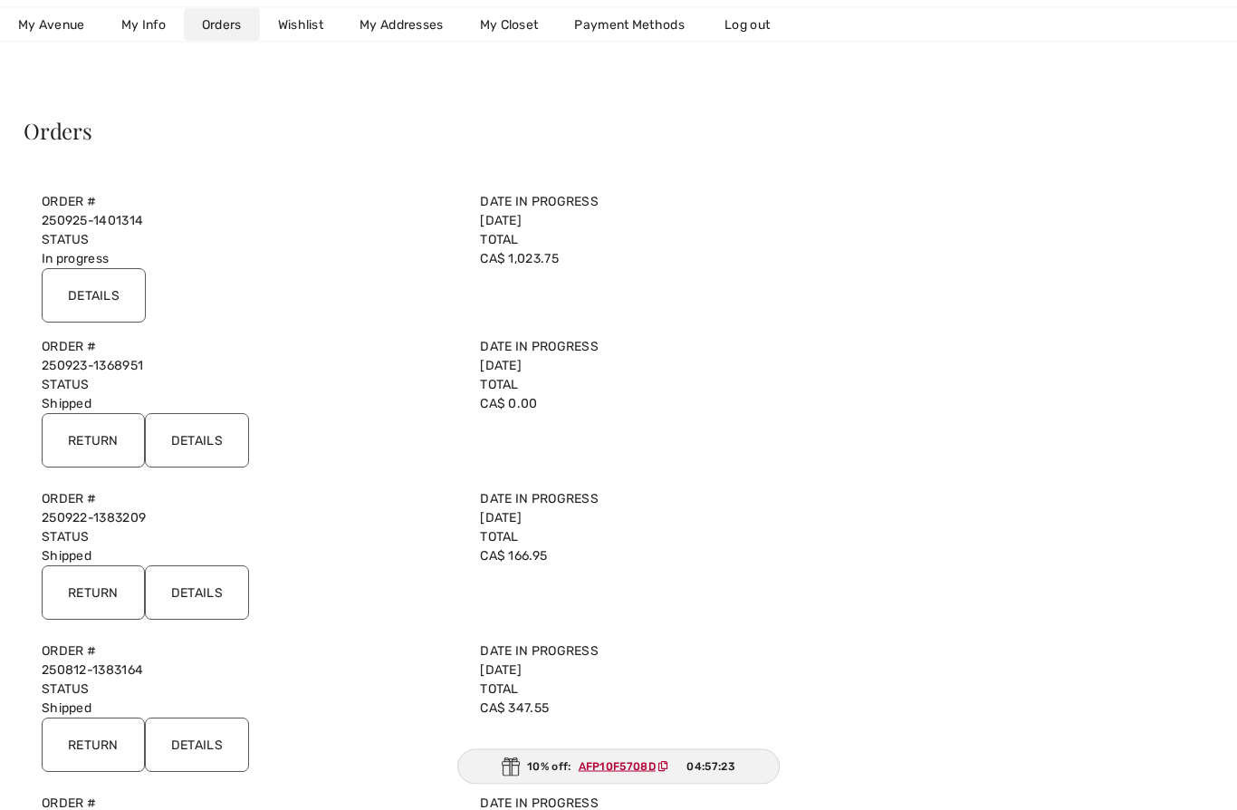
scroll to position [83, 0]
click at [204, 734] on input "Details" at bounding box center [197, 743] width 104 height 54
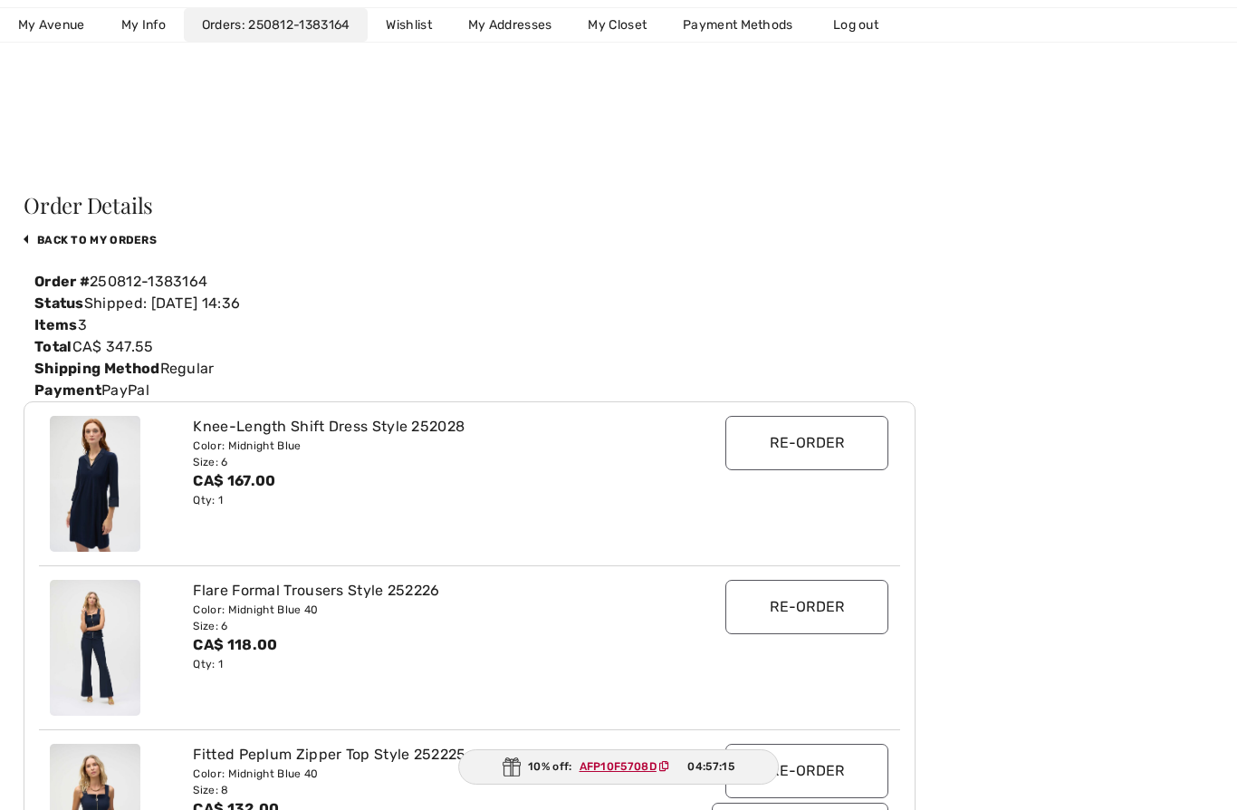
scroll to position [0, 0]
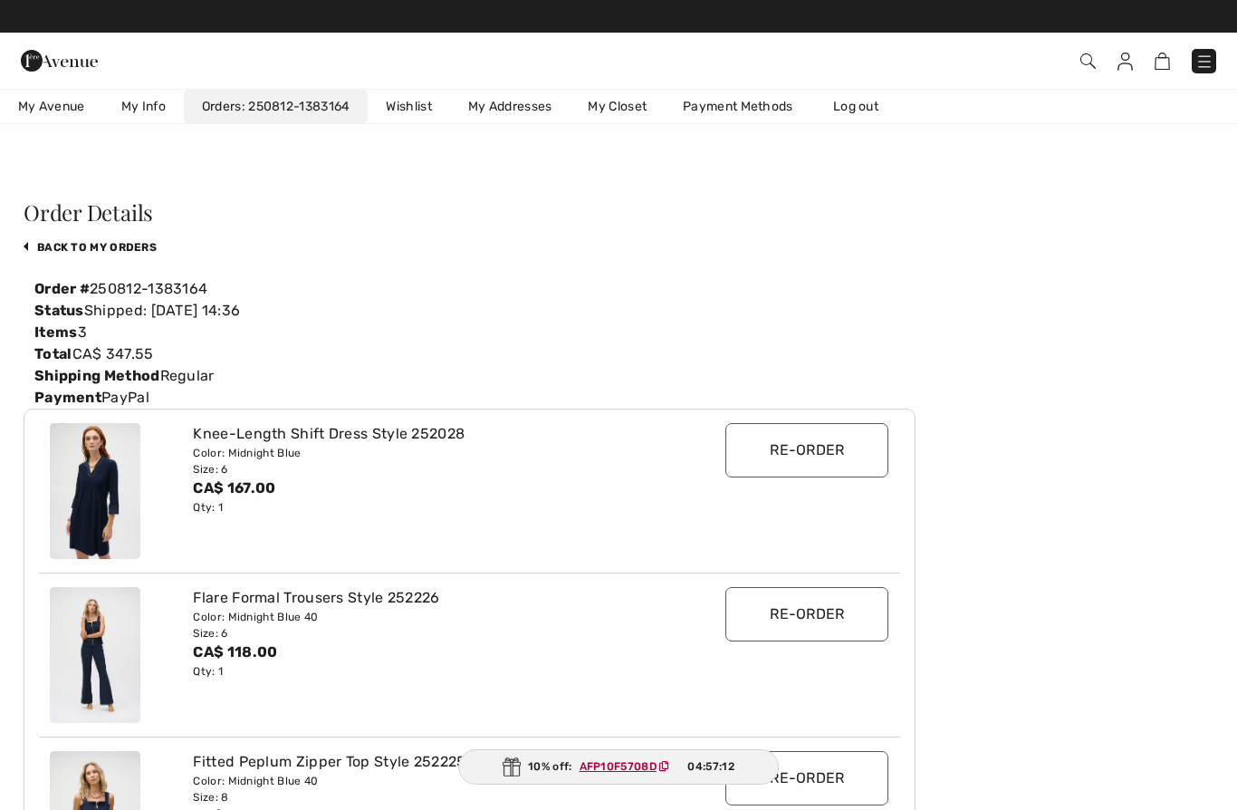
click at [127, 251] on link "back to My Orders" at bounding box center [90, 247] width 133 height 13
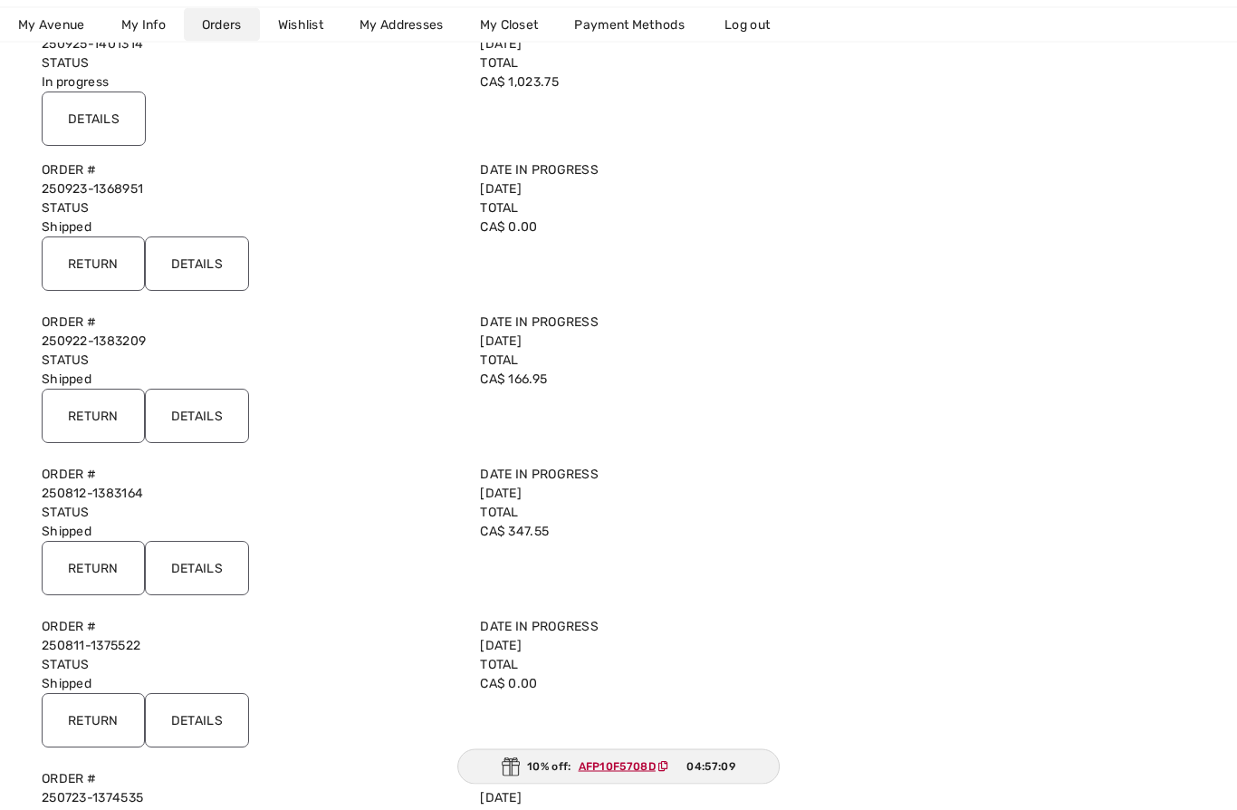
scroll to position [263, 0]
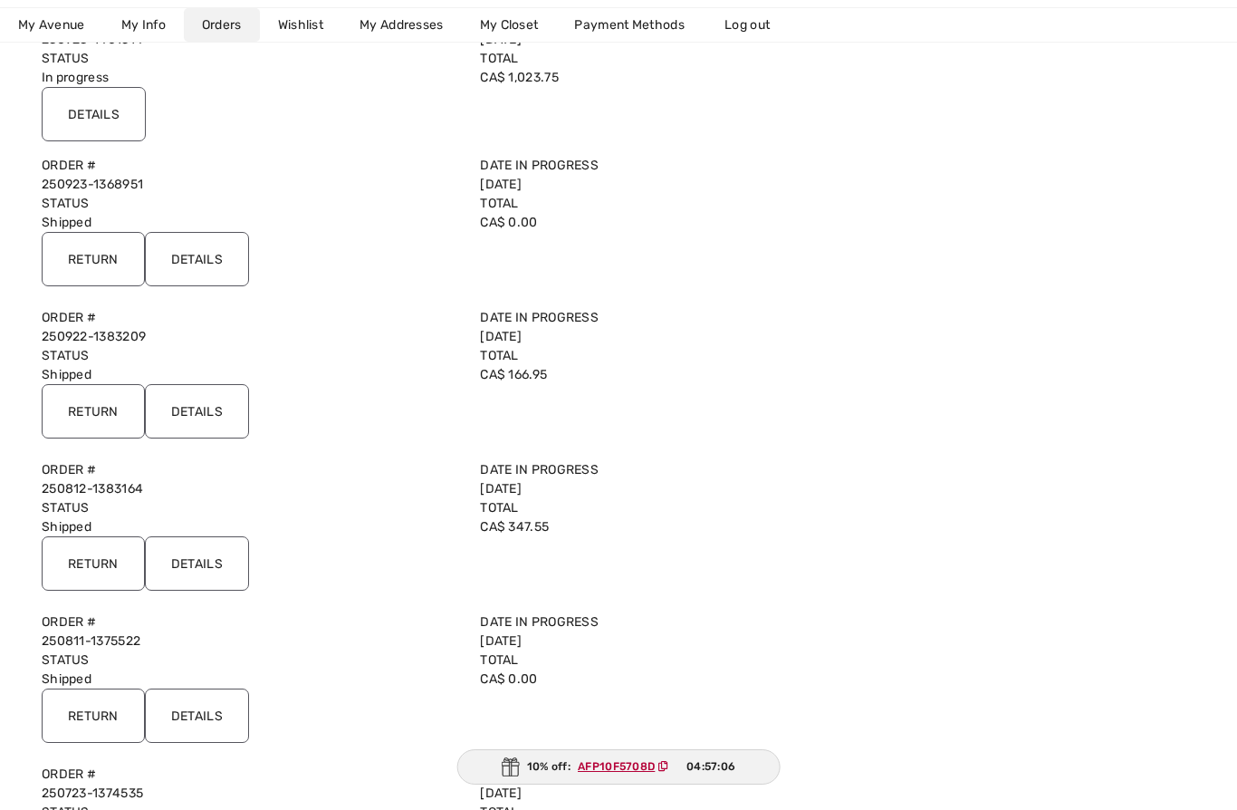
click at [205, 701] on input "Details" at bounding box center [197, 715] width 104 height 54
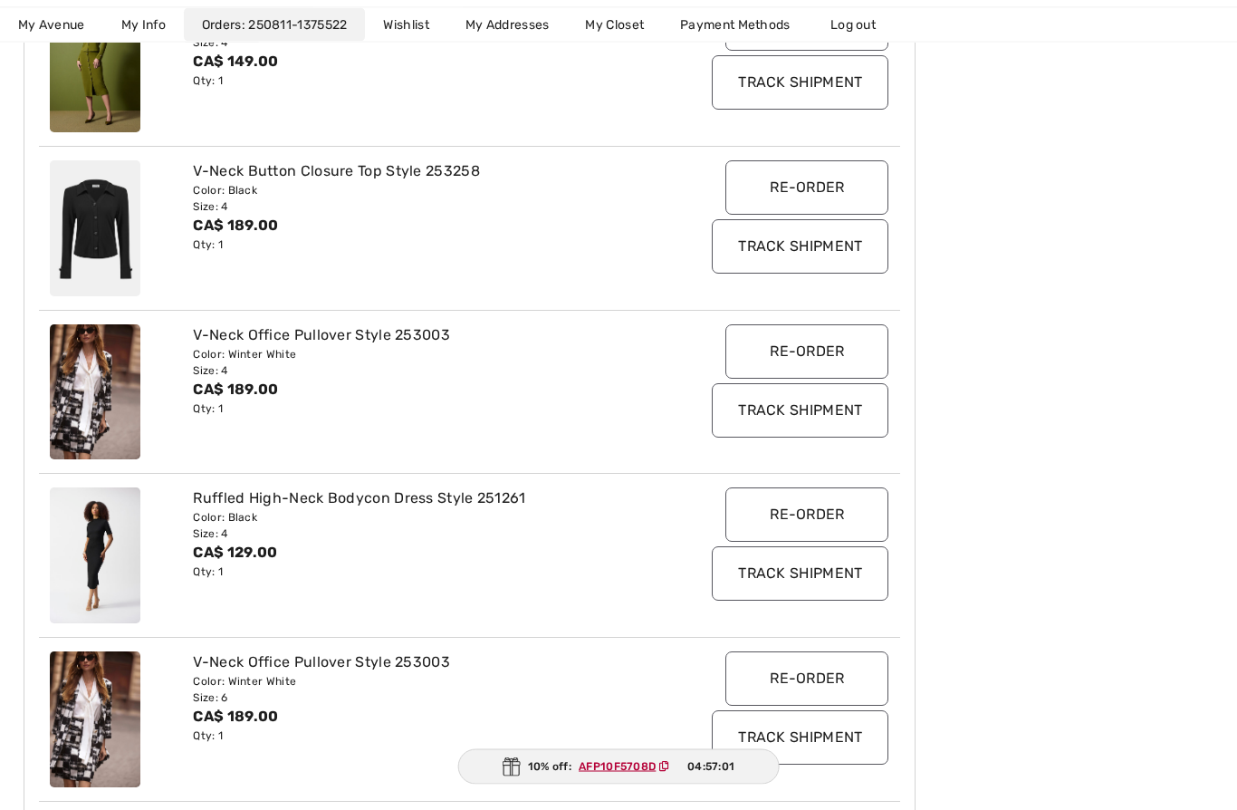
scroll to position [591, 0]
click at [522, 491] on div "Ruffled High-Neck Bodycon Dress Style 251261" at bounding box center [433, 498] width 480 height 22
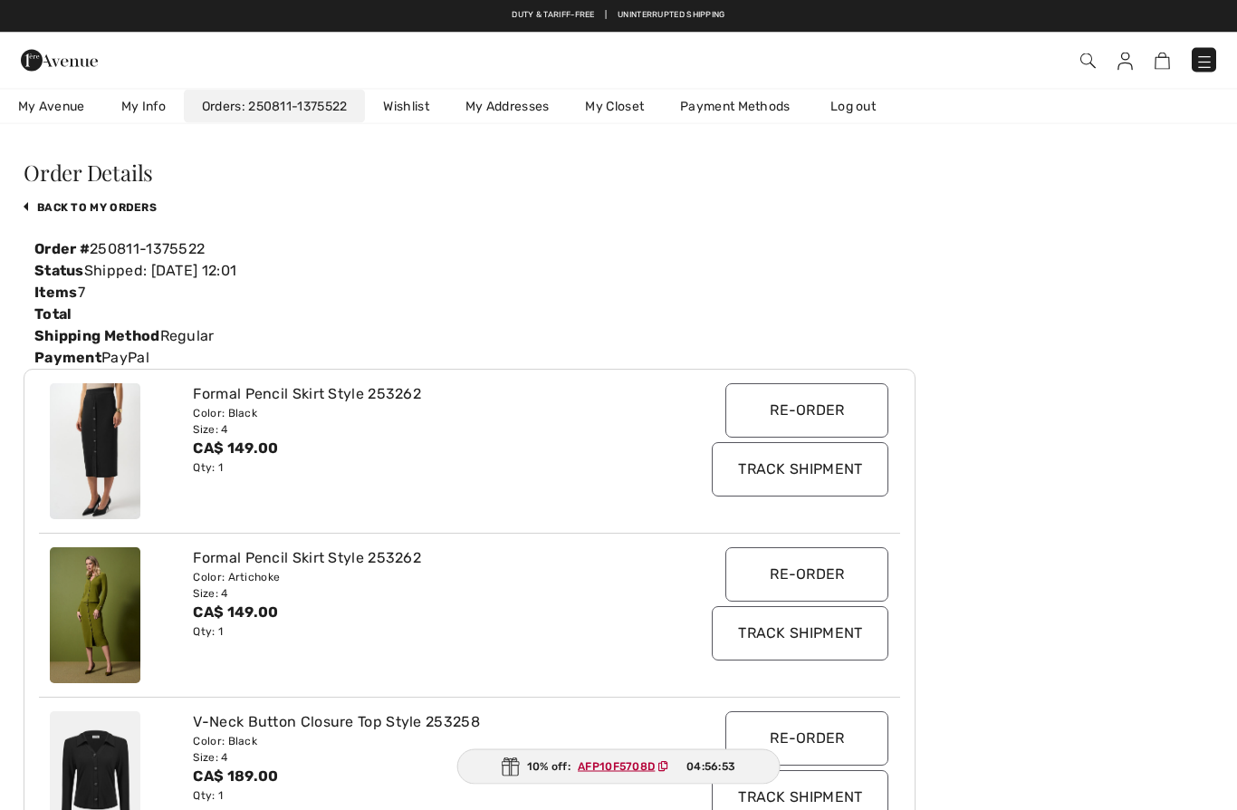
scroll to position [0, 0]
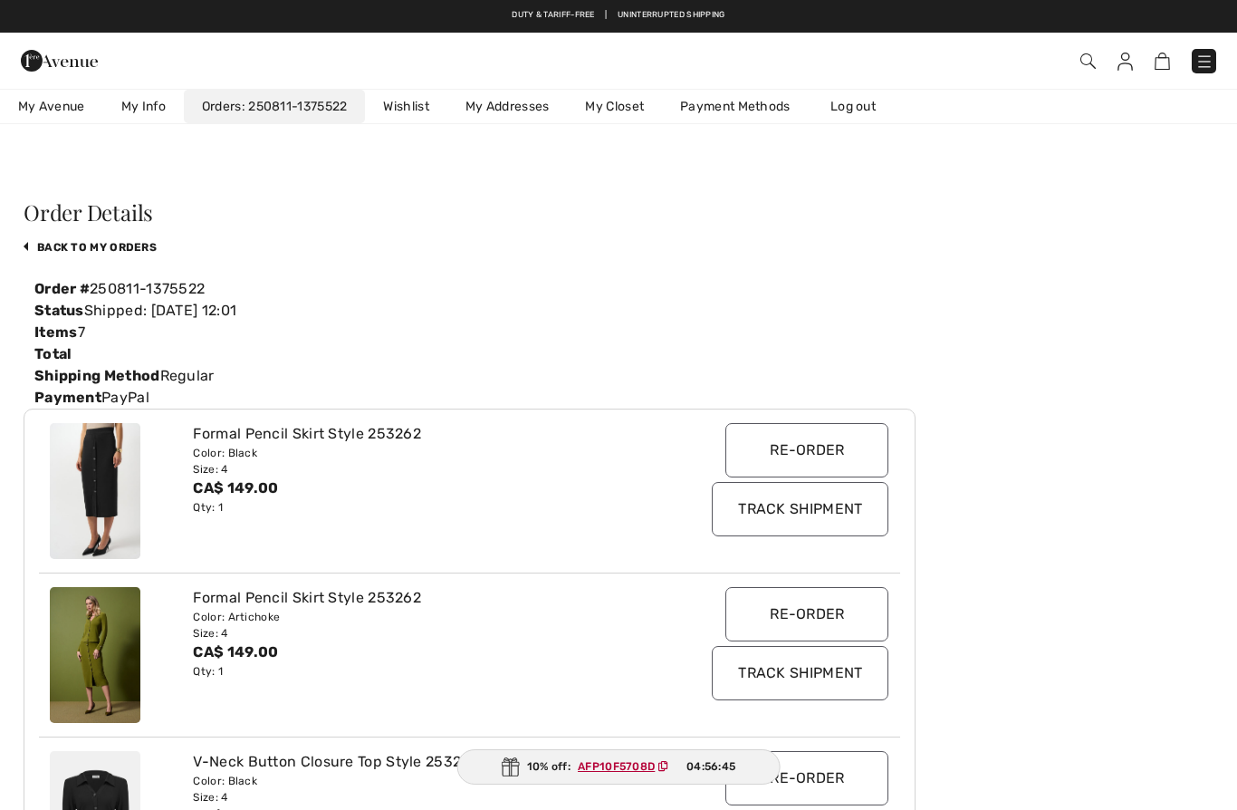
click at [136, 245] on link "back to My Orders" at bounding box center [90, 247] width 133 height 13
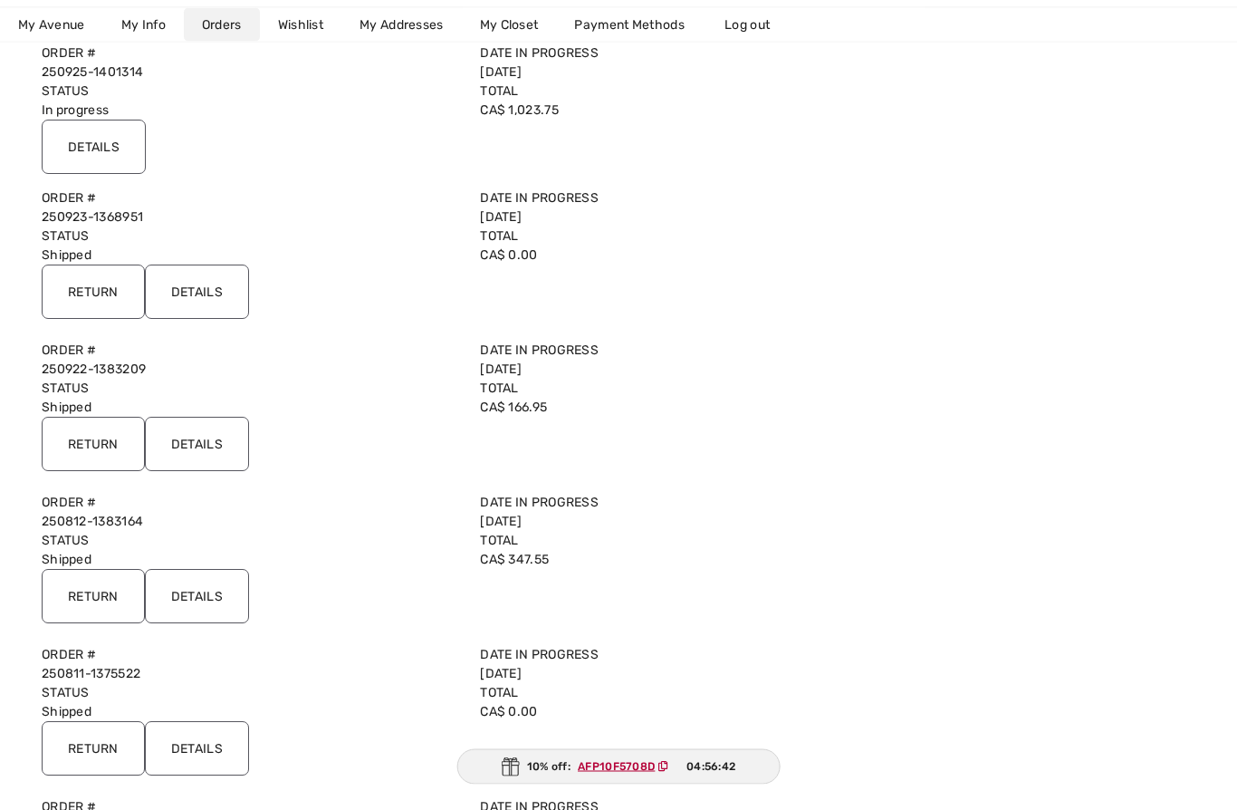
scroll to position [231, 0]
click at [102, 750] on input "Return" at bounding box center [93, 747] width 103 height 54
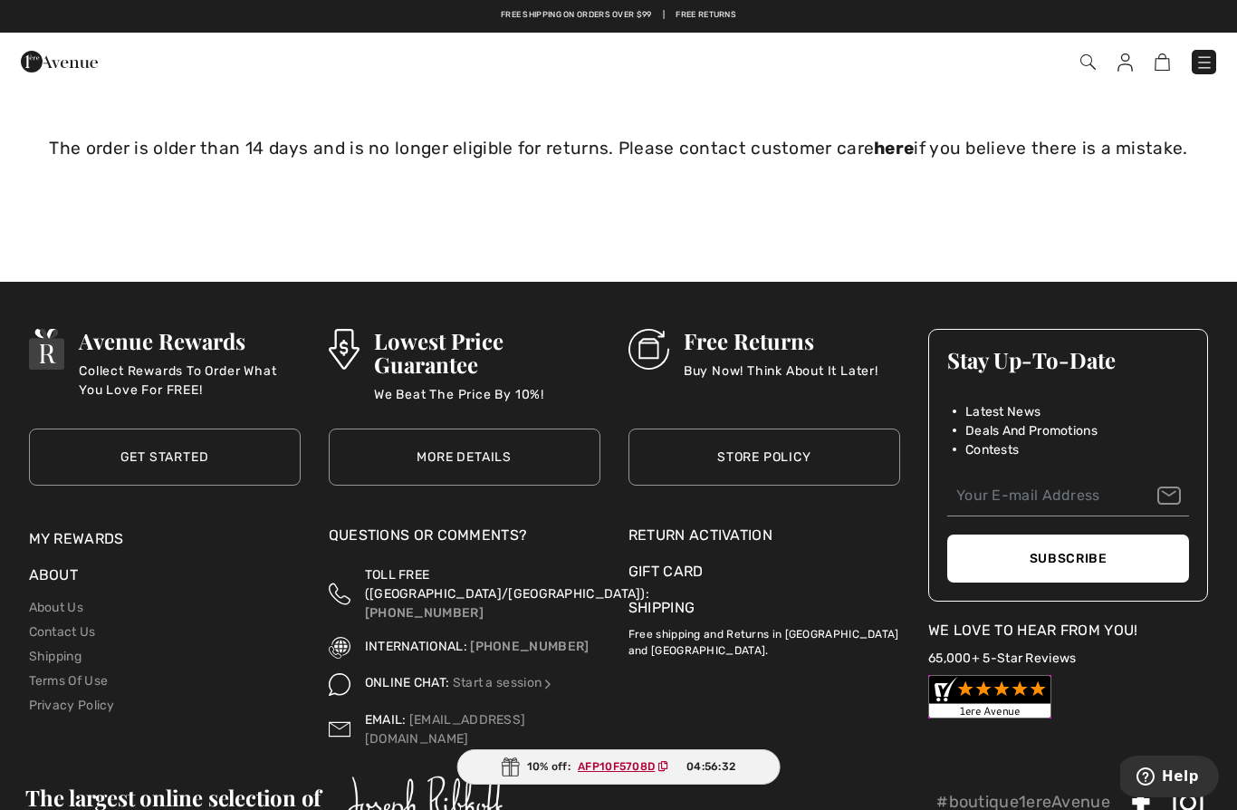
click at [1122, 53] on img at bounding box center [1125, 62] width 15 height 18
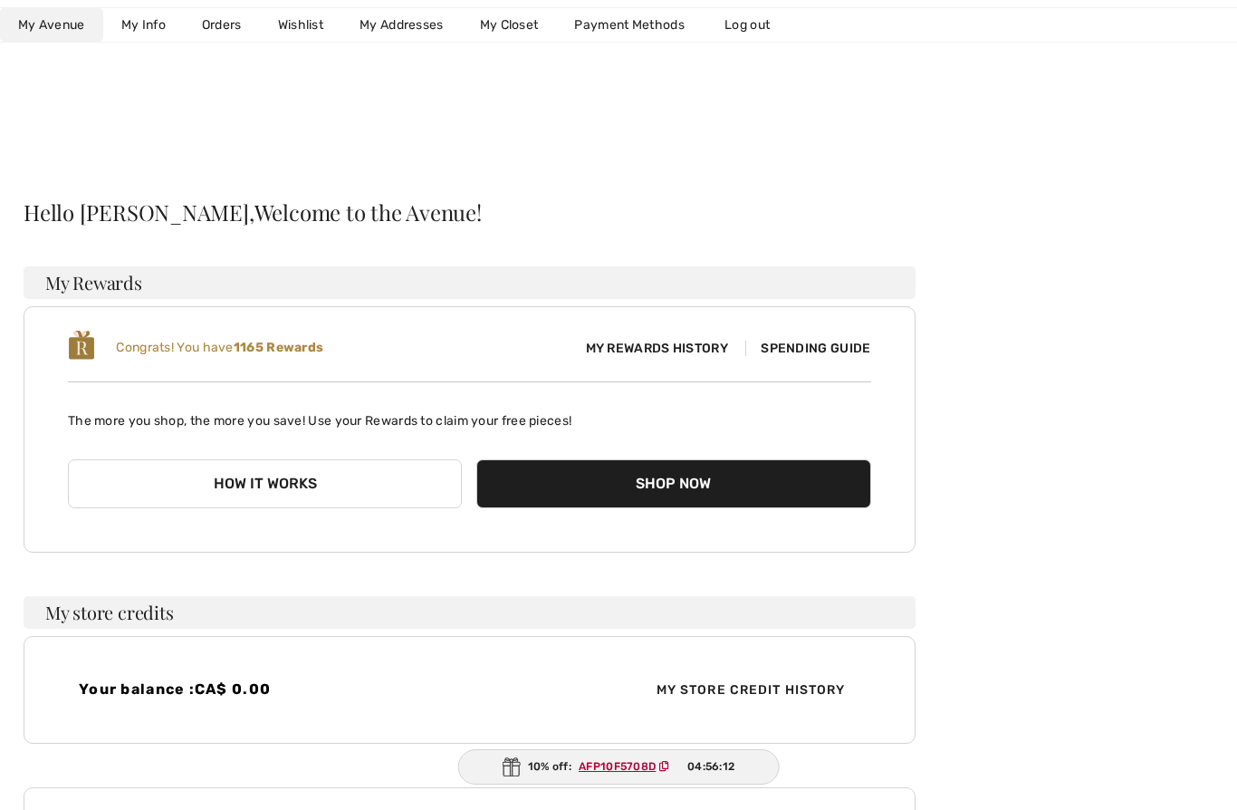
click at [505, 29] on link "My Closet" at bounding box center [509, 25] width 95 height 34
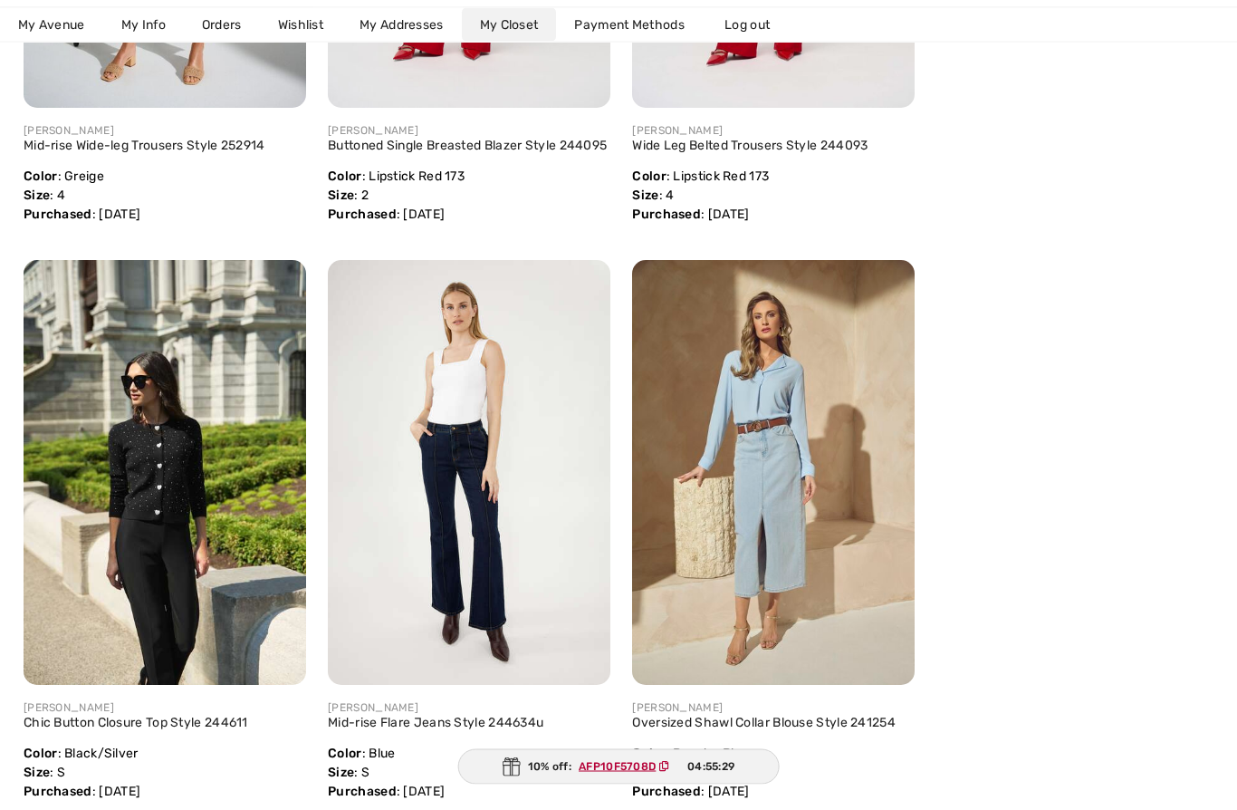
scroll to position [6820, 0]
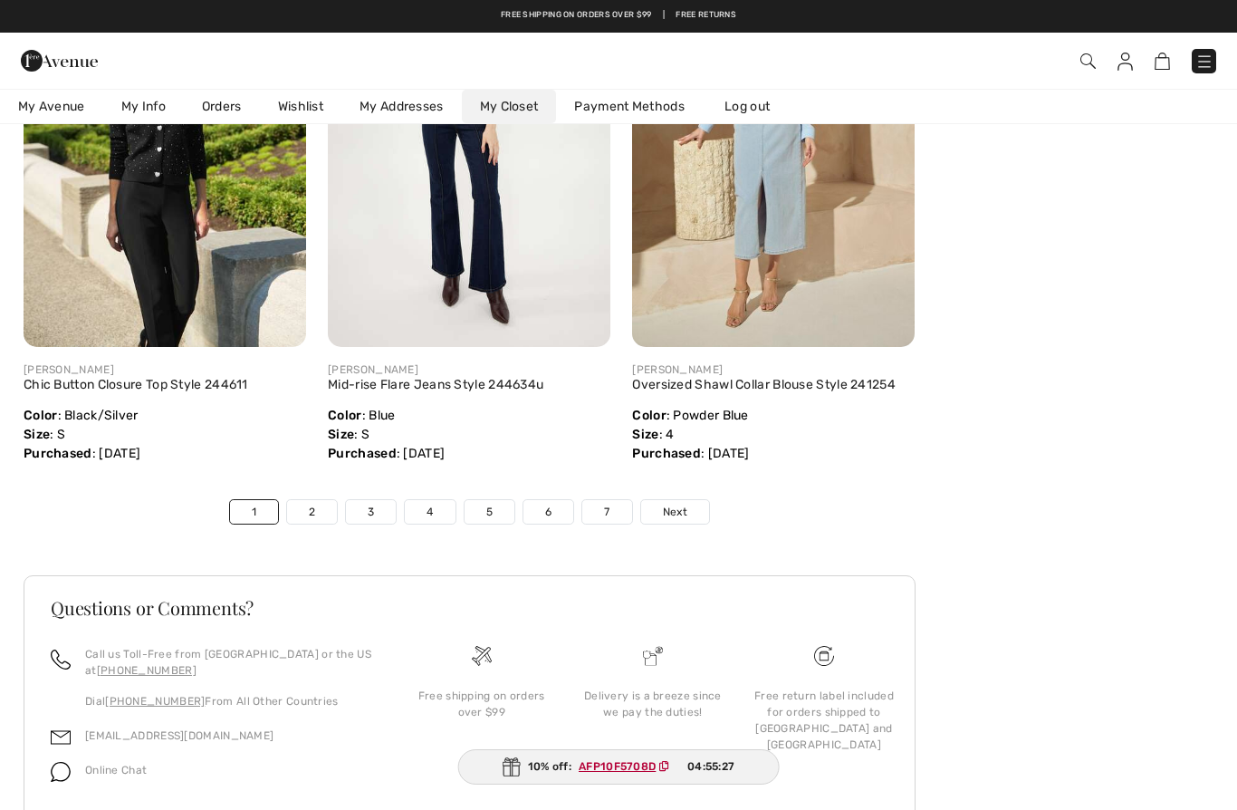
click at [620, 523] on link "7" at bounding box center [606, 512] width 49 height 24
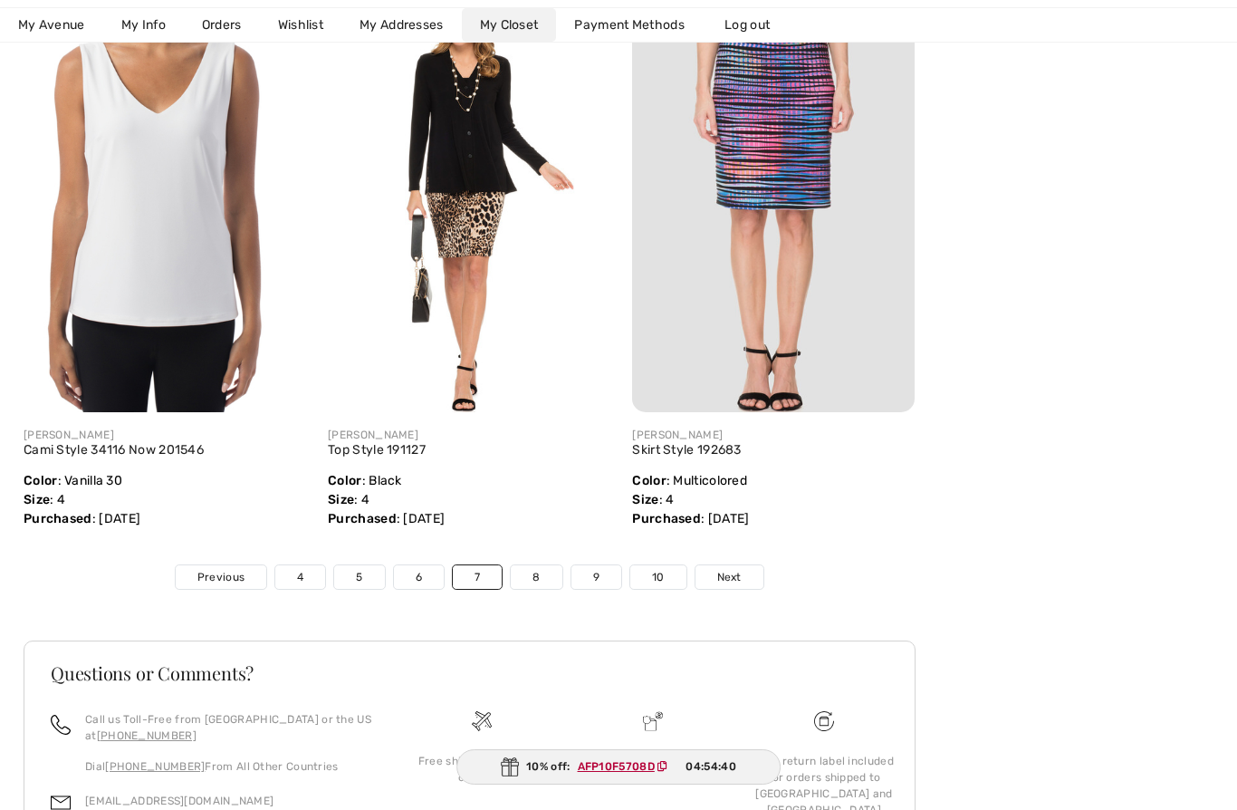
scroll to position [6768, 0]
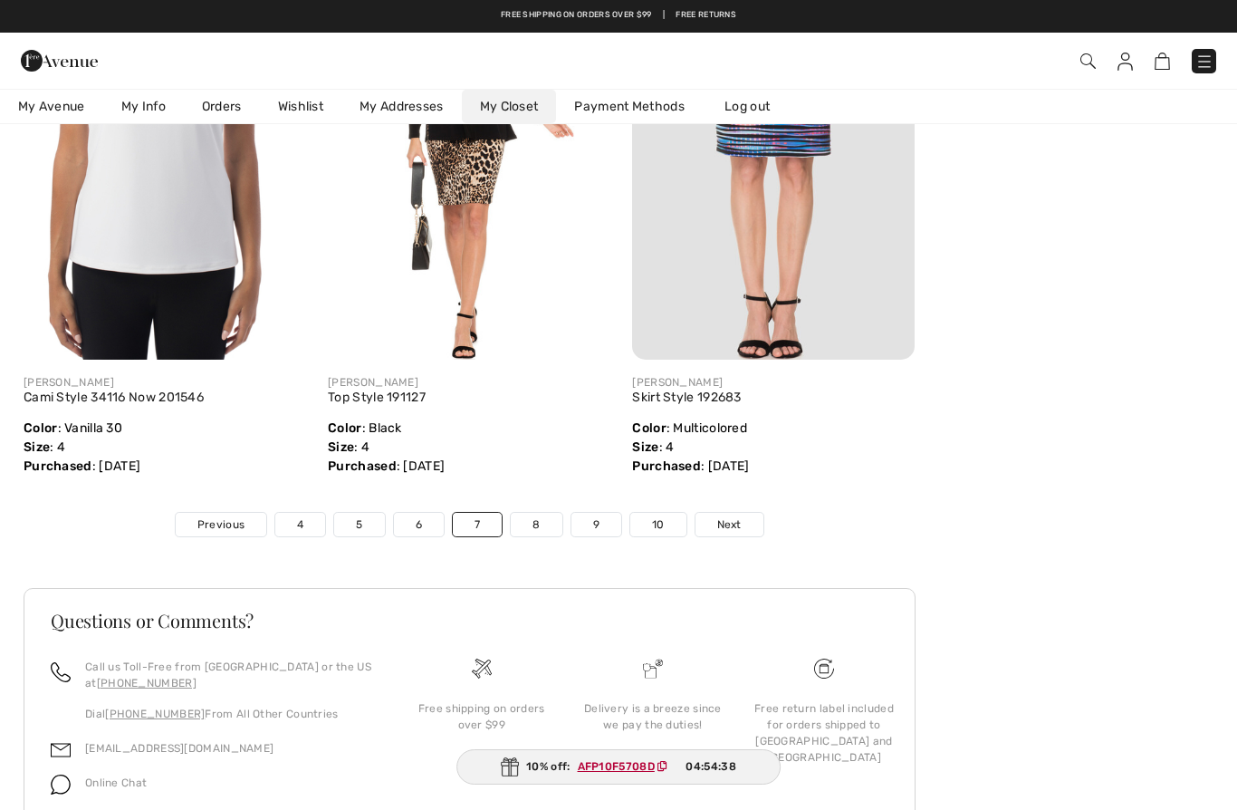
click at [666, 514] on link "10" at bounding box center [658, 525] width 56 height 24
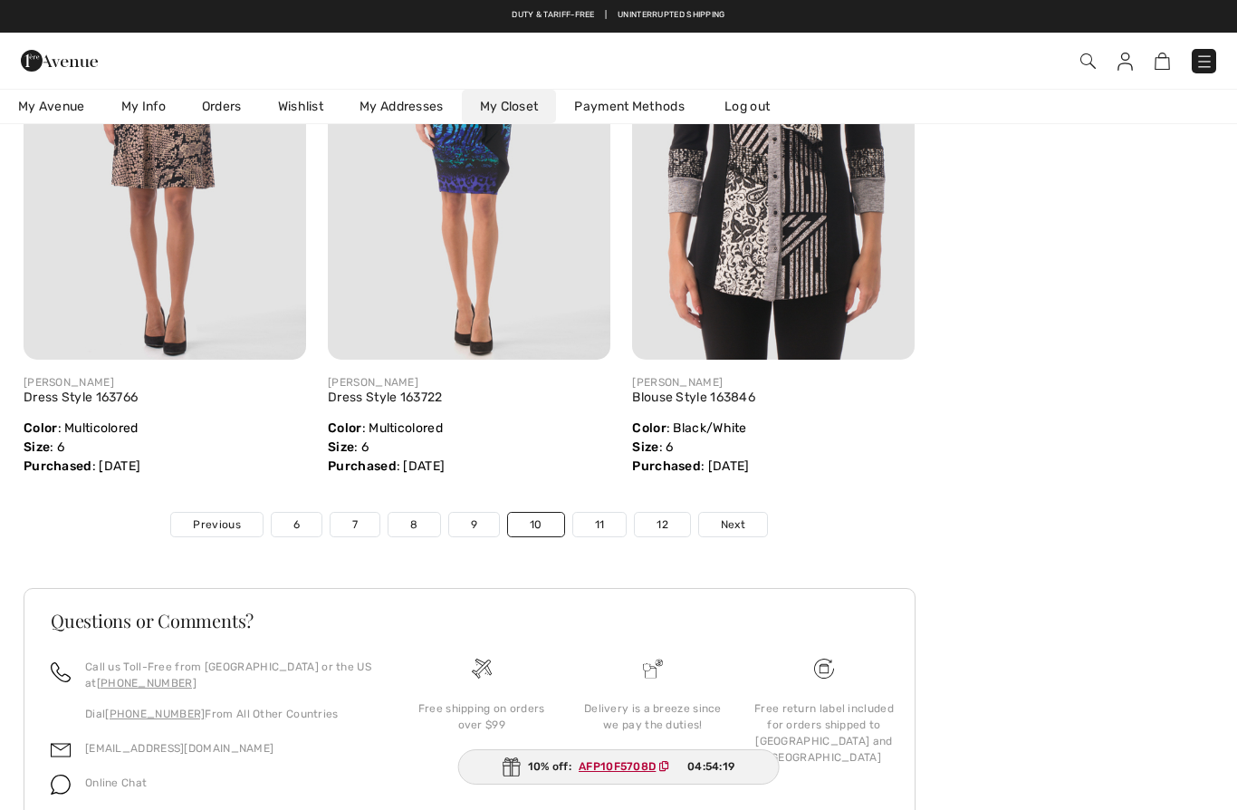
click at [670, 526] on link "12" at bounding box center [662, 525] width 55 height 24
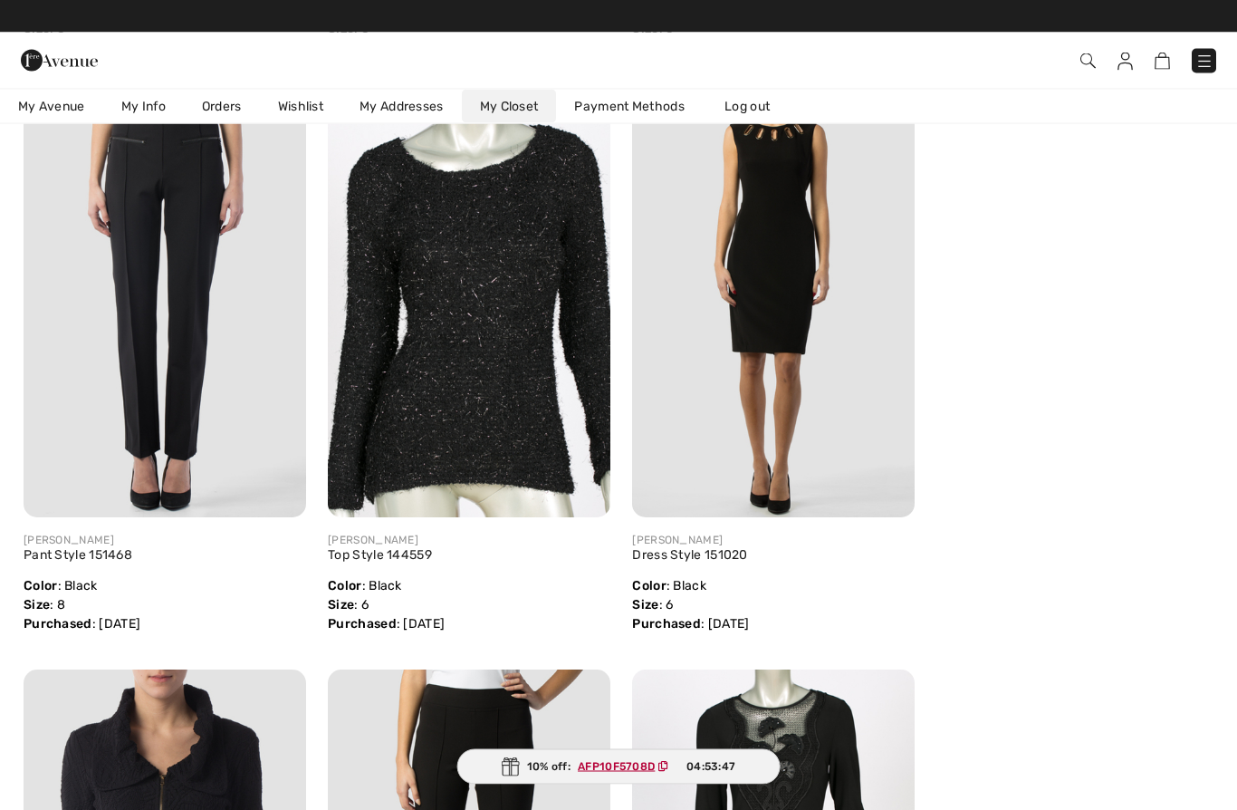
scroll to position [0, 0]
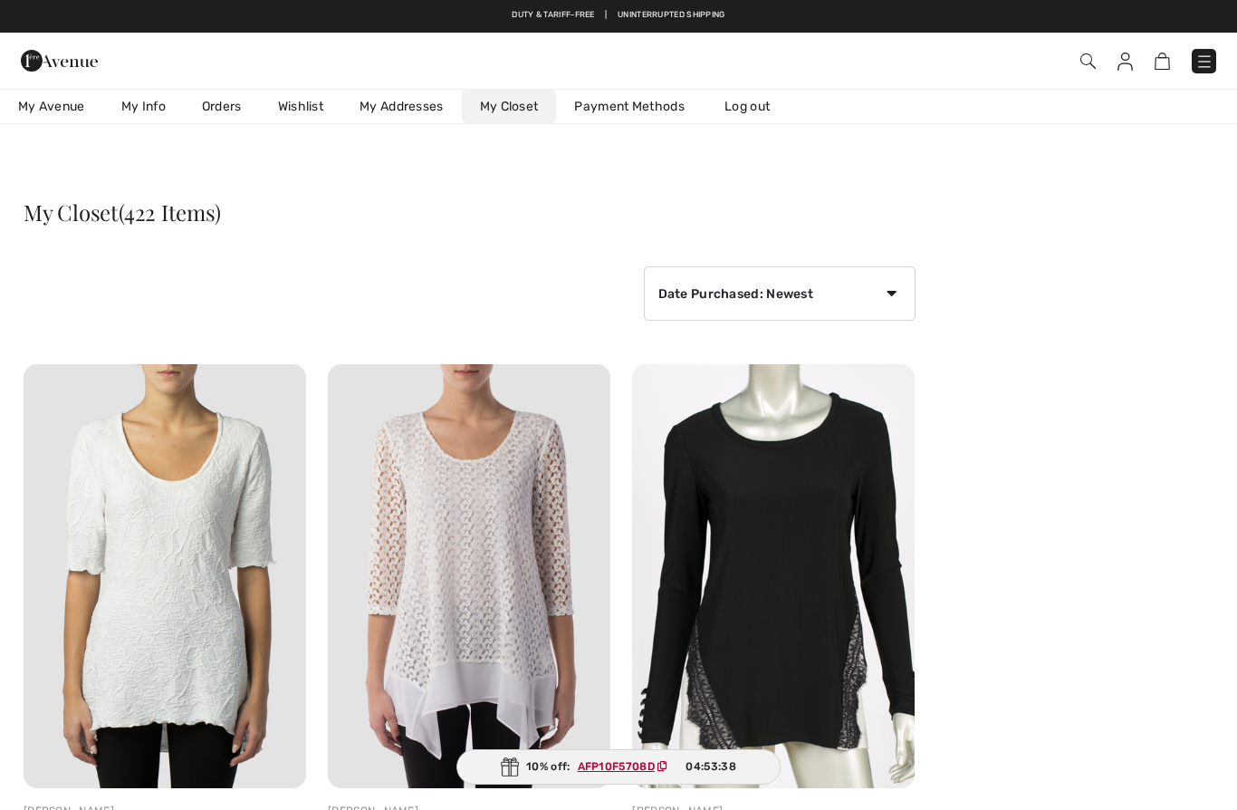
click at [60, 106] on span "My Avenue" at bounding box center [51, 106] width 67 height 19
